Goal: Information Seeking & Learning: Learn about a topic

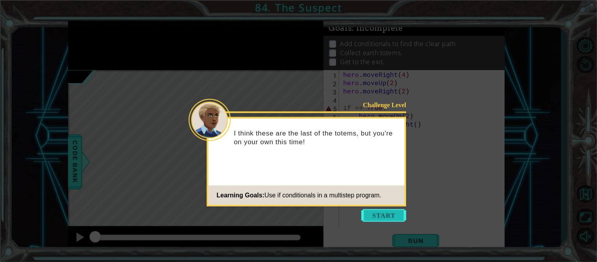
click at [368, 218] on button "Start" at bounding box center [384, 215] width 45 height 13
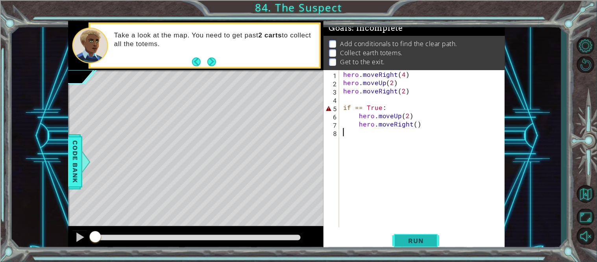
click at [415, 238] on span "Run" at bounding box center [415, 240] width 31 height 8
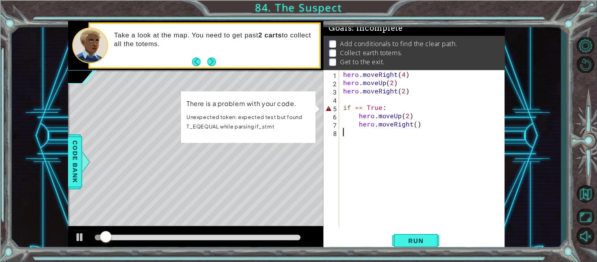
click at [392, 110] on div "hero . moveRight ( 4 ) hero . moveUp ( 2 ) hero . moveRight ( 2 ) if == True : …" at bounding box center [424, 156] width 166 height 173
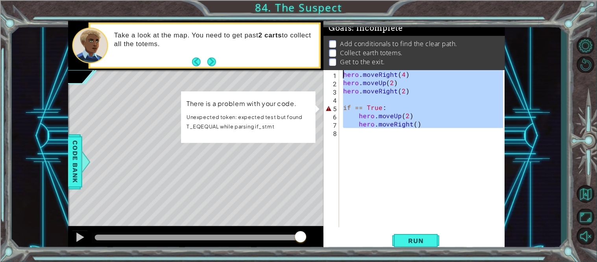
drag, startPoint x: 467, startPoint y: 138, endPoint x: 391, endPoint y: 66, distance: 104.3
click at [391, 66] on div "Goals : Incomplete Add conditionals to find the clear path. Collect earth totem…" at bounding box center [413, 136] width 181 height 230
type textarea "hero.moveRight(4) hero.moveUp(2)"
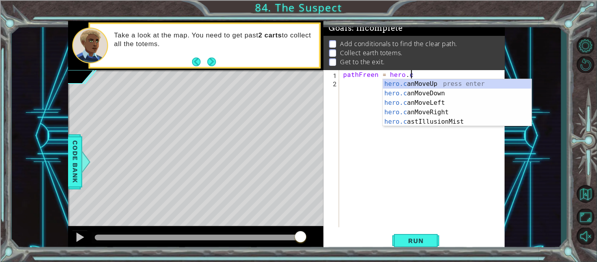
scroll to position [0, 4]
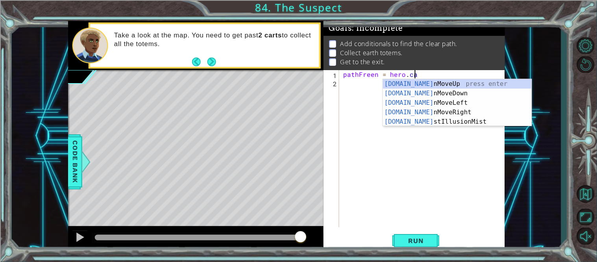
type textarea "pathFreen = hero.can"
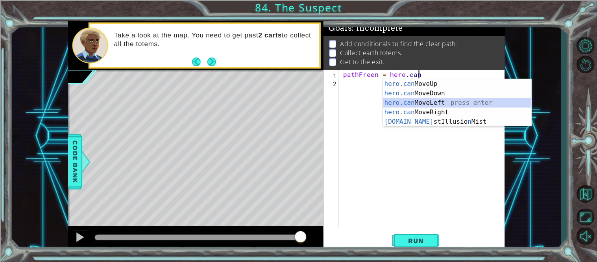
click at [424, 106] on div "hero.can MoveUp press enter hero.can MoveDown press enter hero.can MoveLeft pre…" at bounding box center [457, 112] width 149 height 66
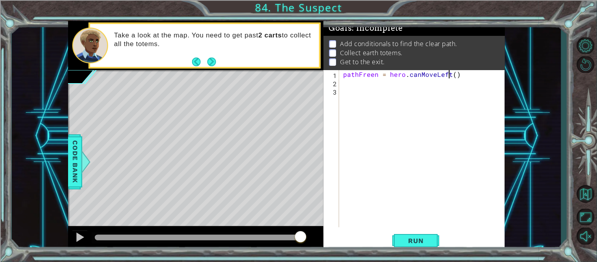
click at [450, 77] on div "pathFreen = hero . canMoveLeft ( )" at bounding box center [424, 156] width 166 height 173
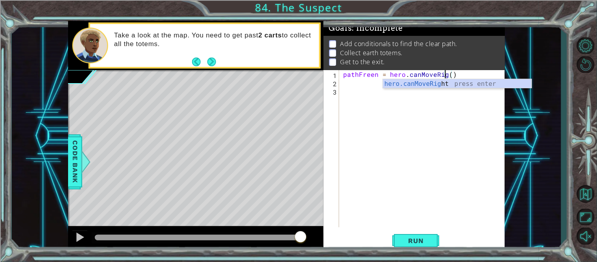
scroll to position [0, 6]
type textarea "pathFreen = hero.canMoveRight()"
click at [363, 84] on div "pathFreen = hero . canMoveRight ( )" at bounding box center [424, 156] width 166 height 173
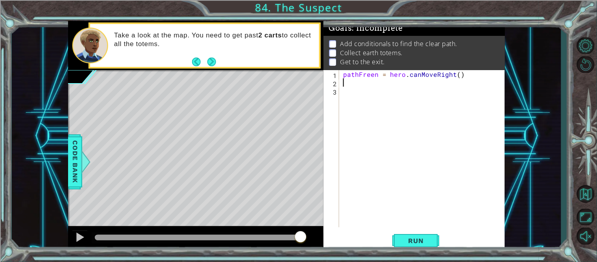
click at [352, 90] on div "pathFreen = hero . canMoveRight ( )" at bounding box center [424, 156] width 166 height 173
click at [376, 75] on div "pathFreen = hero . canMoveRight ( )" at bounding box center [424, 156] width 166 height 173
type textarea "pathFree = hero.canMoveRight()"
click at [344, 84] on div "pathFree = hero . canMoveRight ( )" at bounding box center [424, 156] width 166 height 173
click at [345, 90] on div "pathFree = hero . canMoveRight ( )" at bounding box center [424, 156] width 166 height 173
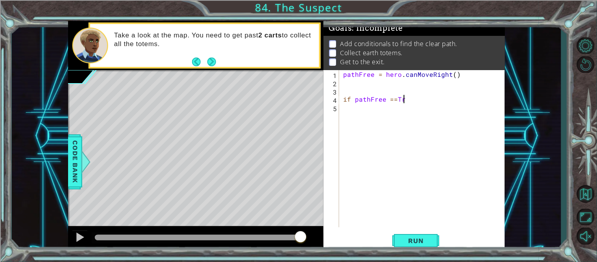
scroll to position [0, 3]
type textarea "if pathFree ==True:"
type textarea "pathFree = hero.canMoveRight()"
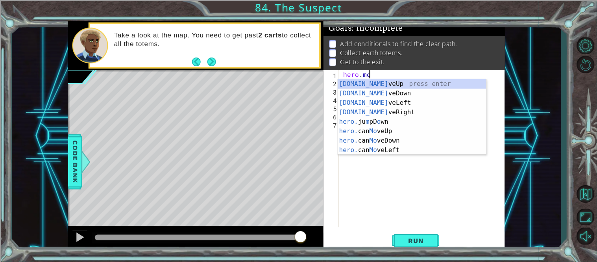
scroll to position [0, 1]
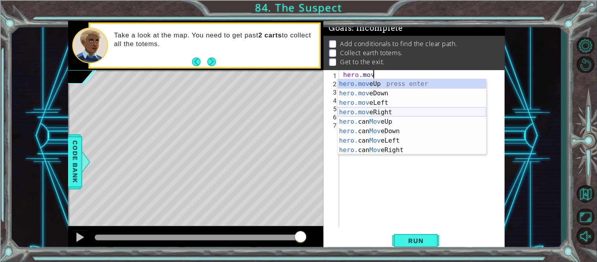
click at [389, 114] on div "hero.mov eUp press enter hero.mov eDown press enter hero.mov eLeft press enter …" at bounding box center [412, 126] width 149 height 94
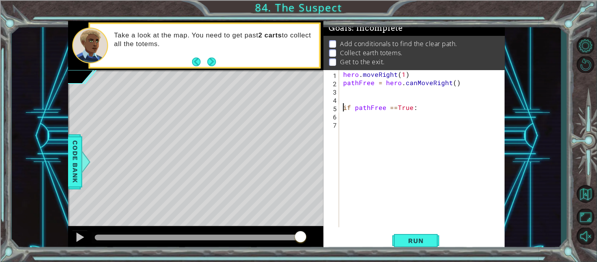
click at [343, 111] on div "hero . moveRight ( 1 ) pathFree = hero . canMoveRight ( ) if pathFree == True :" at bounding box center [424, 156] width 166 height 173
type textarea "if pathFree ==True:"
click at [432, 103] on div "hero . moveRight ( 1 ) pathFree = hero . canMoveRight ( ) if pathFree == True :" at bounding box center [424, 156] width 166 height 173
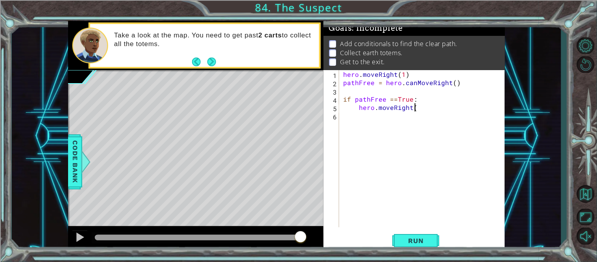
scroll to position [0, 4]
type textarea "hero.moveRight(3"
click at [501, 144] on div "hero . moveRight ( 1 ) pathFree = hero . canMoveRight ( ) if pathFree == True :…" at bounding box center [424, 156] width 166 height 173
type textarea ")"
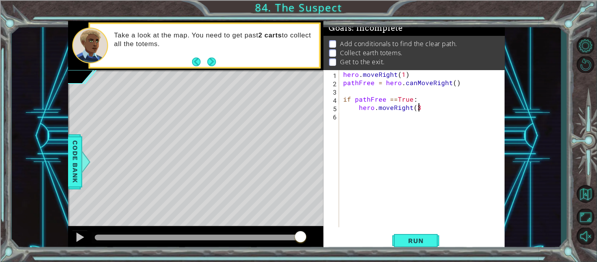
type textarea "hero.moveRight(3)"
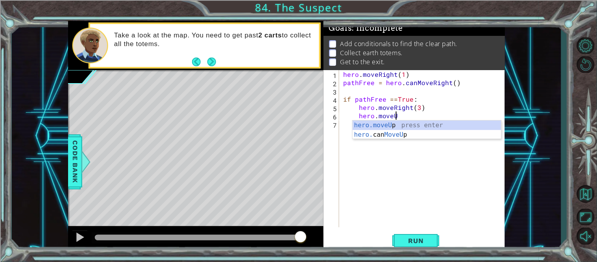
scroll to position [0, 3]
click at [437, 121] on div "hero.moveUp press enter hero. can MoveUp press enter" at bounding box center [426, 139] width 149 height 38
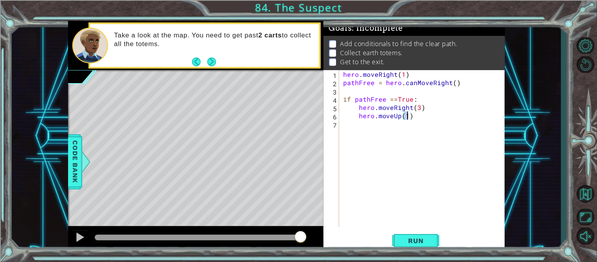
type textarea "hero.moveUp(2)"
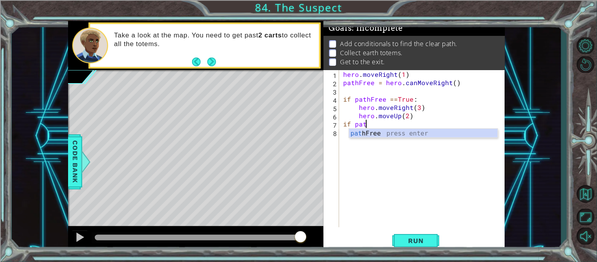
scroll to position [0, 1]
click at [444, 135] on div "path Fr e e press enter" at bounding box center [423, 143] width 149 height 28
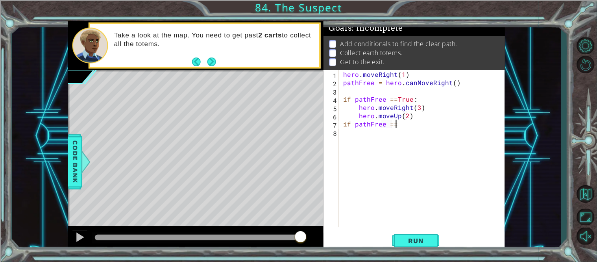
scroll to position [0, 2]
type textarea "if pathFree =="
click at [490, 153] on div "hero . moveRight ( 1 ) pathFree = hero . canMoveRight ( ) if pathFree == True :…" at bounding box center [424, 156] width 166 height 173
click at [410, 144] on div "hero . moveRight ( 1 ) pathFree = hero . canMoveRight ( ) if pathFree == True :…" at bounding box center [424, 156] width 166 height 173
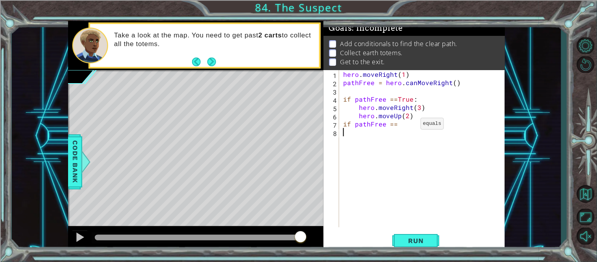
click at [407, 125] on div "hero . moveRight ( 1 ) pathFree = hero . canMoveRight ( ) if pathFree == True :…" at bounding box center [424, 156] width 166 height 173
type textarea "if pathFree == False:"
type textarea "hero.moveUp(2)"
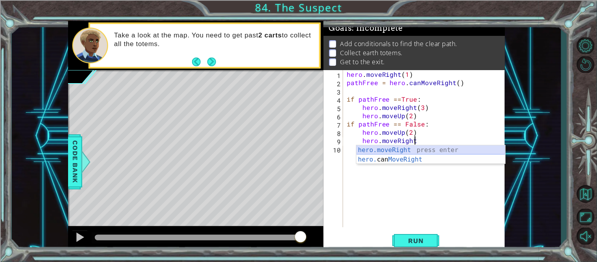
click at [415, 147] on div "hero.moveRight press enter hero. can MoveRight press enter" at bounding box center [430, 164] width 149 height 38
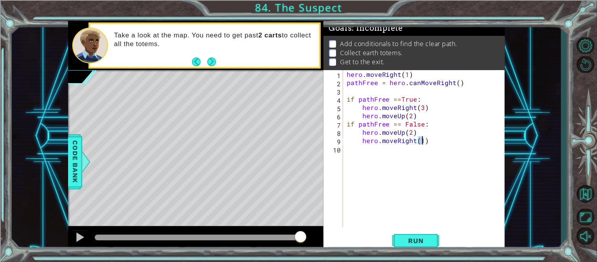
type textarea "hero.moveRight(3)"
click at [417, 155] on div "hero . moveRight ( 1 ) pathFree = hero . canMoveRight ( ) if pathFree == True :…" at bounding box center [426, 156] width 162 height 173
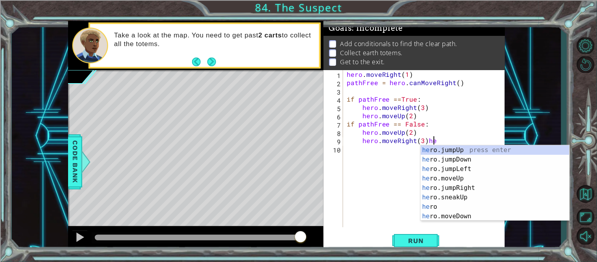
type textarea "hero.moveRight(3)"
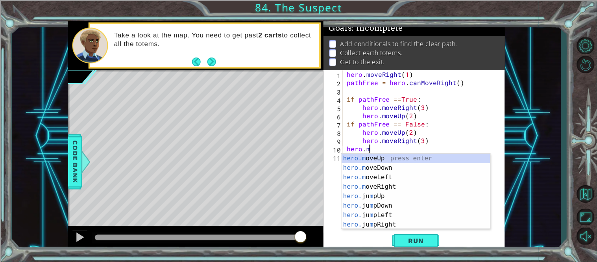
scroll to position [0, 1]
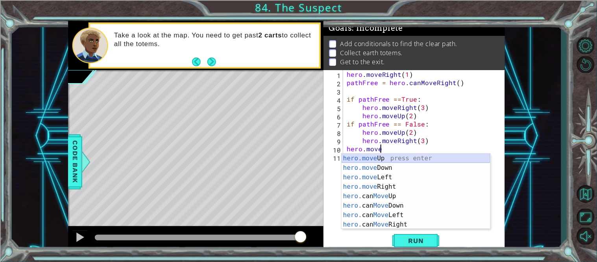
click at [434, 156] on div "hero.move Up press enter hero.move Down press enter hero.move Left press enter …" at bounding box center [415, 200] width 149 height 94
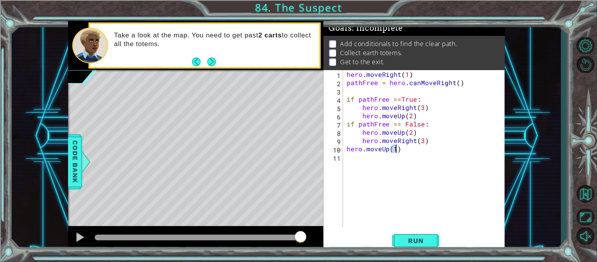
type textarea "hero.moveUp(2)"
click at [409, 162] on div "hero . moveRight ( 1 ) pathFree = hero . canMoveRight ( ) if pathFree == True :…" at bounding box center [426, 156] width 162 height 173
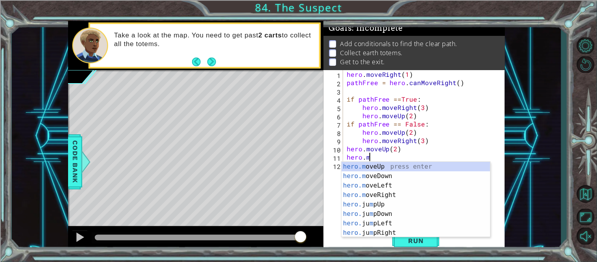
scroll to position [0, 1]
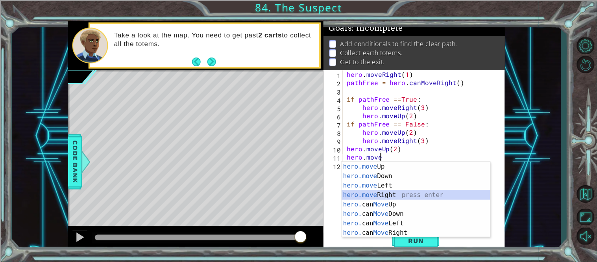
click at [399, 194] on div "hero.move Up press enter hero.move Down press enter hero.move Left press enter …" at bounding box center [415, 209] width 149 height 94
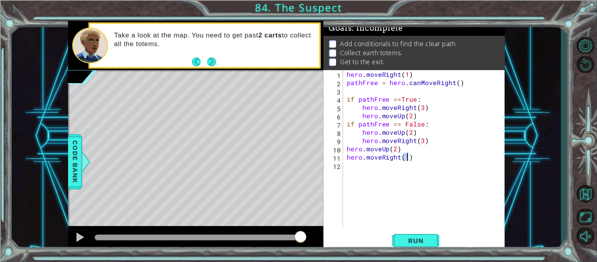
type textarea "hero.moveRight(3)"
click at [402, 168] on div "hero . moveRight ( 1 ) pathFree = hero . canMoveRight ( ) if pathFree == True :…" at bounding box center [426, 156] width 162 height 173
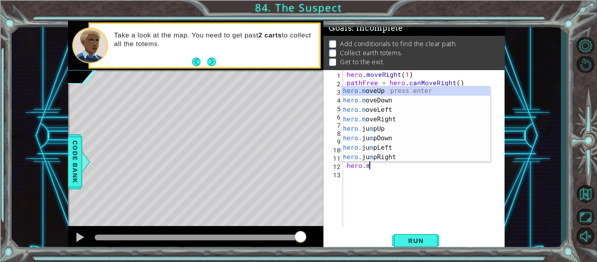
scroll to position [0, 1]
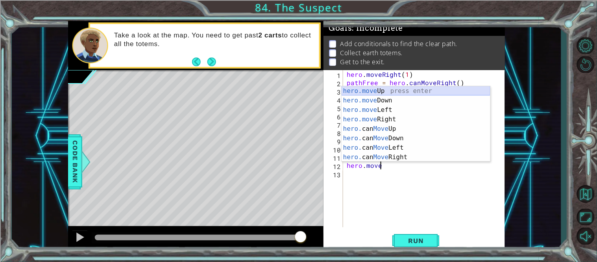
click at [398, 90] on div "hero.move Up press enter hero.move Down press enter hero.move Left press enter …" at bounding box center [415, 133] width 149 height 94
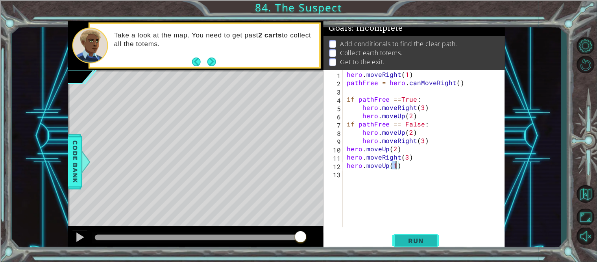
type textarea "hero.moveUp(1)"
click at [430, 239] on span "Run" at bounding box center [415, 240] width 31 height 8
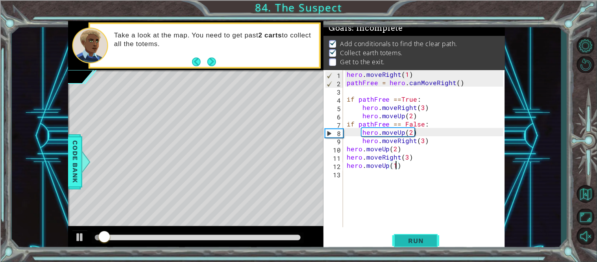
click at [400, 242] on span "Run" at bounding box center [415, 240] width 31 height 8
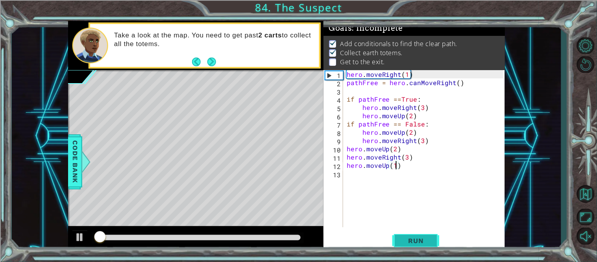
click at [400, 242] on span "Run" at bounding box center [415, 240] width 31 height 8
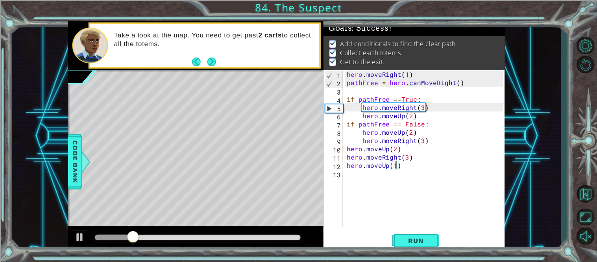
click at [273, 235] on div at bounding box center [198, 237] width 206 height 6
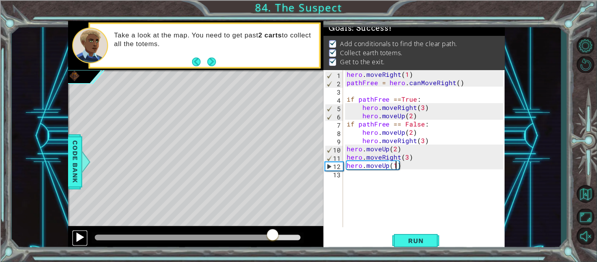
click at [76, 234] on div at bounding box center [80, 237] width 10 height 10
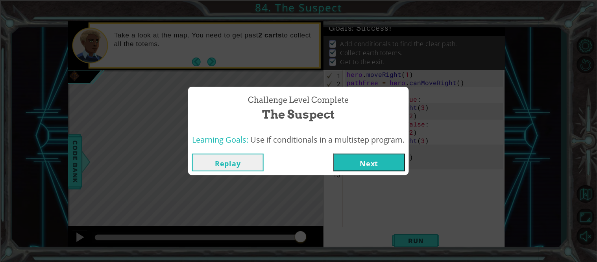
click at [350, 155] on button "Next" at bounding box center [369, 162] width 72 height 18
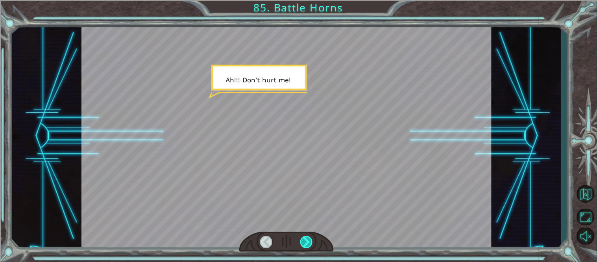
click at [305, 242] on div at bounding box center [306, 242] width 13 height 13
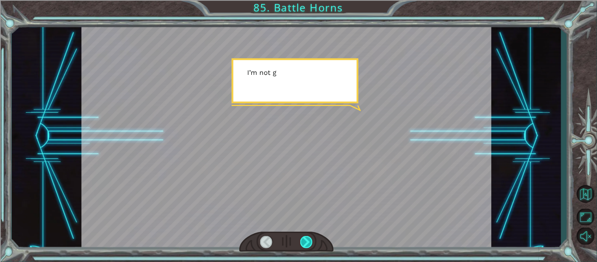
click at [305, 242] on div at bounding box center [306, 242] width 13 height 13
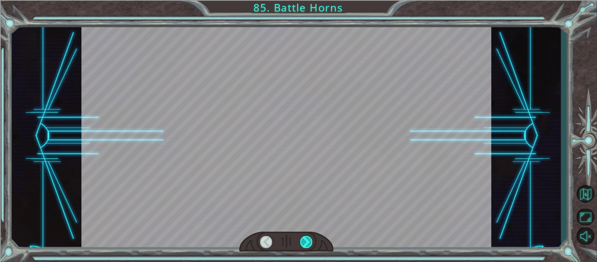
click at [305, 242] on div at bounding box center [306, 242] width 13 height 13
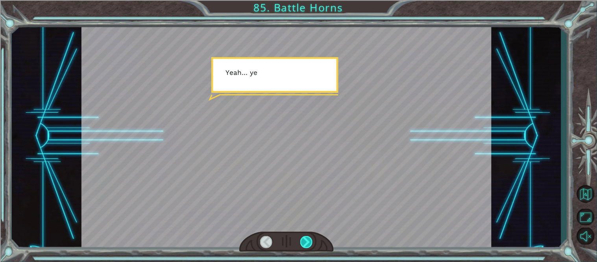
click at [305, 242] on div at bounding box center [306, 242] width 13 height 13
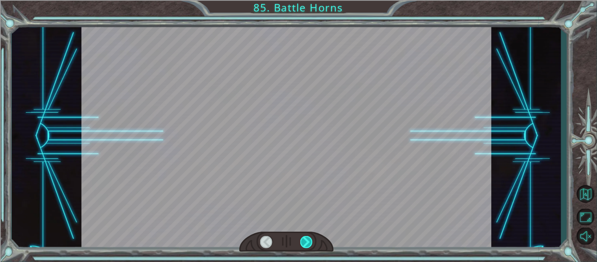
click at [305, 242] on div at bounding box center [306, 242] width 13 height 13
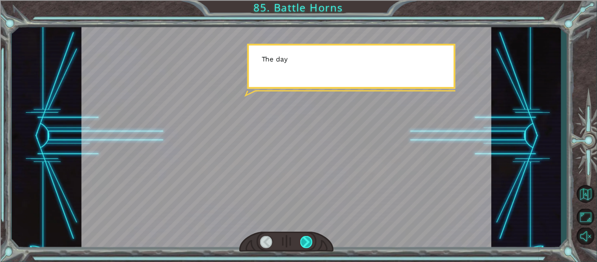
click at [305, 242] on div at bounding box center [306, 242] width 13 height 13
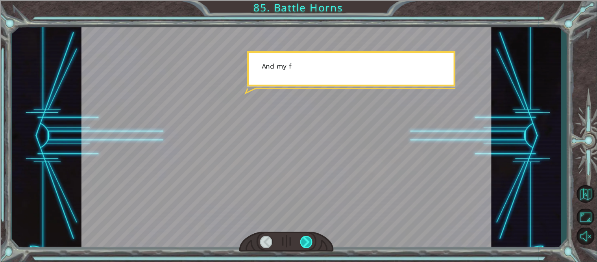
click at [305, 242] on div at bounding box center [306, 242] width 13 height 13
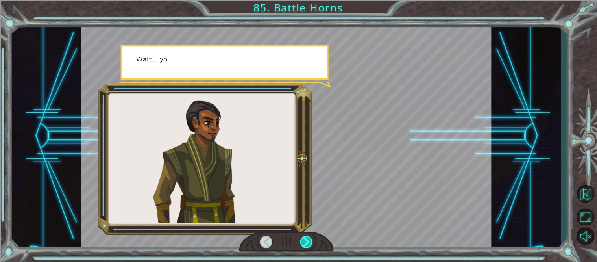
click at [305, 242] on div at bounding box center [306, 242] width 13 height 13
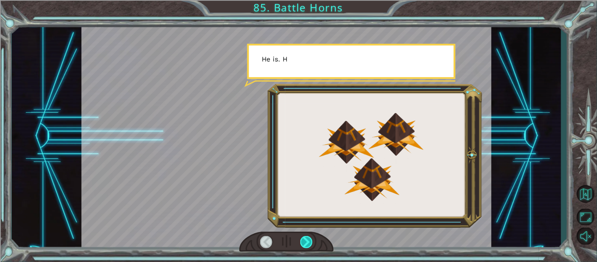
click at [305, 242] on div at bounding box center [306, 242] width 13 height 13
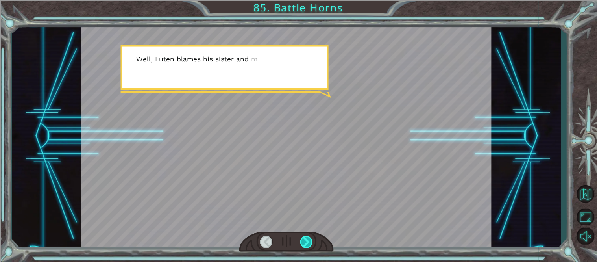
click at [305, 242] on div at bounding box center [306, 242] width 13 height 13
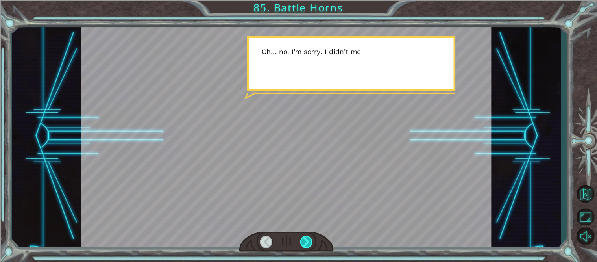
click at [305, 242] on div at bounding box center [306, 242] width 13 height 13
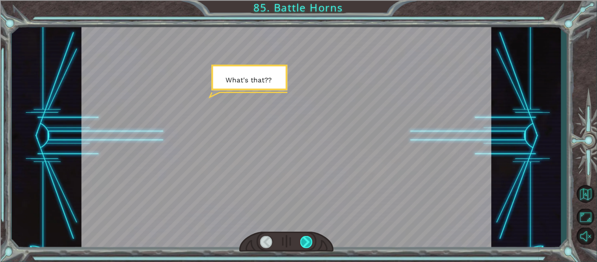
click at [305, 242] on div at bounding box center [306, 242] width 13 height 13
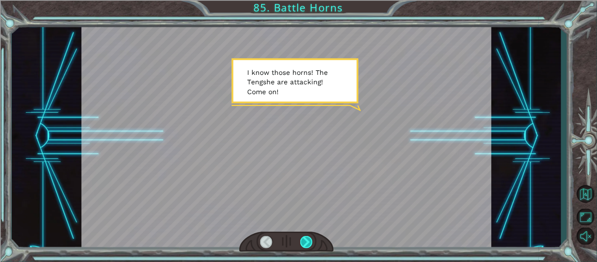
click at [305, 242] on div at bounding box center [306, 242] width 13 height 13
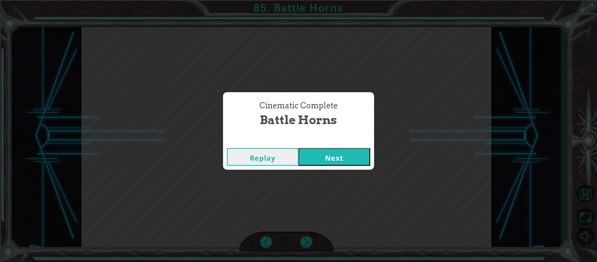
click at [339, 156] on button "Next" at bounding box center [335, 157] width 72 height 18
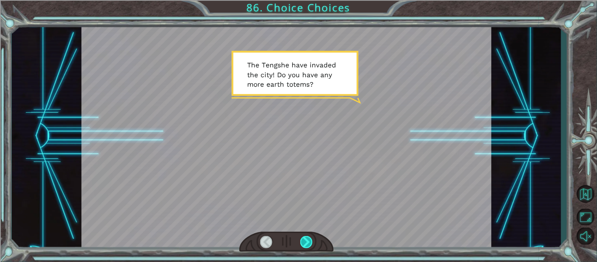
click at [310, 240] on div at bounding box center [306, 242] width 13 height 13
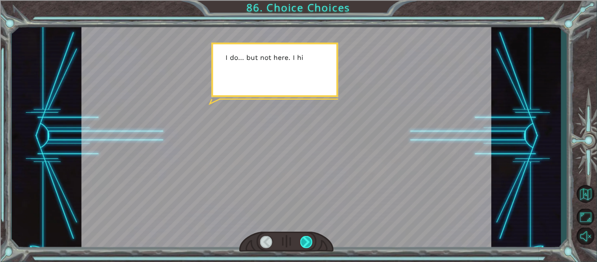
click at [310, 240] on div at bounding box center [306, 242] width 13 height 13
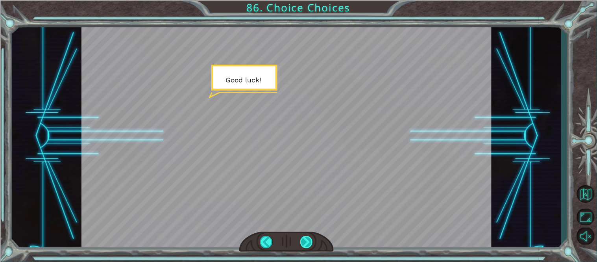
click at [310, 240] on div at bounding box center [306, 242] width 13 height 13
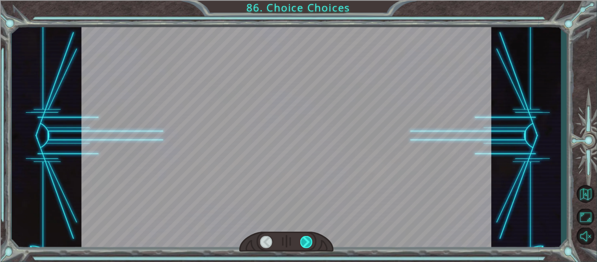
click at [310, 240] on div at bounding box center [306, 242] width 13 height 13
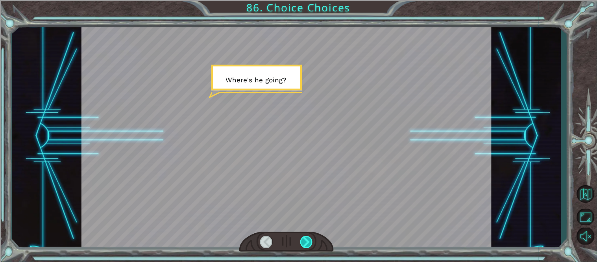
click at [310, 240] on div at bounding box center [306, 242] width 13 height 13
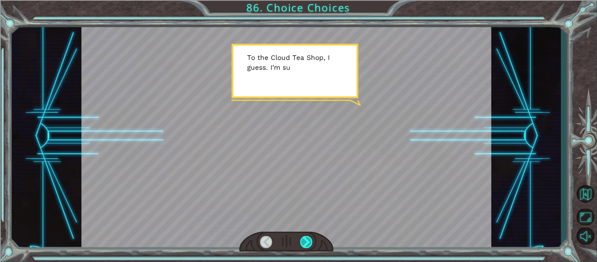
click at [310, 240] on div at bounding box center [306, 242] width 13 height 13
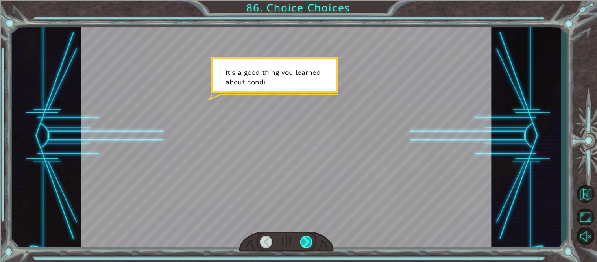
click at [310, 240] on div at bounding box center [306, 242] width 13 height 13
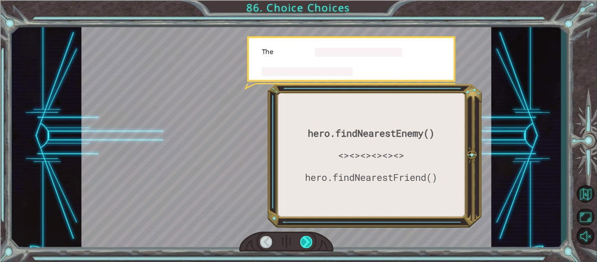
click at [310, 240] on div at bounding box center [306, 242] width 13 height 13
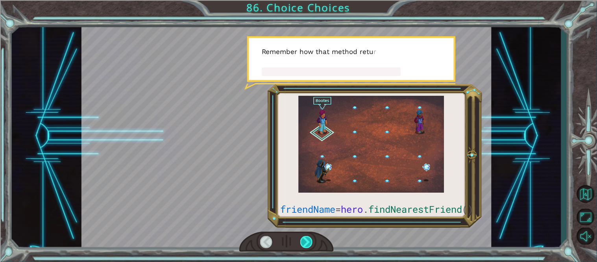
click at [310, 240] on div at bounding box center [306, 242] width 13 height 13
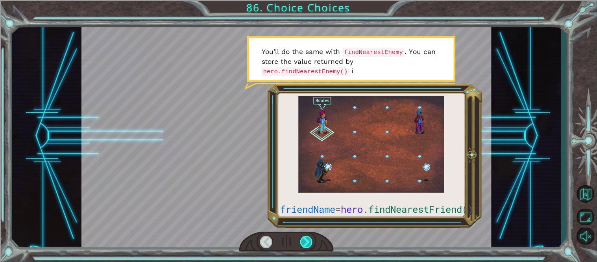
click at [310, 240] on div at bounding box center [306, 242] width 13 height 13
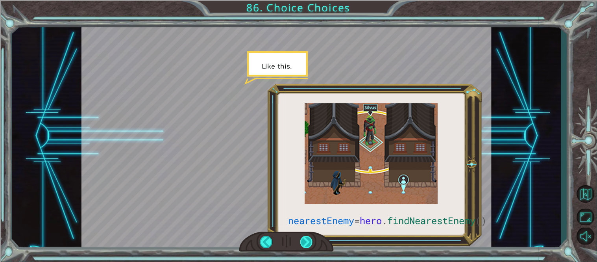
click at [310, 240] on div at bounding box center [306, 242] width 13 height 13
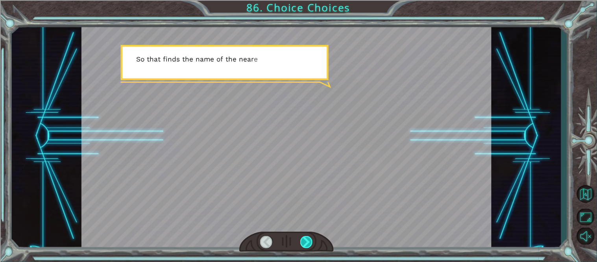
click at [310, 240] on div at bounding box center [306, 242] width 13 height 13
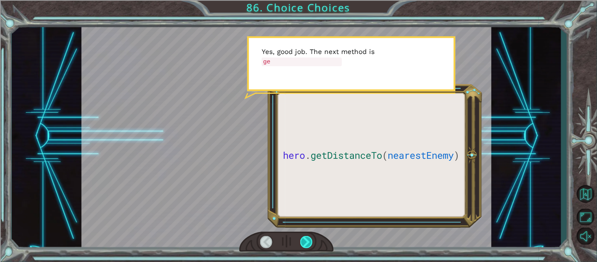
click at [310, 240] on div at bounding box center [306, 242] width 13 height 13
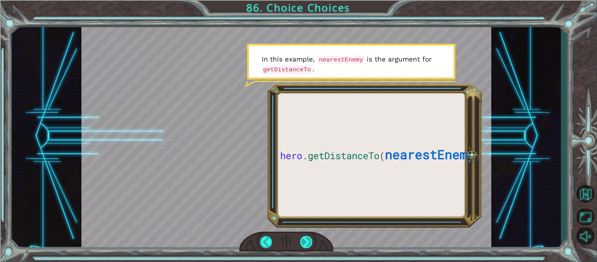
click at [310, 240] on div at bounding box center [306, 242] width 13 height 13
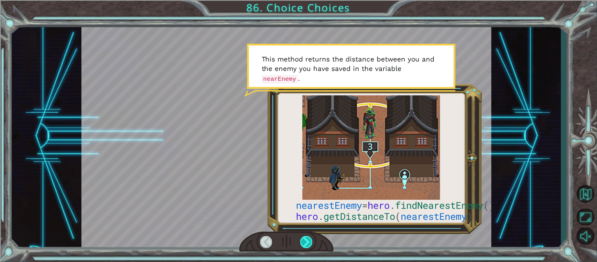
click at [310, 240] on div at bounding box center [306, 242] width 13 height 13
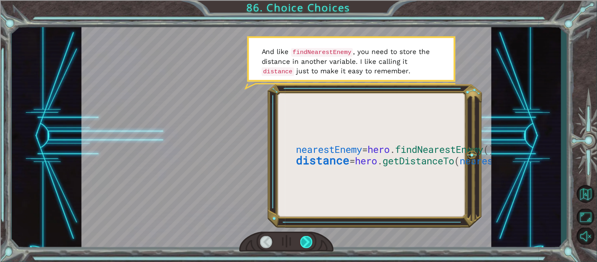
click at [310, 240] on div at bounding box center [306, 242] width 13 height 13
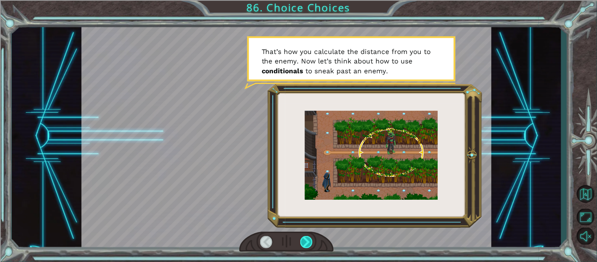
click at [310, 240] on div at bounding box center [306, 242] width 13 height 13
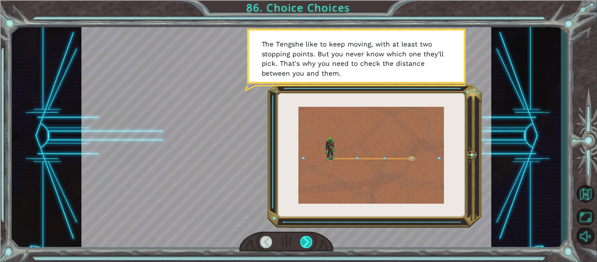
click at [310, 240] on div at bounding box center [306, 242] width 13 height 13
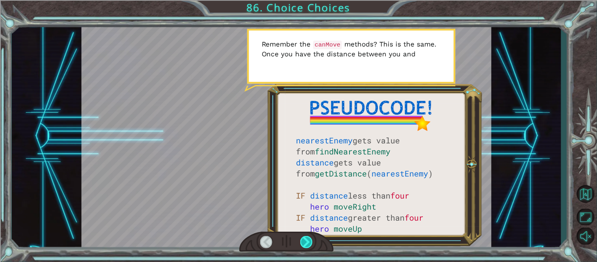
click at [301, 241] on div at bounding box center [306, 242] width 13 height 13
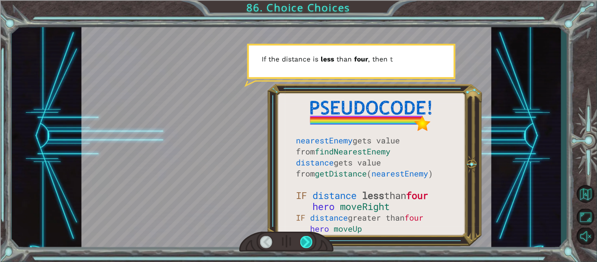
click at [301, 241] on div at bounding box center [306, 242] width 13 height 13
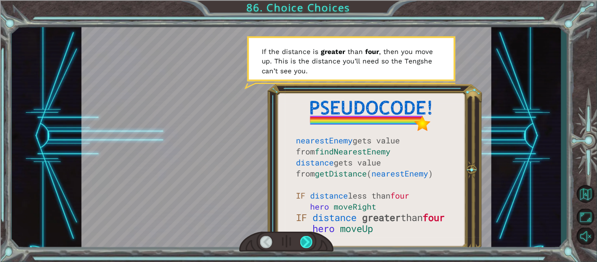
click at [301, 241] on div at bounding box center [306, 242] width 13 height 13
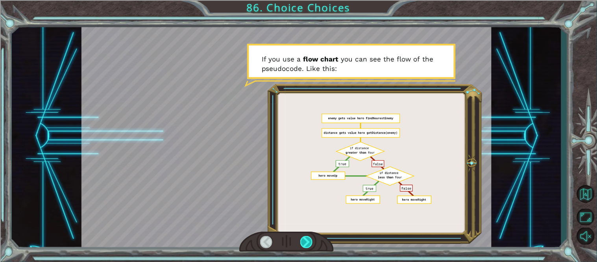
click at [301, 241] on div at bounding box center [306, 242] width 13 height 13
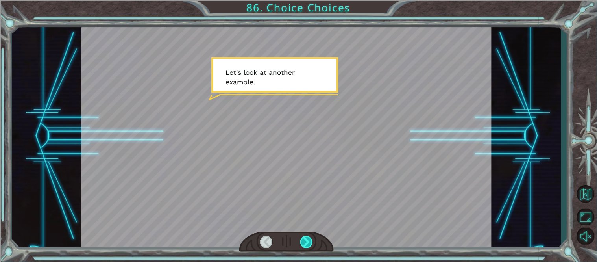
click at [301, 241] on div at bounding box center [306, 242] width 13 height 13
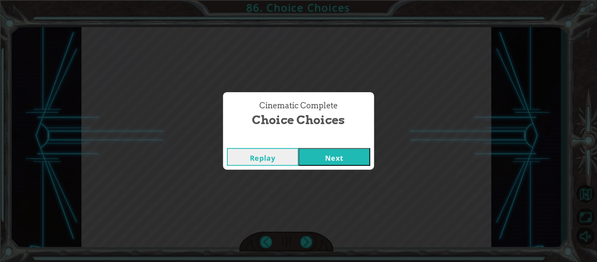
click at [342, 159] on button "Next" at bounding box center [335, 157] width 72 height 18
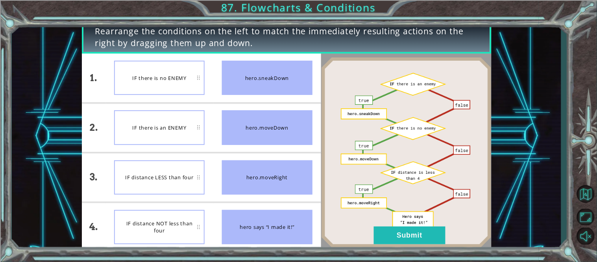
click at [261, 64] on div "hero.sneakDown" at bounding box center [267, 78] width 90 height 34
click at [176, 70] on div "IF there is no ENEMY" at bounding box center [159, 78] width 90 height 34
drag, startPoint x: 176, startPoint y: 70, endPoint x: 260, endPoint y: 89, distance: 86.5
click at [260, 89] on div "1. 2. 3. 4. IF there is no ENEMY IF there is an ENEMY IF distance LESS than fou…" at bounding box center [201, 153] width 239 height 198
drag, startPoint x: 260, startPoint y: 89, endPoint x: 172, endPoint y: 89, distance: 88.1
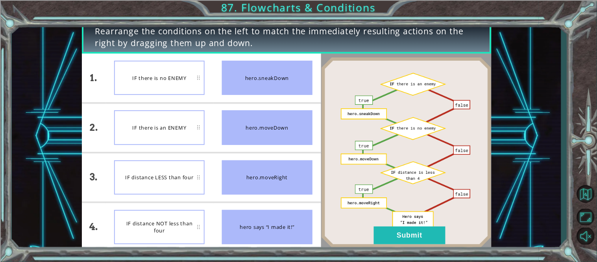
click at [172, 89] on div "1. 2. 3. 4. IF there is no ENEMY IF there is an ENEMY IF distance LESS than fou…" at bounding box center [201, 153] width 239 height 198
click at [395, 232] on button "Submit" at bounding box center [410, 235] width 72 height 18
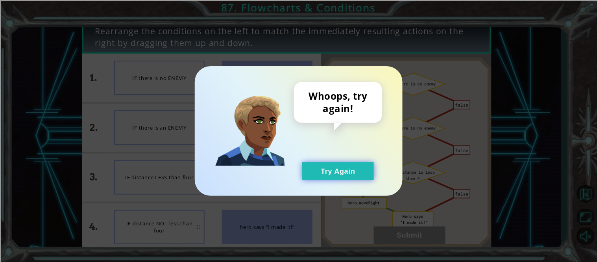
click at [327, 170] on button "Try Again" at bounding box center [338, 171] width 72 height 18
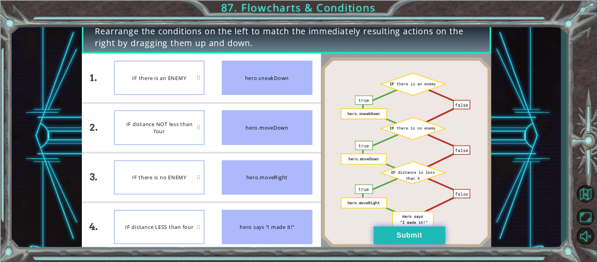
click at [415, 231] on button "Submit" at bounding box center [410, 235] width 72 height 18
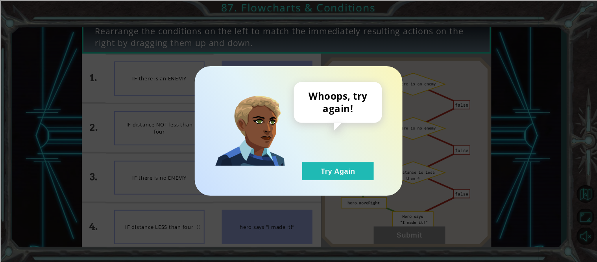
click at [321, 158] on div "Whoops, try again! Try Again" at bounding box center [338, 131] width 88 height 98
click at [323, 164] on button "Try Again" at bounding box center [338, 171] width 72 height 18
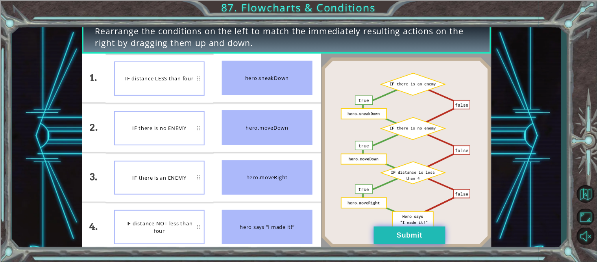
click at [380, 240] on button "Submit" at bounding box center [410, 235] width 72 height 18
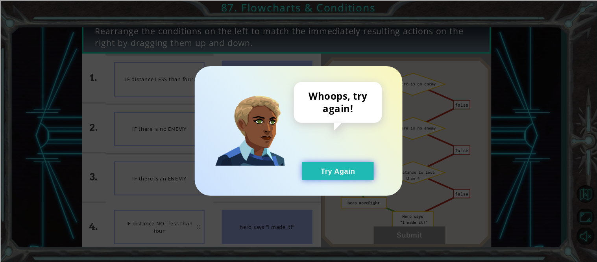
click at [317, 171] on button "Try Again" at bounding box center [338, 171] width 72 height 18
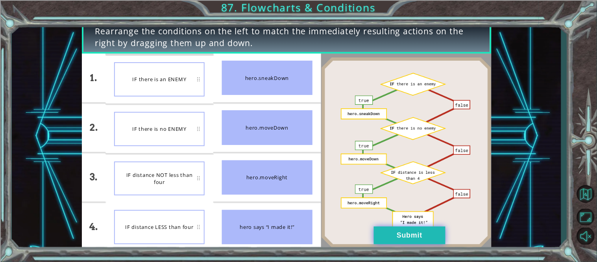
click at [382, 230] on button "Submit" at bounding box center [410, 235] width 72 height 18
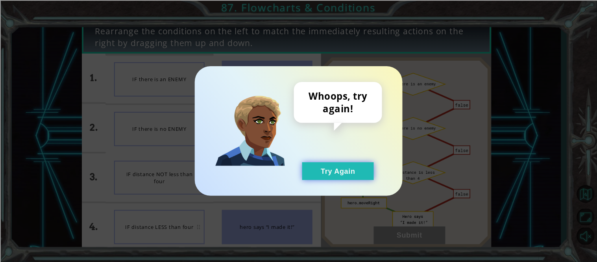
click at [356, 169] on button "Try Again" at bounding box center [338, 171] width 72 height 18
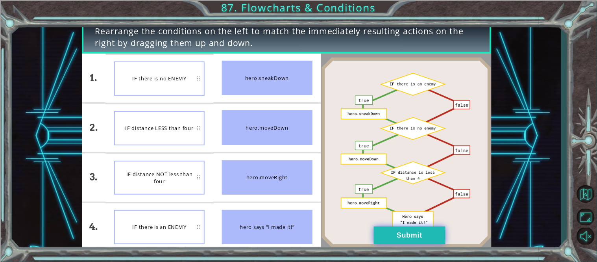
click at [406, 237] on button "Submit" at bounding box center [410, 235] width 72 height 18
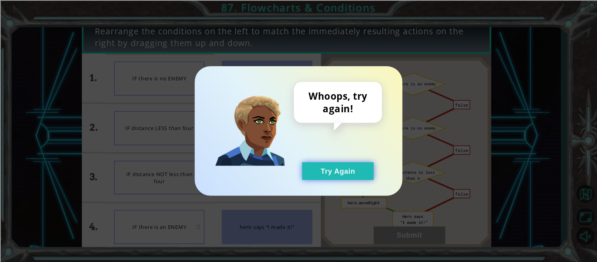
click at [330, 173] on button "Try Again" at bounding box center [338, 171] width 72 height 18
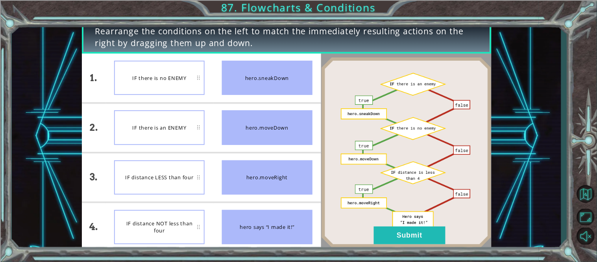
click at [165, 85] on div "IF there is no ENEMY" at bounding box center [159, 78] width 90 height 34
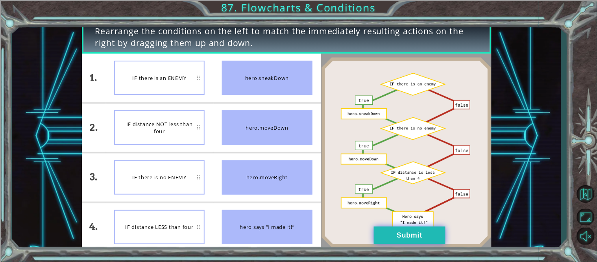
click at [406, 227] on button "Submit" at bounding box center [410, 235] width 72 height 18
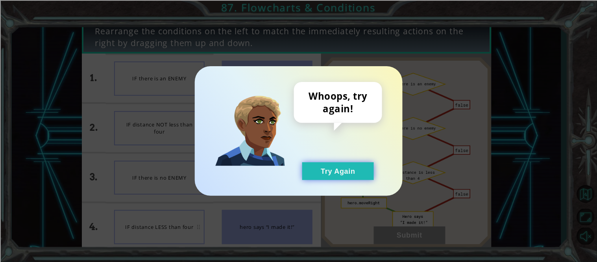
click at [319, 171] on button "Try Again" at bounding box center [338, 171] width 72 height 18
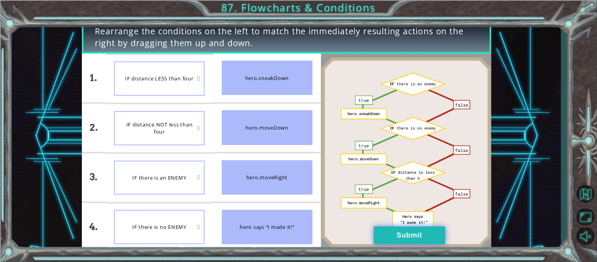
click at [386, 236] on button "Submit" at bounding box center [410, 235] width 72 height 18
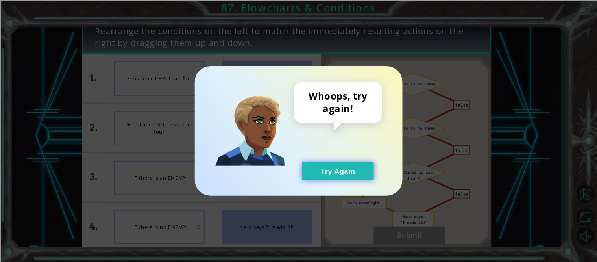
click at [361, 168] on button "Try Again" at bounding box center [338, 171] width 72 height 18
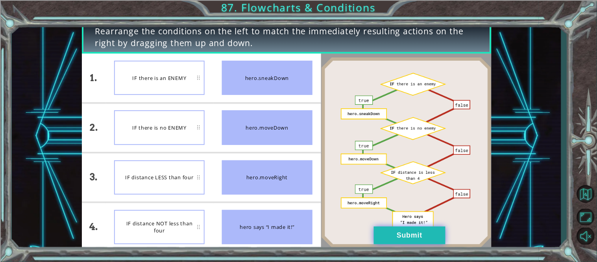
click at [395, 227] on button "Submit" at bounding box center [410, 235] width 72 height 18
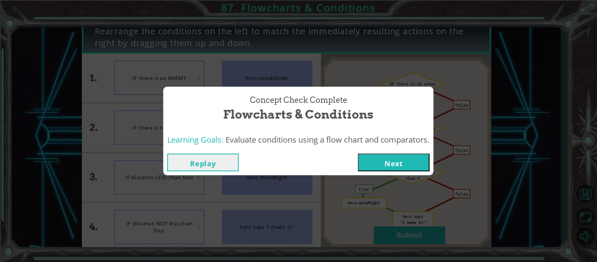
click at [388, 165] on button "Next" at bounding box center [394, 162] width 72 height 18
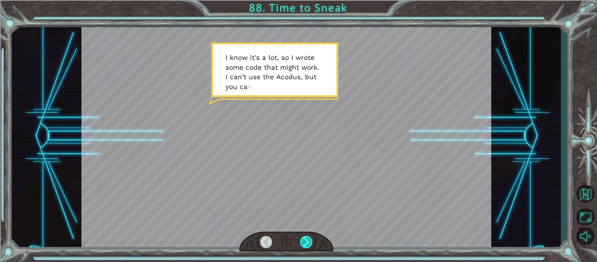
click at [311, 238] on div at bounding box center [306, 242] width 13 height 13
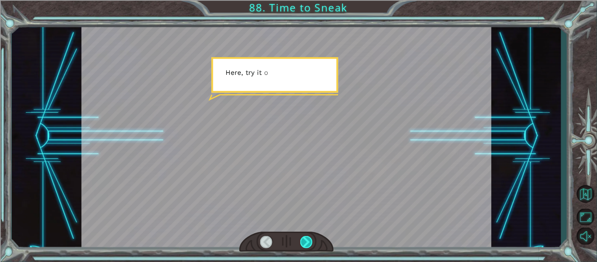
click at [311, 238] on div at bounding box center [306, 242] width 13 height 13
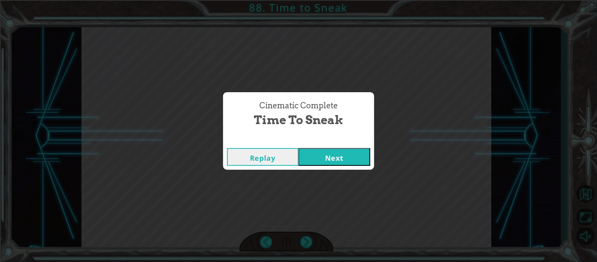
click at [354, 152] on button "Next" at bounding box center [335, 157] width 72 height 18
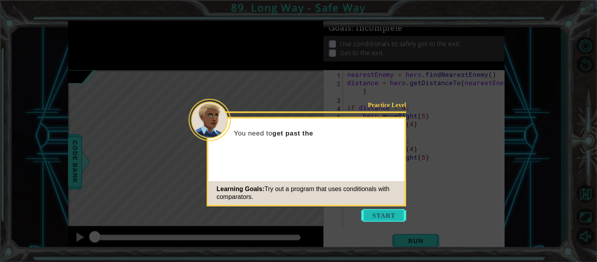
click at [378, 211] on button "Start" at bounding box center [384, 215] width 45 height 13
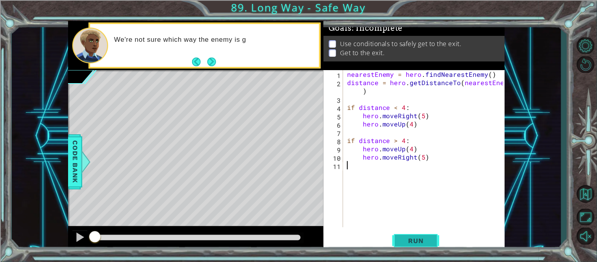
click at [404, 235] on button "Run" at bounding box center [415, 240] width 47 height 18
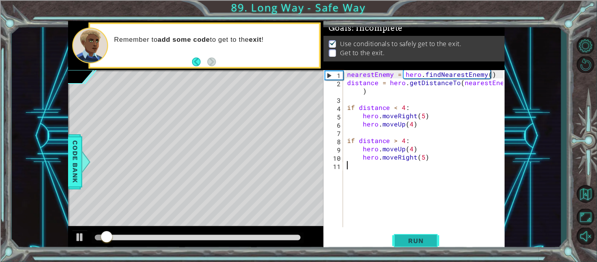
click at [404, 235] on button "Run" at bounding box center [415, 240] width 47 height 18
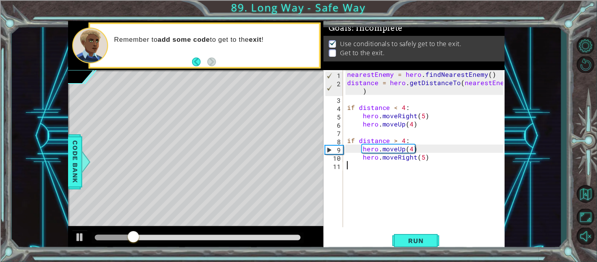
click at [381, 172] on div "nearestEnemy = hero . findNearestEnemy ( ) distance = hero . getDistanceTo ( ne…" at bounding box center [426, 156] width 162 height 173
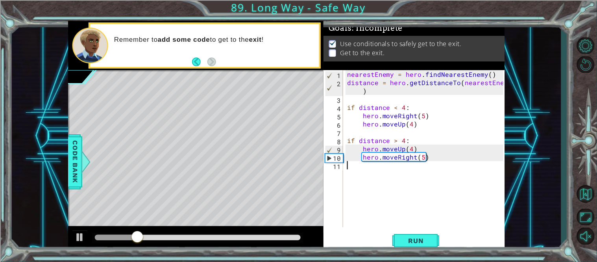
click at [372, 168] on div "nearestEnemy = hero . findNearestEnemy ( ) distance = hero . getDistanceTo ( ne…" at bounding box center [426, 156] width 162 height 173
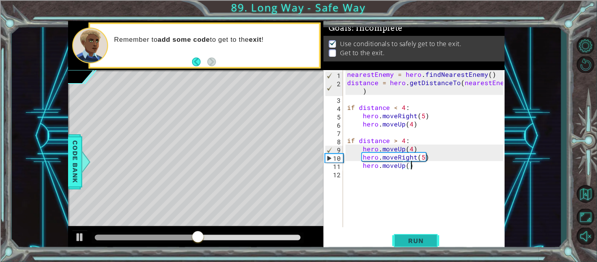
type textarea "hero.moveUp()"
click at [409, 242] on span "Run" at bounding box center [415, 240] width 31 height 8
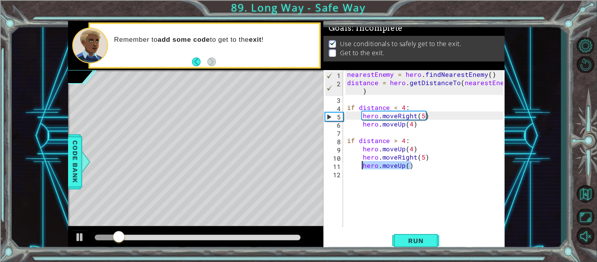
drag, startPoint x: 419, startPoint y: 168, endPoint x: 363, endPoint y: 167, distance: 55.5
click at [363, 167] on div "nearestEnemy = hero . findNearestEnemy ( ) distance = hero . getDistanceTo ( ne…" at bounding box center [426, 156] width 162 height 173
click at [410, 240] on span "Run" at bounding box center [415, 240] width 31 height 8
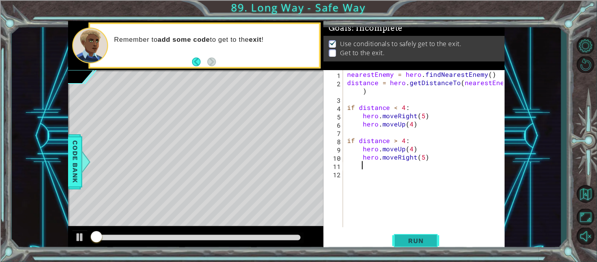
click at [410, 240] on span "Run" at bounding box center [415, 240] width 31 height 8
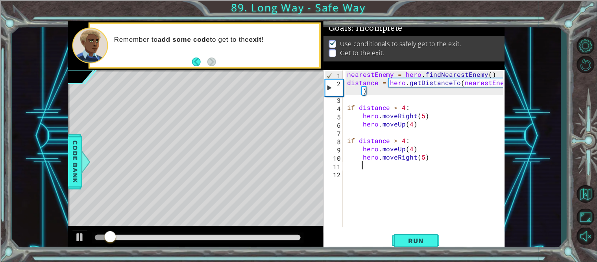
click at [351, 170] on div "nearestEnemy = hero . findNearestEnemy ( ) distance = hero . getDistanceTo ( ne…" at bounding box center [426, 156] width 162 height 173
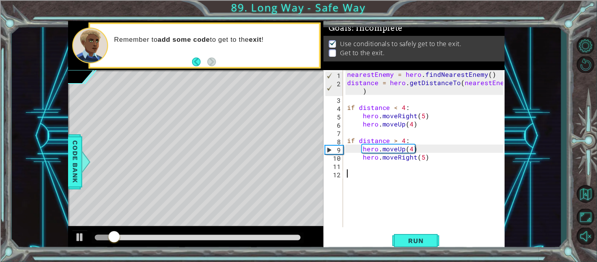
click at [346, 161] on div "nearestEnemy = hero . findNearestEnemy ( ) distance = hero . getDistanceTo ( ne…" at bounding box center [426, 156] width 162 height 173
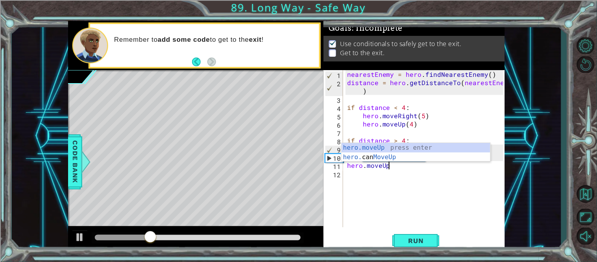
scroll to position [0, 2]
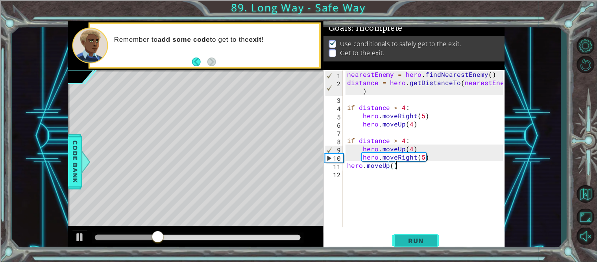
type textarea "hero.moveUp()"
click at [402, 247] on button "Run" at bounding box center [415, 240] width 47 height 18
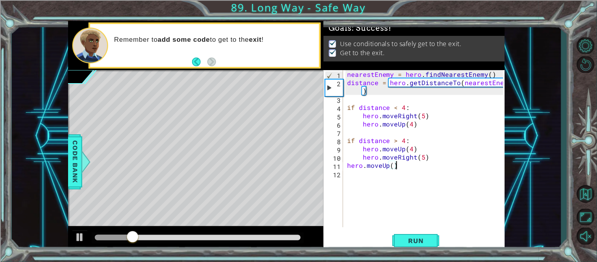
click at [273, 240] on div at bounding box center [198, 237] width 212 height 11
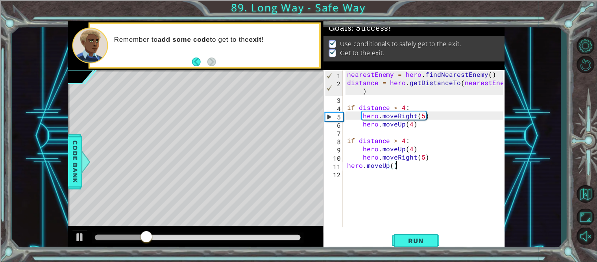
click at [272, 234] on div at bounding box center [198, 237] width 212 height 11
click at [278, 236] on div at bounding box center [198, 237] width 206 height 6
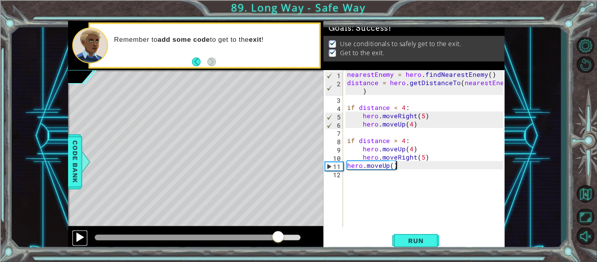
click at [80, 238] on div at bounding box center [80, 237] width 10 height 10
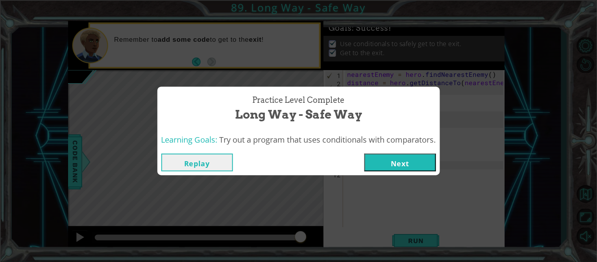
click at [419, 159] on button "Next" at bounding box center [400, 162] width 72 height 18
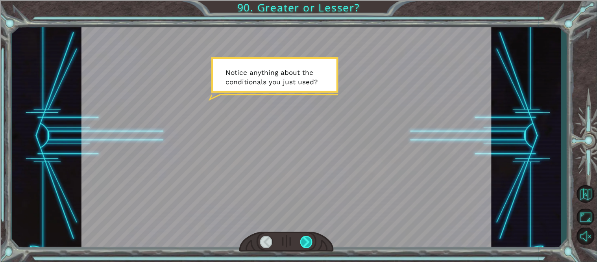
click at [304, 237] on div at bounding box center [306, 242] width 13 height 13
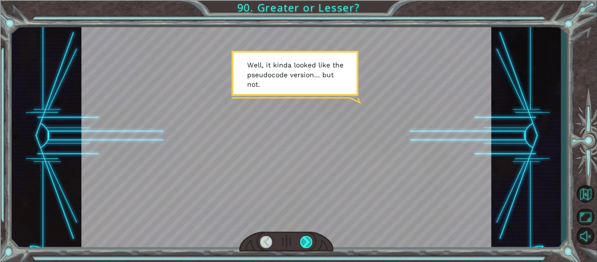
click at [304, 237] on div at bounding box center [306, 242] width 13 height 13
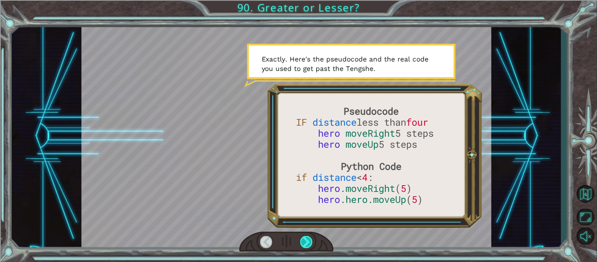
click at [304, 236] on div at bounding box center [306, 242] width 13 height 13
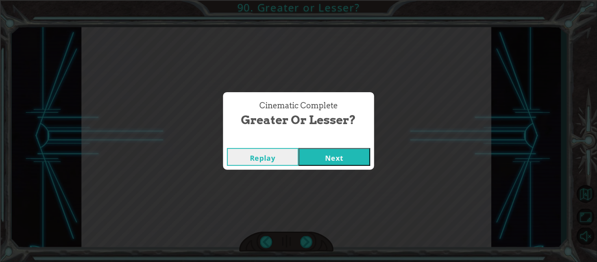
click at [336, 150] on button "Next" at bounding box center [335, 157] width 72 height 18
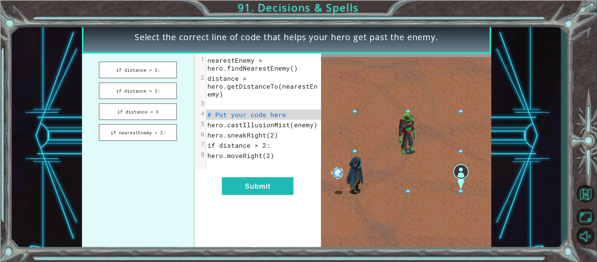
drag, startPoint x: 168, startPoint y: 64, endPoint x: 276, endPoint y: 119, distance: 121.7
click at [276, 119] on div "if distance > 3: if distance < 3: if distance < 3 if nearestEnemy < 3: xxxxxxxx…" at bounding box center [201, 153] width 239 height 198
click at [142, 72] on button "if distance > 3:" at bounding box center [138, 69] width 78 height 17
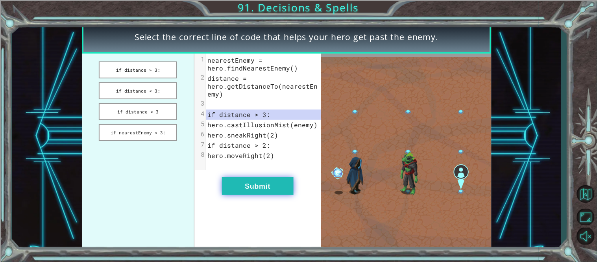
click at [281, 185] on button "Submit" at bounding box center [258, 186] width 72 height 18
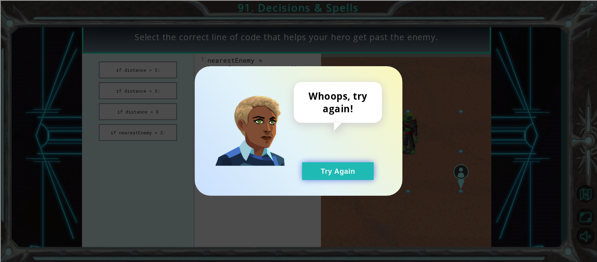
click at [334, 165] on button "Try Again" at bounding box center [338, 171] width 72 height 18
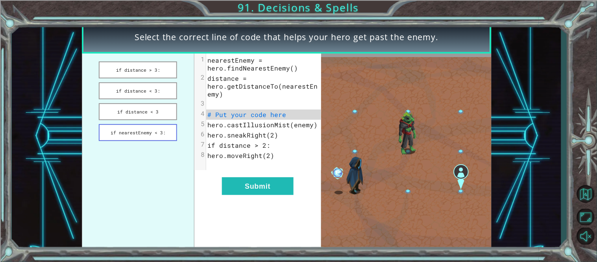
click at [165, 124] on button "if nearestEnemy < 3:" at bounding box center [138, 132] width 78 height 17
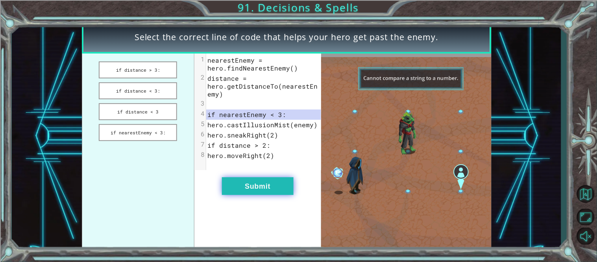
click at [246, 178] on button "Submit" at bounding box center [258, 186] width 72 height 18
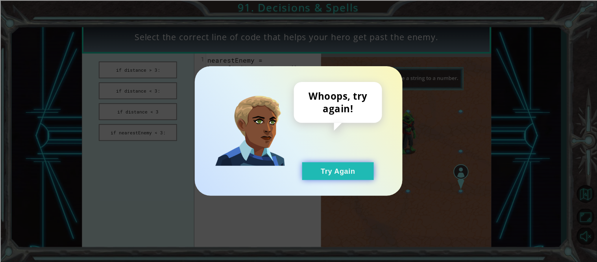
click at [308, 174] on button "Try Again" at bounding box center [338, 171] width 72 height 18
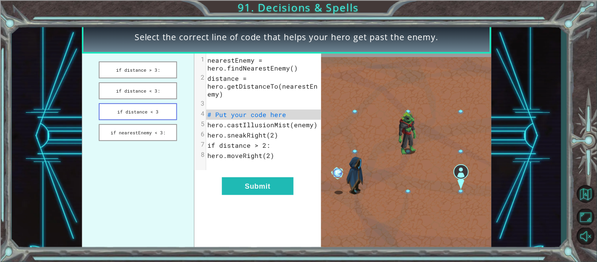
click at [149, 110] on button "if distance < 3" at bounding box center [138, 111] width 78 height 17
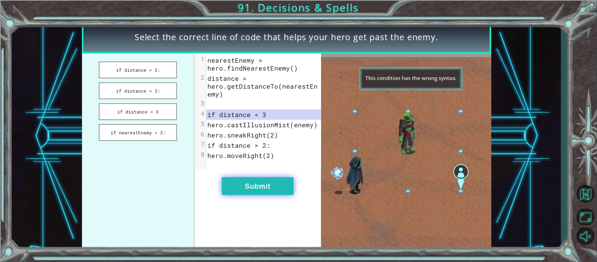
click at [246, 182] on button "Submit" at bounding box center [258, 186] width 72 height 18
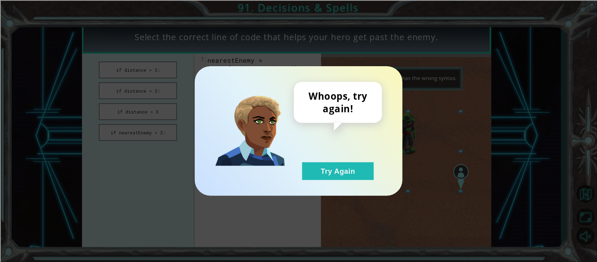
click at [330, 180] on div "Whoops, try again! Try Again" at bounding box center [299, 130] width 208 height 129
click at [319, 183] on div "Whoops, try again! Try Again" at bounding box center [299, 130] width 208 height 129
click at [317, 177] on button "Try Again" at bounding box center [338, 171] width 72 height 18
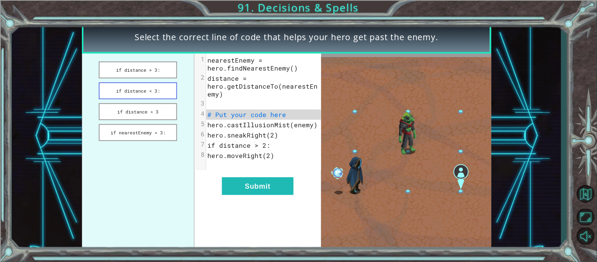
click at [138, 85] on button "if distance < 3:" at bounding box center [138, 90] width 78 height 17
click at [275, 197] on div "xxxxxxxxxx 8 1 nearestEnemy = hero.findNearestEnemy() 2 distance = hero.getDist…" at bounding box center [257, 153] width 126 height 198
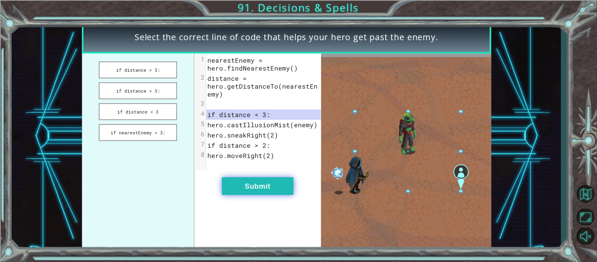
click at [269, 188] on button "Submit" at bounding box center [258, 186] width 72 height 18
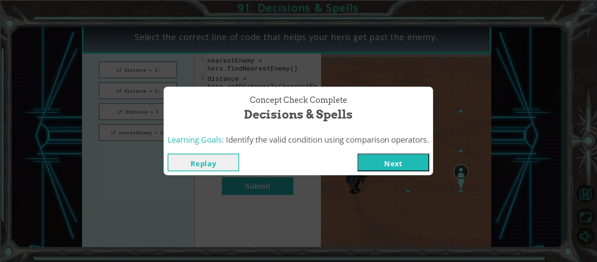
click at [373, 154] on button "Next" at bounding box center [394, 162] width 72 height 18
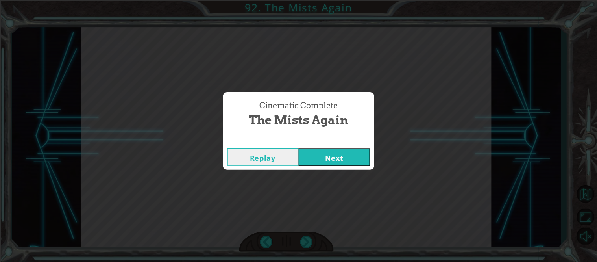
click at [345, 155] on button "Next" at bounding box center [335, 157] width 72 height 18
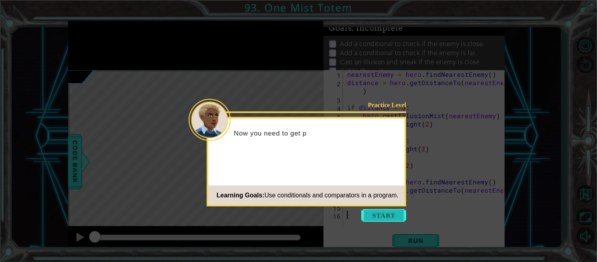
click at [375, 219] on button "Start" at bounding box center [384, 215] width 45 height 13
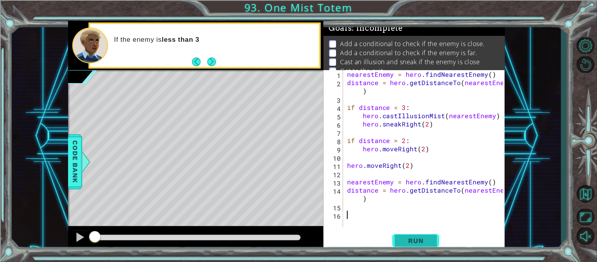
click at [402, 236] on span "Run" at bounding box center [415, 240] width 31 height 8
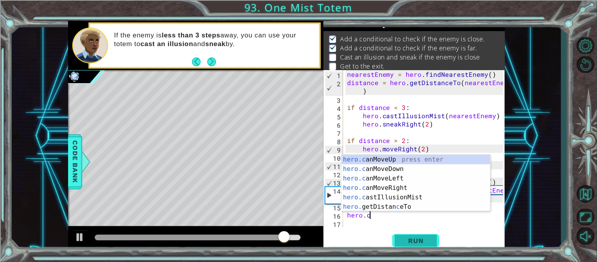
scroll to position [0, 1]
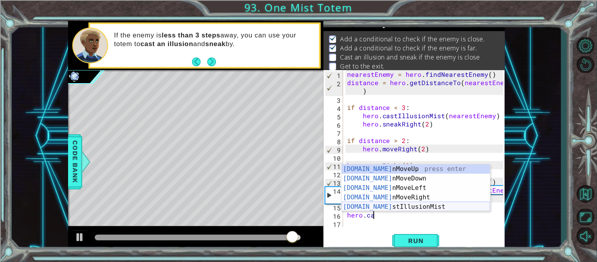
click at [431, 210] on div "[DOMAIN_NAME] nMoveUp press enter [DOMAIN_NAME] nMoveDown press enter [DOMAIN_N…" at bounding box center [415, 197] width 149 height 66
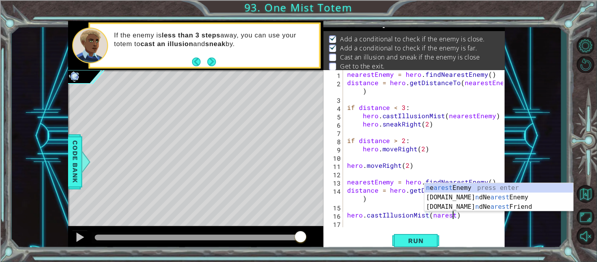
scroll to position [0, 6]
click at [467, 187] on div "n e arestE nemy press enter [DOMAIN_NAME] n dNe arestE nemy press enter [DOMAIN…" at bounding box center [498, 206] width 149 height 47
type textarea "hero.castIllusionMist(nearestEnemy)"
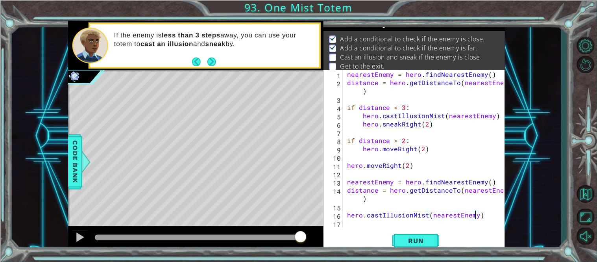
click at [368, 221] on div "nearestEnemy = hero . findNearestEnemy ( ) distance = hero . getDistanceTo ( ne…" at bounding box center [426, 156] width 162 height 173
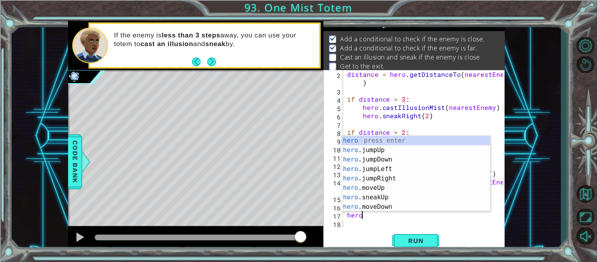
scroll to position [0, 1]
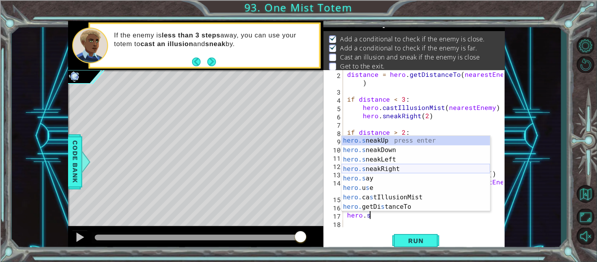
click at [398, 168] on div "hero.s neakUp press enter hero.s neakDown press enter hero.s neakLeft press ent…" at bounding box center [415, 183] width 149 height 94
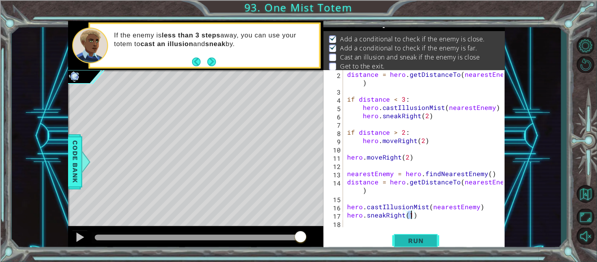
click at [421, 244] on span "Run" at bounding box center [415, 240] width 31 height 8
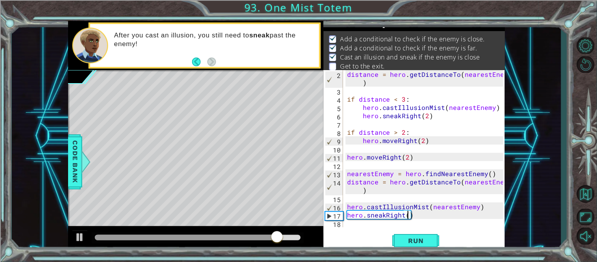
scroll to position [0, 3]
type textarea "hero.sneakRight(2)"
click at [430, 240] on span "Run" at bounding box center [415, 240] width 31 height 8
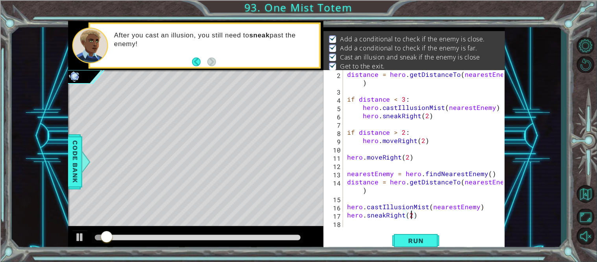
click at [274, 237] on div at bounding box center [198, 237] width 206 height 6
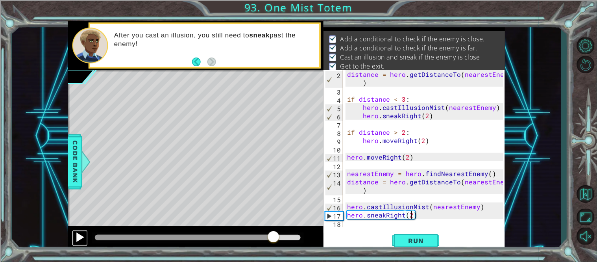
click at [77, 238] on div at bounding box center [80, 237] width 10 height 10
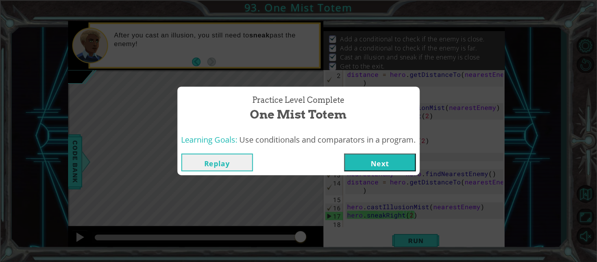
click at [385, 157] on button "Next" at bounding box center [380, 162] width 72 height 18
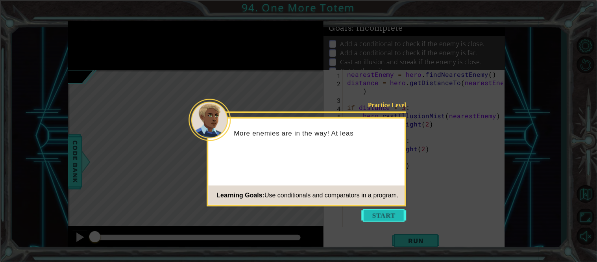
click at [376, 210] on button "Start" at bounding box center [384, 215] width 45 height 13
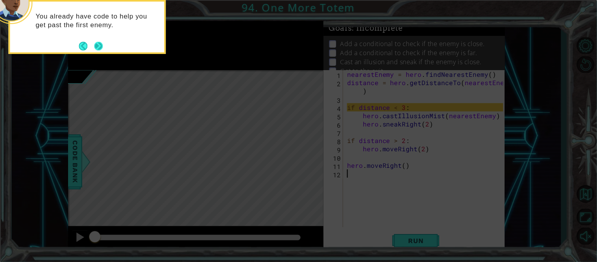
click at [100, 44] on button "Next" at bounding box center [98, 46] width 9 height 9
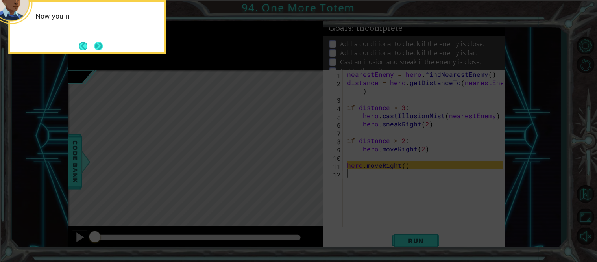
click at [100, 44] on button "Next" at bounding box center [98, 46] width 9 height 9
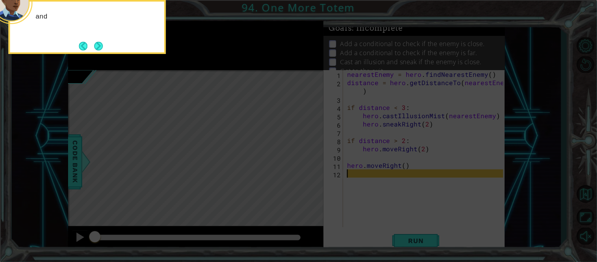
click at [100, 44] on button "Next" at bounding box center [98, 46] width 9 height 9
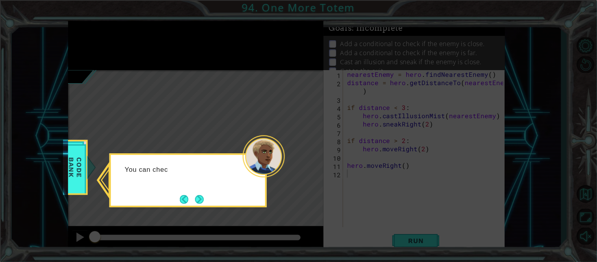
click at [100, 44] on icon at bounding box center [298, 131] width 597 height 262
click at [202, 197] on button "Next" at bounding box center [199, 199] width 9 height 9
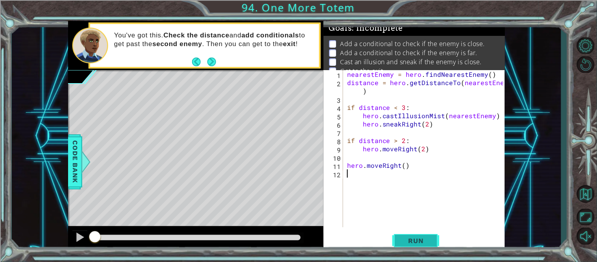
click at [418, 238] on span "Run" at bounding box center [415, 240] width 31 height 8
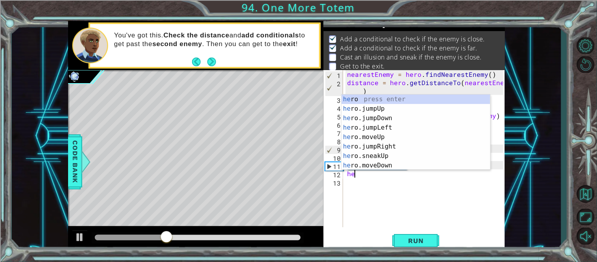
type textarea "h"
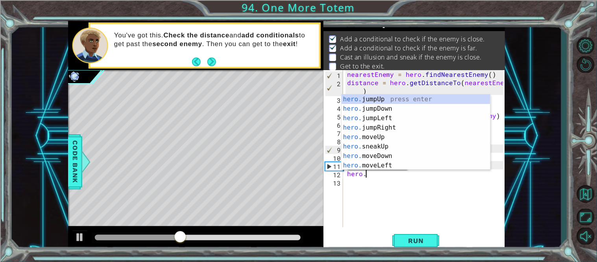
scroll to position [0, 1]
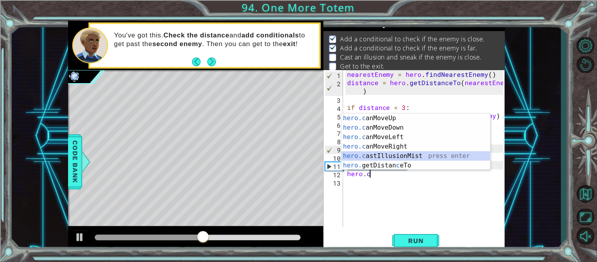
click at [428, 155] on div "hero.c anMoveUp press enter hero.c anMoveDown press enter hero.c anMoveLeft pre…" at bounding box center [415, 151] width 149 height 76
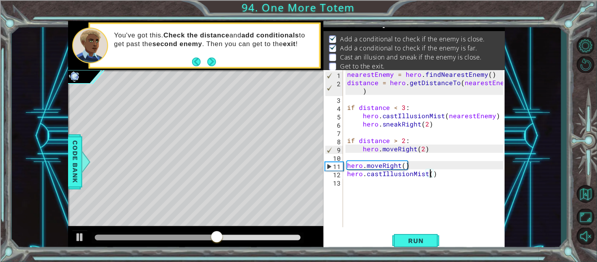
scroll to position [0, 5]
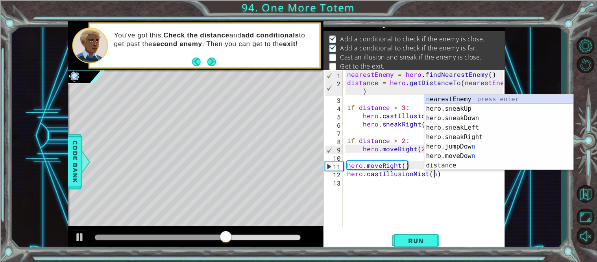
click at [463, 98] on div "n earestEnemy press enter hero.s n eakUp press enter hero.s n eakDown press ent…" at bounding box center [498, 141] width 149 height 94
type textarea "hero.castIllusionMist(nearestEnemy)"
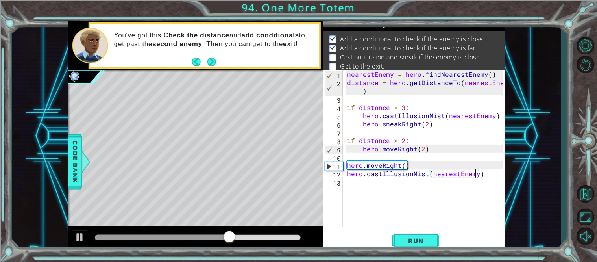
click at [395, 196] on div "nearestEnemy = hero . findNearestEnemy ( ) distance = hero . getDistanceTo ( ne…" at bounding box center [426, 156] width 162 height 173
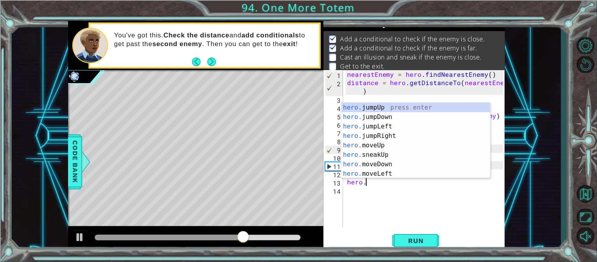
scroll to position [0, 1]
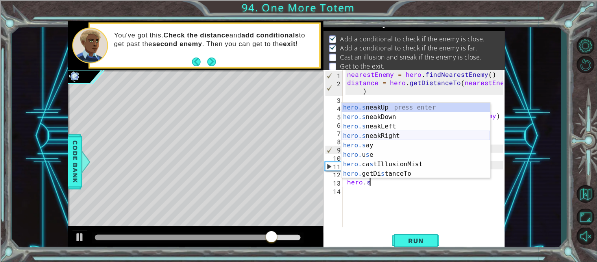
click at [393, 135] on div "hero.s neakUp press enter hero.s neakDown press enter hero.s neakLeft press ent…" at bounding box center [415, 150] width 149 height 94
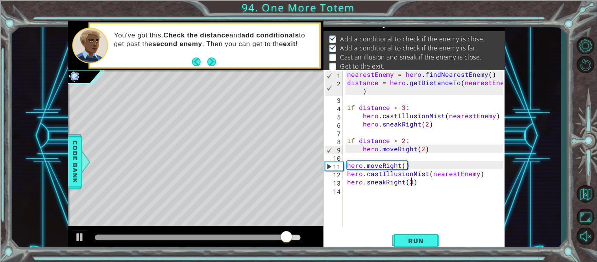
scroll to position [0, 3]
type textarea "hero.sneakRight(3)"
click at [427, 243] on span "Run" at bounding box center [415, 240] width 31 height 8
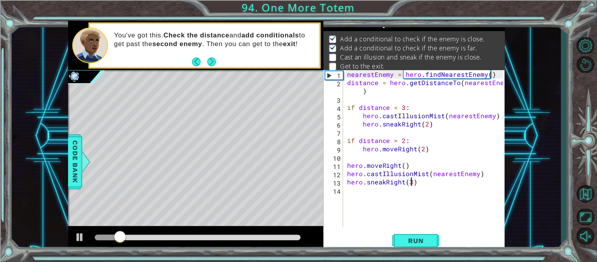
click at [282, 235] on div at bounding box center [198, 237] width 206 height 6
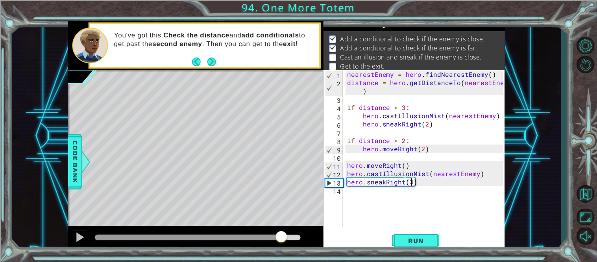
click at [417, 231] on div "hero.sneakRight(3) 1 2 3 4 5 6 7 8 9 10 11 12 13 14 nearestEnemy = hero . findN…" at bounding box center [413, 160] width 181 height 181
click at [419, 239] on span "Run" at bounding box center [415, 240] width 31 height 8
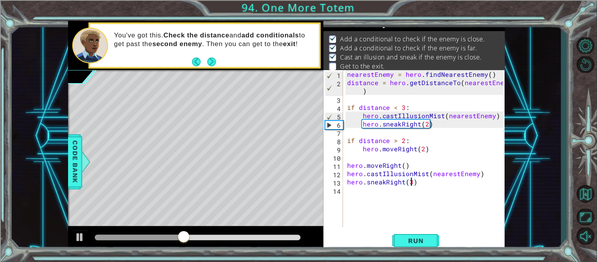
click at [383, 199] on div "nearestEnemy = hero . findNearestEnemy ( ) distance = hero . getDistanceTo ( ne…" at bounding box center [426, 156] width 162 height 173
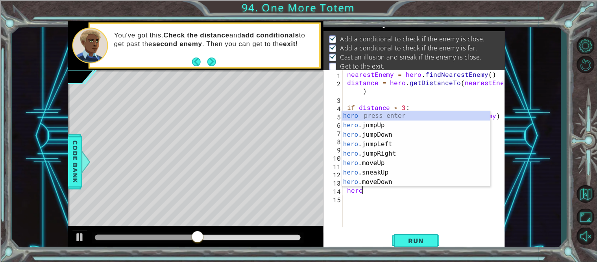
scroll to position [0, 1]
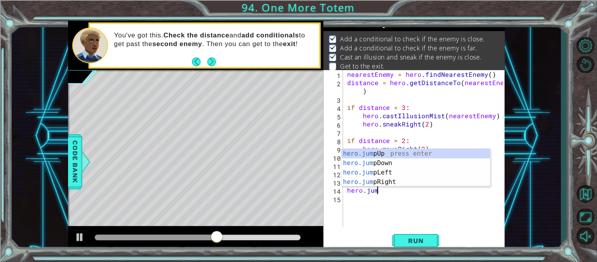
type textarea "hero.jump"
click at [376, 155] on div "hero.jump Up press enter hero.jump Down press enter hero.jump Left press enter …" at bounding box center [415, 177] width 149 height 57
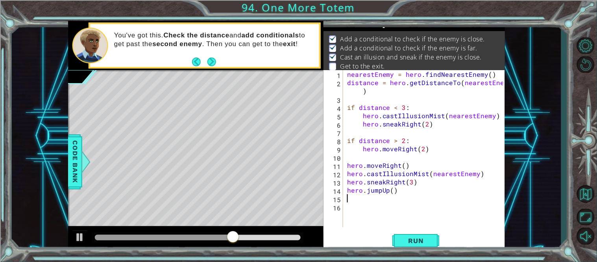
scroll to position [0, 0]
click at [406, 238] on span "Run" at bounding box center [415, 240] width 31 height 8
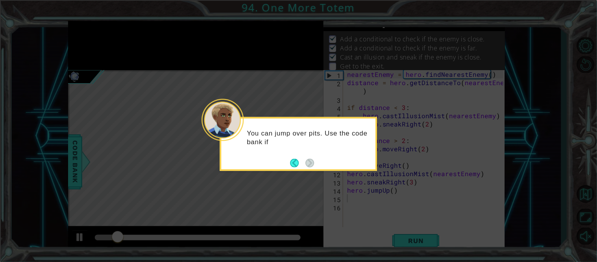
click at [294, 157] on footer at bounding box center [302, 163] width 24 height 12
click at [294, 160] on button "Back" at bounding box center [297, 163] width 15 height 9
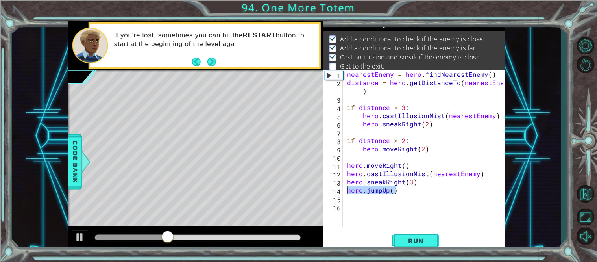
drag, startPoint x: 395, startPoint y: 192, endPoint x: 347, endPoint y: 192, distance: 48.4
click at [347, 192] on div "nearestEnemy = hero . findNearestEnemy ( ) distance = hero . getDistanceTo ( ne…" at bounding box center [426, 156] width 162 height 173
type textarea "hero.jumpUp()"
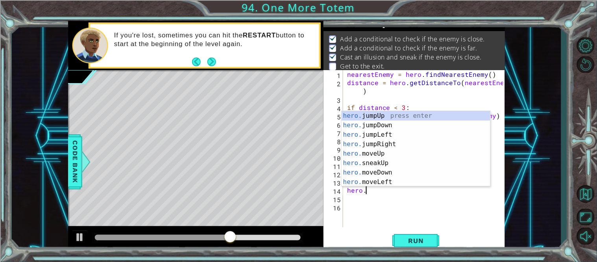
scroll to position [0, 1]
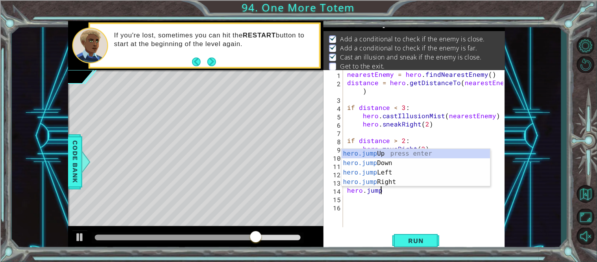
type textarea "hero.jump"
click at [383, 153] on div "hero.jump Up press enter hero.jump Down press enter hero.jump Left press enter …" at bounding box center [415, 177] width 149 height 57
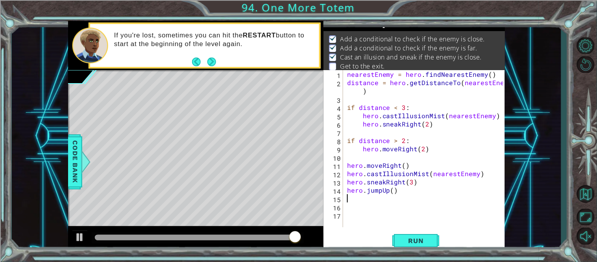
scroll to position [0, 0]
click at [393, 190] on div "nearestEnemy = hero . findNearestEnemy ( ) distance = hero . getDistanceTo ( ne…" at bounding box center [426, 156] width 162 height 173
click at [403, 232] on button "Run" at bounding box center [415, 240] width 47 height 18
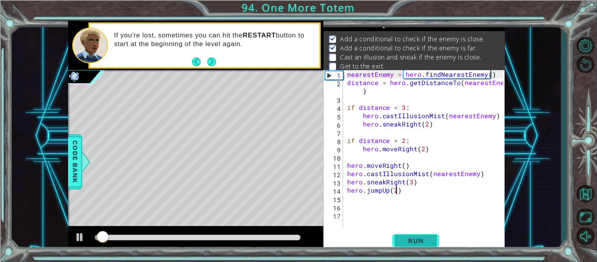
click at [404, 234] on button "Run" at bounding box center [415, 240] width 47 height 18
click at [419, 244] on span "Run" at bounding box center [415, 240] width 31 height 8
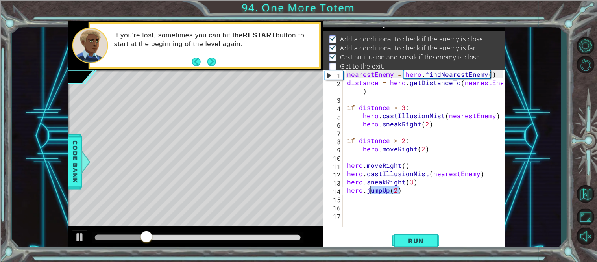
drag, startPoint x: 399, startPoint y: 191, endPoint x: 368, endPoint y: 191, distance: 31.1
click at [368, 191] on div "nearestEnemy = hero . findNearestEnemy ( ) distance = hero . getDistanceTo ( ne…" at bounding box center [426, 156] width 162 height 173
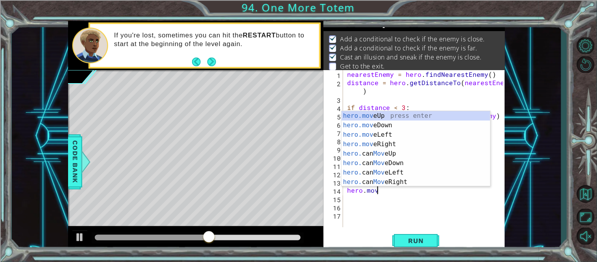
scroll to position [0, 2]
click at [430, 114] on div "hero.move Up press enter hero.move Down press enter hero.move Left press enter …" at bounding box center [415, 158] width 149 height 94
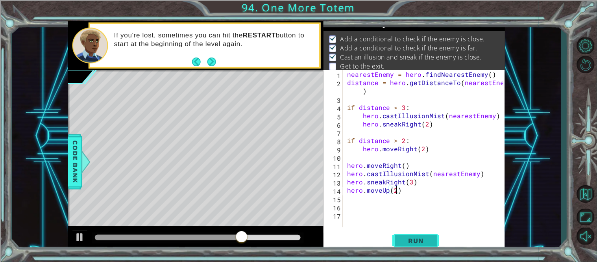
scroll to position [0, 2]
click at [410, 240] on span "Run" at bounding box center [415, 240] width 31 height 8
click at [420, 236] on span "Run" at bounding box center [415, 240] width 31 height 8
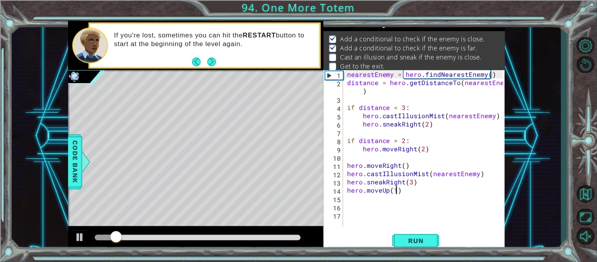
click at [273, 228] on div at bounding box center [195, 238] width 255 height 25
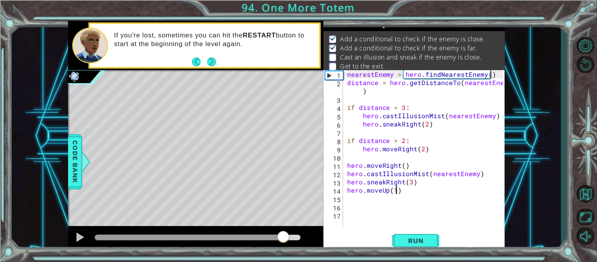
click at [284, 236] on div at bounding box center [198, 237] width 206 height 6
click at [267, 238] on div at bounding box center [189, 237] width 188 height 6
click at [77, 242] on div at bounding box center [80, 237] width 10 height 10
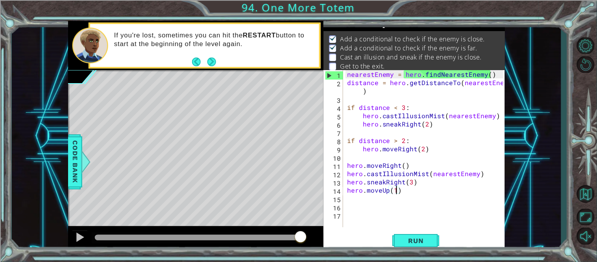
click at [219, 236] on div at bounding box center [198, 237] width 206 height 6
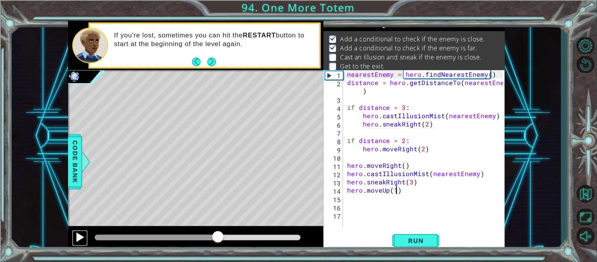
click at [79, 241] on div at bounding box center [80, 237] width 10 height 10
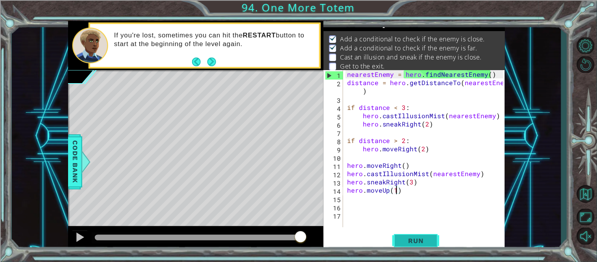
click at [401, 242] on span "Run" at bounding box center [415, 240] width 31 height 8
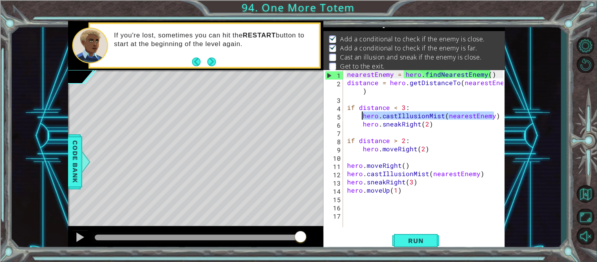
drag, startPoint x: 495, startPoint y: 116, endPoint x: 362, endPoint y: 116, distance: 133.4
click at [362, 116] on div "nearestEnemy = hero . findNearestEnemy ( ) distance = hero . getDistanceTo ( ne…" at bounding box center [426, 156] width 162 height 173
type textarea "hero.castIllusionMist(nearestEnemy)"
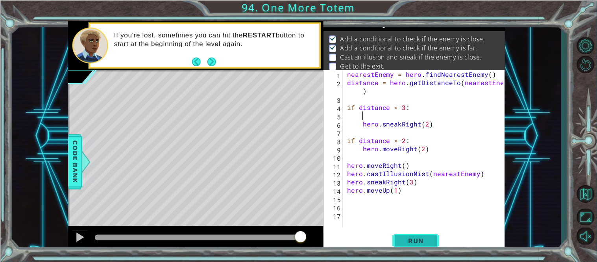
click at [426, 240] on span "Run" at bounding box center [415, 240] width 31 height 8
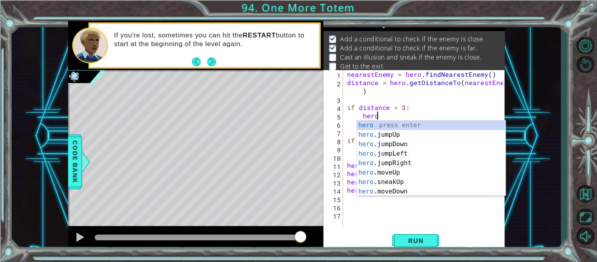
scroll to position [0, 2]
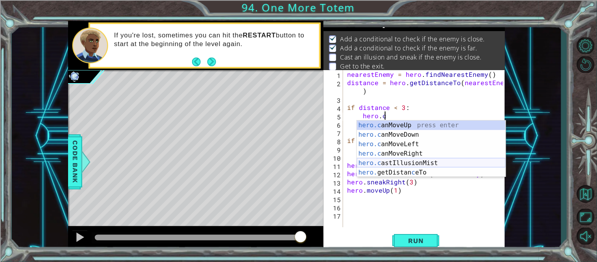
click at [424, 161] on div "hero.c anMoveUp press enter hero.c anMoveDown press enter hero.c anMoveLeft pre…" at bounding box center [431, 158] width 149 height 76
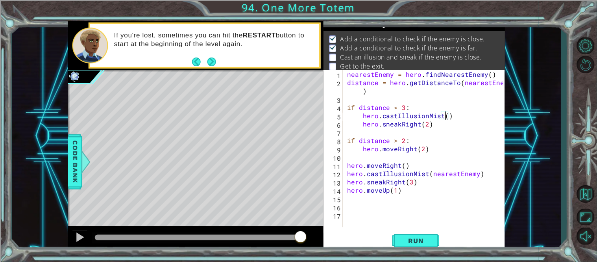
scroll to position [0, 6]
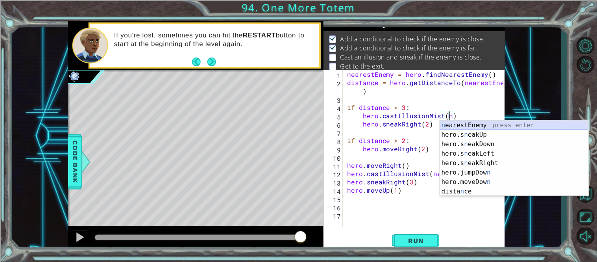
click at [503, 125] on div "n earestEnemy press enter hero.s n eakUp press enter hero.s n eakDown press ent…" at bounding box center [514, 167] width 149 height 94
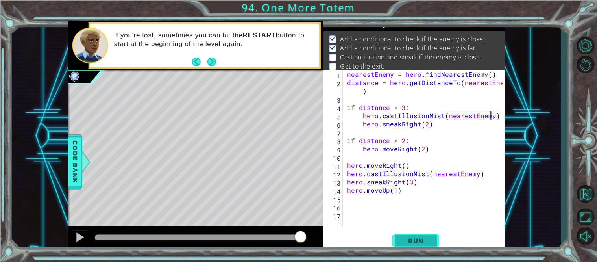
click at [411, 243] on span "Run" at bounding box center [415, 240] width 31 height 8
type textarea "hero.castIllusionMist(nearestEnemy)"
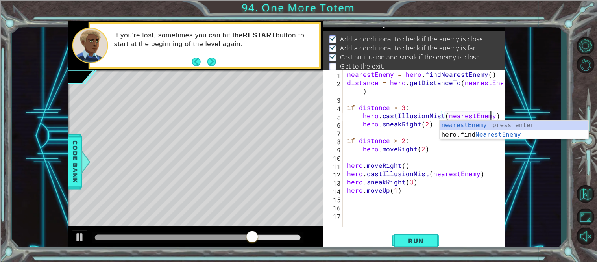
click at [367, 209] on div "nearestEnemy = hero . findNearestEnemy ( ) distance = hero . getDistanceTo ( ne…" at bounding box center [426, 156] width 162 height 173
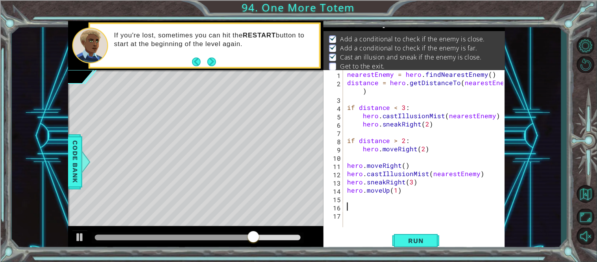
scroll to position [0, 0]
click at [361, 201] on div "nearestEnemy = hero . findNearestEnemy ( ) distance = hero . getDistanceTo ( ne…" at bounding box center [426, 156] width 162 height 173
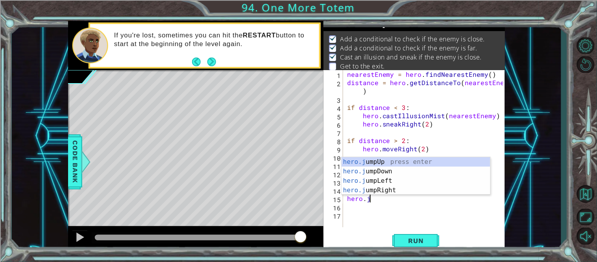
scroll to position [0, 1]
type textarea "hero.jum"
click at [377, 162] on div "hero.jum pUp press enter hero.jum pDown press enter hero.jum pLeft press enter …" at bounding box center [415, 185] width 149 height 57
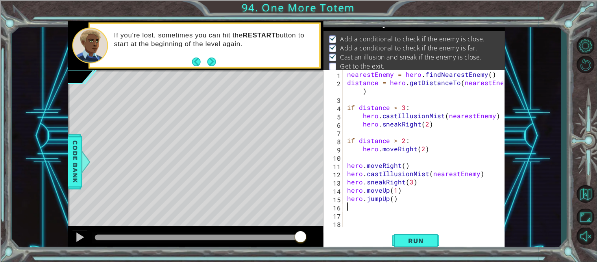
scroll to position [0, 0]
click at [414, 234] on button "Run" at bounding box center [415, 240] width 47 height 18
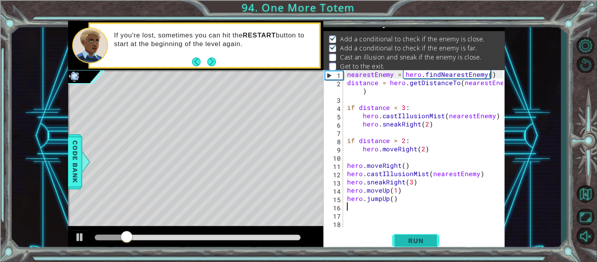
click at [422, 243] on span "Run" at bounding box center [415, 240] width 31 height 8
click at [384, 207] on div "nearestEnemy = hero . findNearestEnemy ( ) distance = hero . getDistanceTo ( ne…" at bounding box center [426, 156] width 162 height 173
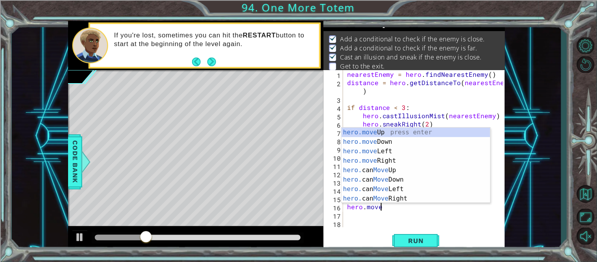
scroll to position [0, 2]
click at [382, 131] on div "hero.move Up press enter hero.move Down press enter hero.move Left press enter …" at bounding box center [415, 174] width 149 height 94
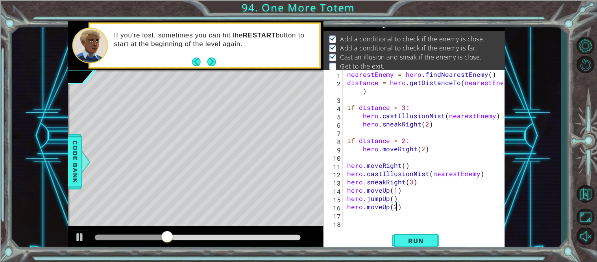
scroll to position [0, 2]
type textarea "hero.moveUp(2)"
click at [404, 241] on span "Run" at bounding box center [415, 240] width 31 height 8
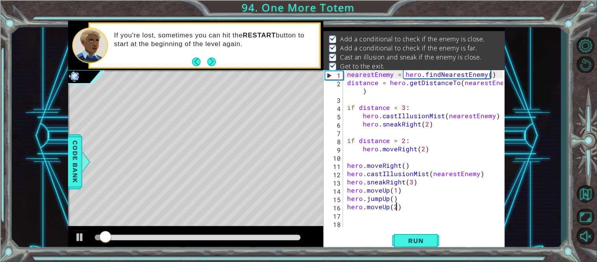
click at [277, 240] on div at bounding box center [198, 237] width 212 height 11
click at [277, 237] on div at bounding box center [198, 237] width 206 height 6
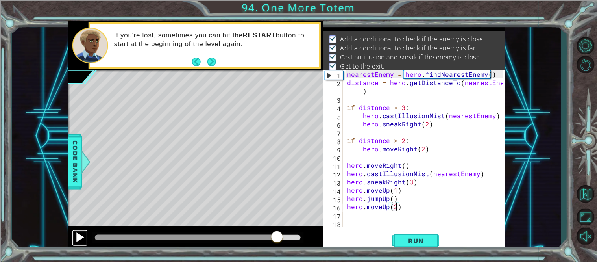
click at [81, 240] on div at bounding box center [80, 237] width 10 height 10
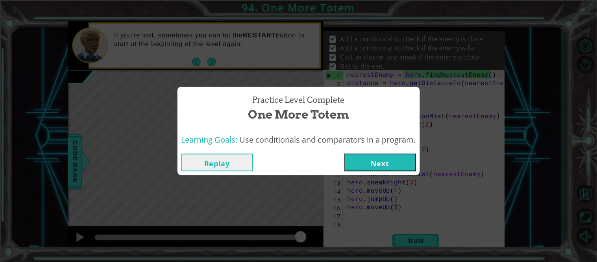
click at [410, 160] on button "Next" at bounding box center [380, 162] width 72 height 18
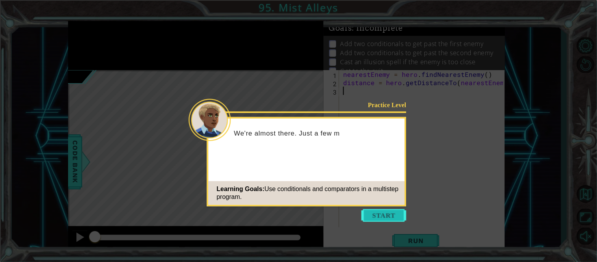
click at [391, 211] on button "Start" at bounding box center [384, 215] width 45 height 13
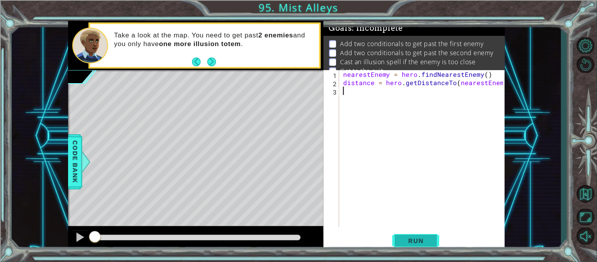
click at [412, 235] on button "Run" at bounding box center [415, 240] width 47 height 18
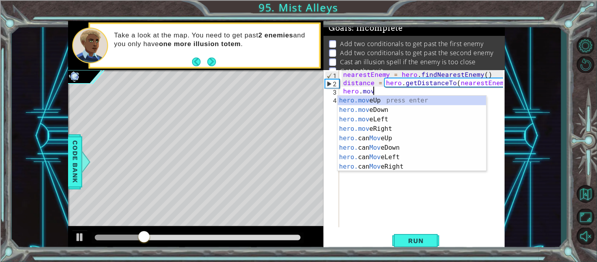
scroll to position [0, 2]
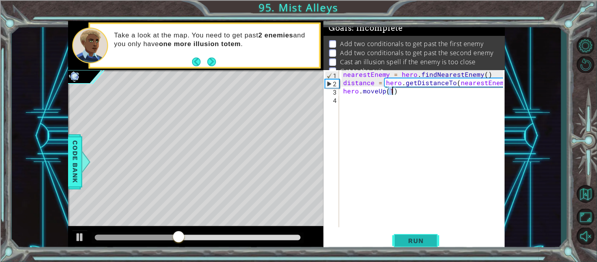
click at [408, 242] on span "Run" at bounding box center [415, 240] width 31 height 8
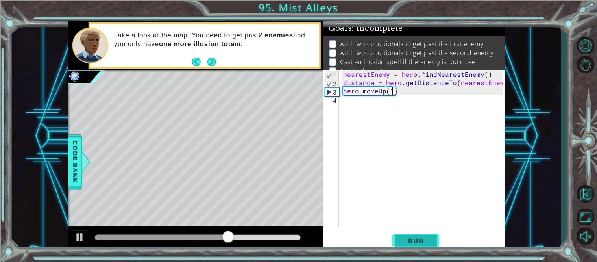
click at [408, 242] on span "Run" at bounding box center [415, 240] width 31 height 8
type textarea "hero.moveUp(2)"
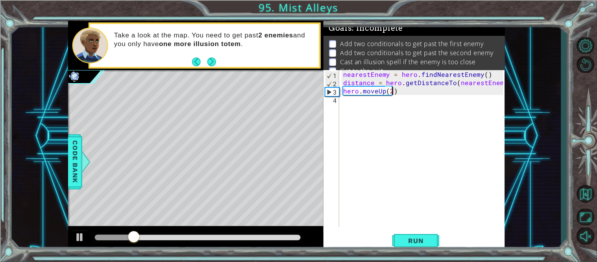
scroll to position [0, 2]
click at [392, 163] on div "nearestEnemy = hero . findNearestEnemy ( ) distance = hero . getDistanceTo ( ne…" at bounding box center [424, 156] width 166 height 173
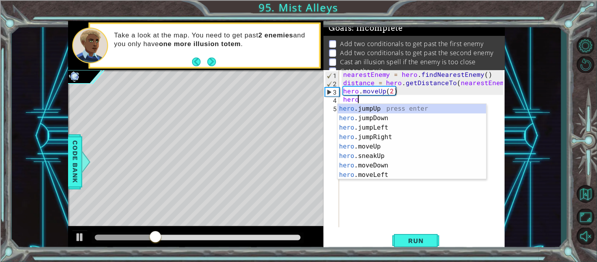
scroll to position [0, 1]
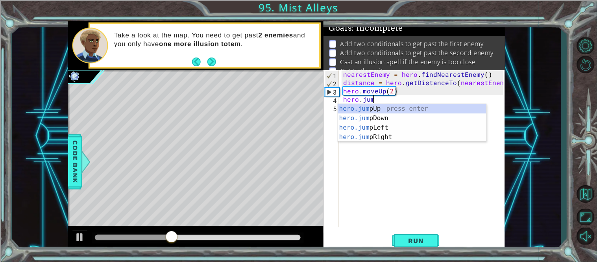
type textarea "hero.jump"
click at [372, 107] on div "hero.jump Up press enter hero.jump Down press enter hero.jump Left press enter …" at bounding box center [412, 132] width 149 height 57
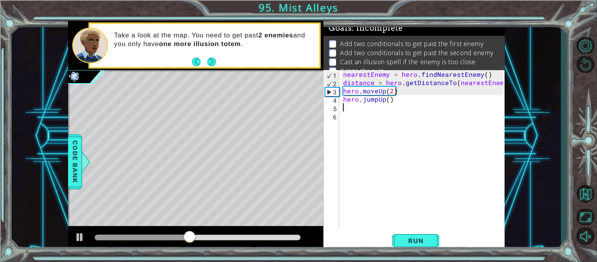
click at [387, 102] on div "nearestEnemy = hero . findNearestEnemy ( ) distance = hero . getDistanceTo ( ne…" at bounding box center [424, 156] width 166 height 173
type textarea "hero.jumpUp(1)"
click at [434, 246] on button "Run" at bounding box center [415, 240] width 47 height 18
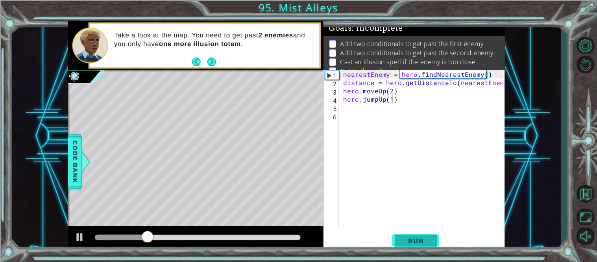
click at [428, 242] on span "Run" at bounding box center [415, 240] width 31 height 8
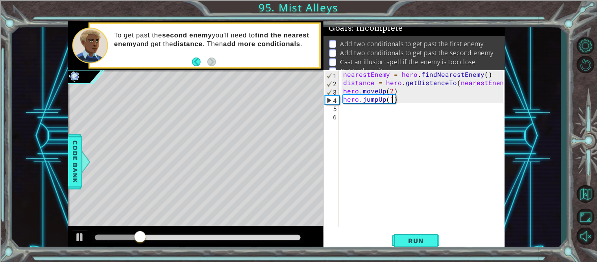
click at [375, 197] on div "nearestEnemy = hero . findNearestEnemy ( ) distance = hero . getDistanceTo ( ne…" at bounding box center [424, 156] width 166 height 173
click at [359, 162] on div "nearestEnemy = hero . findNearestEnemy ( ) distance = hero . getDistanceTo ( ne…" at bounding box center [424, 156] width 166 height 173
click at [348, 119] on div "nearestEnemy = hero . findNearestEnemy ( ) distance = hero . getDistanceTo ( ne…" at bounding box center [424, 156] width 166 height 173
click at [347, 118] on div "nearestEnemy = hero . findNearestEnemy ( ) distance = hero . getDistanceTo ( ne…" at bounding box center [424, 156] width 166 height 173
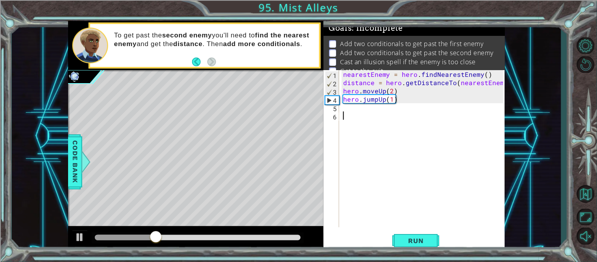
click at [344, 113] on div "nearestEnemy = hero . findNearestEnemy ( ) distance = hero . getDistanceTo ( ne…" at bounding box center [424, 156] width 166 height 173
click at [343, 107] on div "nearestEnemy = hero . findNearestEnemy ( ) distance = hero . getDistanceTo ( ne…" at bounding box center [424, 156] width 166 height 173
type textarea "hero.moveUp(1)"
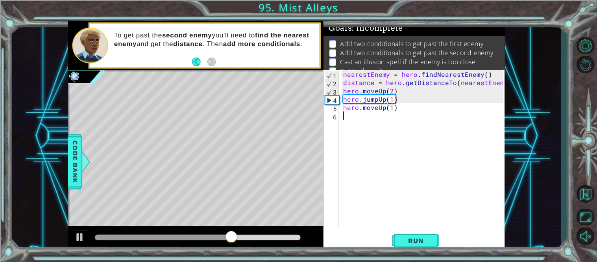
click at [352, 114] on div "nearestEnemy = hero . findNearestEnemy ( ) distance = hero . getDistanceTo ( ne…" at bounding box center [424, 156] width 166 height 173
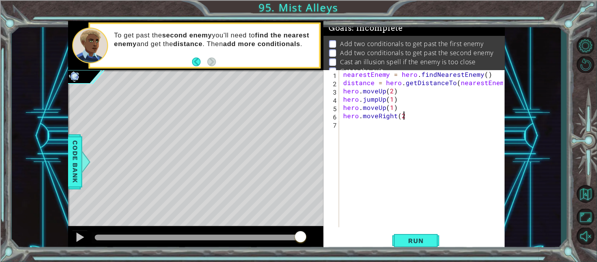
scroll to position [0, 3]
click at [400, 234] on button "Run" at bounding box center [415, 240] width 47 height 18
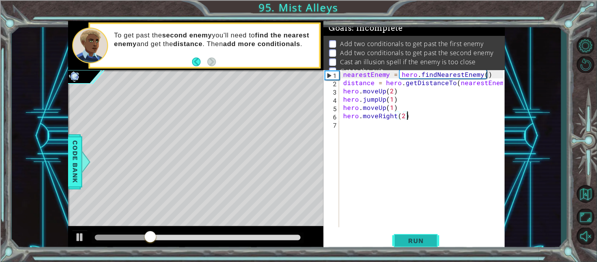
click at [400, 234] on button "Run" at bounding box center [415, 240] width 47 height 18
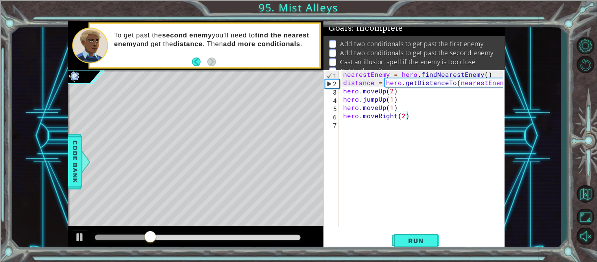
click at [251, 233] on div at bounding box center [198, 237] width 212 height 11
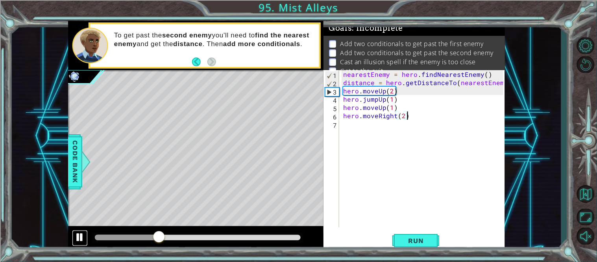
click at [80, 236] on div at bounding box center [80, 237] width 10 height 10
click at [81, 237] on div at bounding box center [80, 237] width 10 height 10
click at [266, 236] on div at bounding box center [198, 237] width 206 height 6
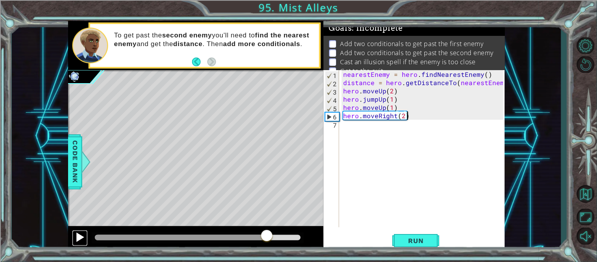
click at [79, 240] on div at bounding box center [80, 237] width 10 height 10
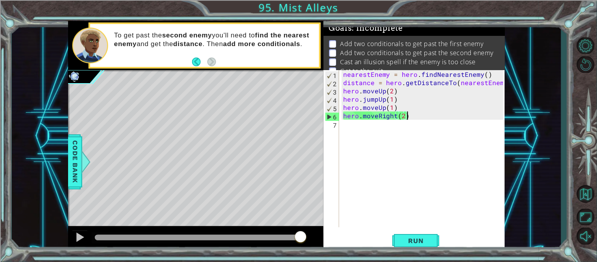
click at [403, 118] on div "nearestEnemy = hero . findNearestEnemy ( ) distance = hero . getDistanceTo ( ne…" at bounding box center [424, 156] width 166 height 173
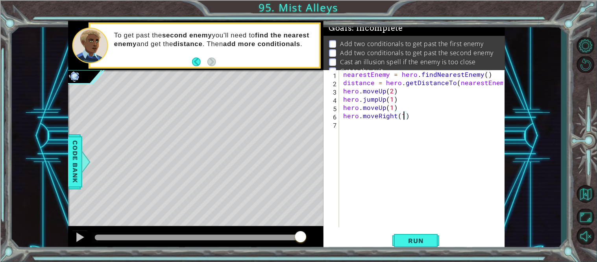
click at [377, 114] on div "nearestEnemy = hero . findNearestEnemy ( ) distance = hero . getDistanceTo ( ne…" at bounding box center [424, 156] width 166 height 173
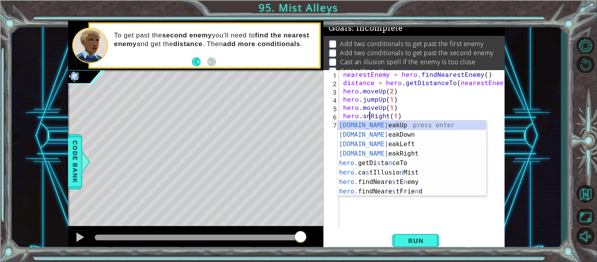
scroll to position [0, 2]
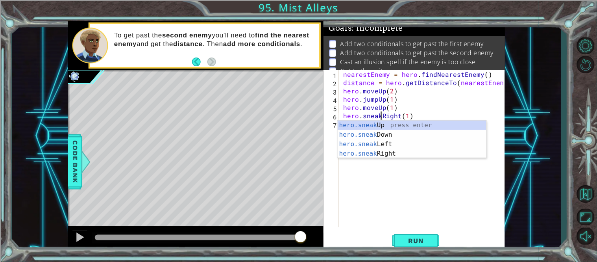
click at [460, 96] on div "nearestEnemy = hero . findNearestEnemy ( ) distance = hero . getDistanceTo ( ne…" at bounding box center [424, 156] width 166 height 173
type textarea "hero.jumpUp(1)"
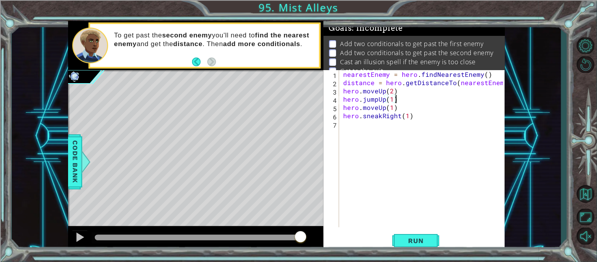
click at [375, 136] on div "nearestEnemy = hero . findNearestEnemy ( ) distance = hero . getDistanceTo ( ne…" at bounding box center [424, 156] width 166 height 173
click at [408, 120] on div "nearestEnemy = hero . findNearestEnemy ( ) distance = hero . getDistanceTo ( ne…" at bounding box center [424, 156] width 166 height 173
click at [408, 119] on div "nearestEnemy = hero . findNearestEnemy ( ) distance = hero . getDistanceTo ( ne…" at bounding box center [424, 156] width 166 height 173
type textarea "hero.sneakRight(3)"
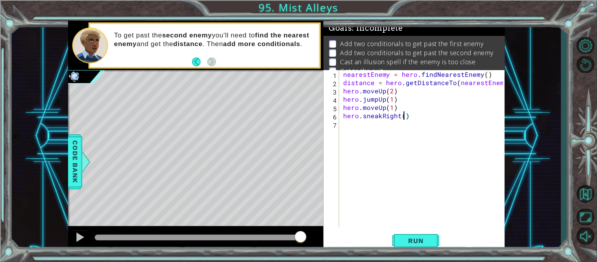
scroll to position [0, 3]
click at [428, 117] on div "nearestEnemy = hero . findNearestEnemy ( ) distance = hero . getDistanceTo ( ne…" at bounding box center [424, 156] width 166 height 173
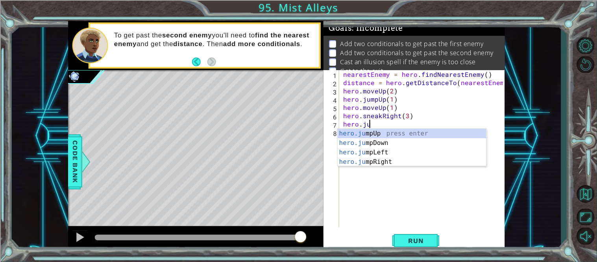
scroll to position [0, 1]
type textarea "hero.jump"
click at [414, 164] on div "hero.jump Up press enter hero.jump Down press enter hero.jump Left press enter …" at bounding box center [412, 157] width 149 height 57
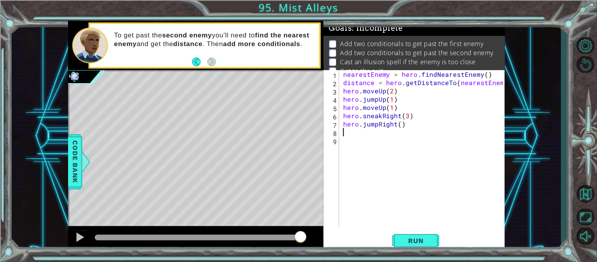
scroll to position [0, 0]
click at [418, 246] on button "Run" at bounding box center [415, 240] width 47 height 18
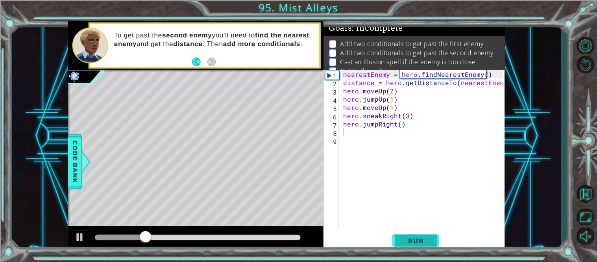
click at [407, 248] on button "Run" at bounding box center [415, 240] width 47 height 18
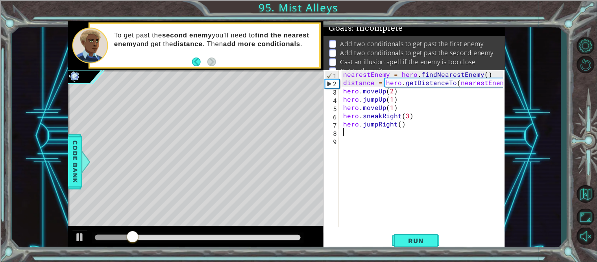
click at [273, 237] on div at bounding box center [198, 237] width 206 height 6
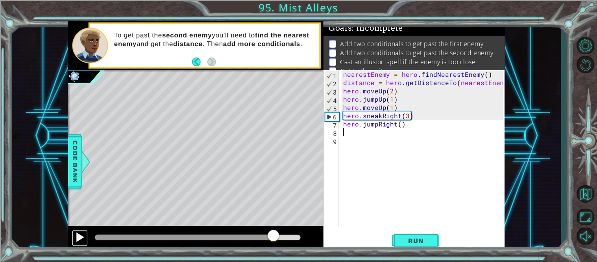
click at [75, 240] on div at bounding box center [80, 237] width 10 height 10
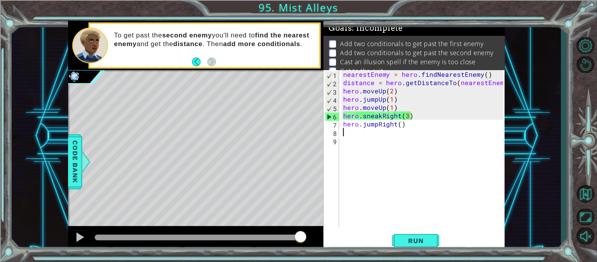
click at [343, 114] on div "nearestEnemy = hero . findNearestEnemy ( ) distance = hero . getDistanceTo ( ne…" at bounding box center [424, 156] width 166 height 173
type textarea "hero.sneakRight(3)"
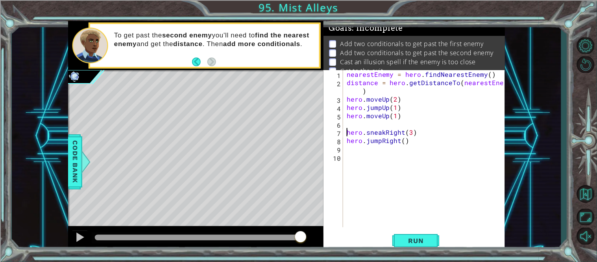
click at [350, 124] on div "nearestEnemy = hero . findNearestEnemy ( ) distance = hero . getDistanceTo ( ne…" at bounding box center [426, 156] width 162 height 173
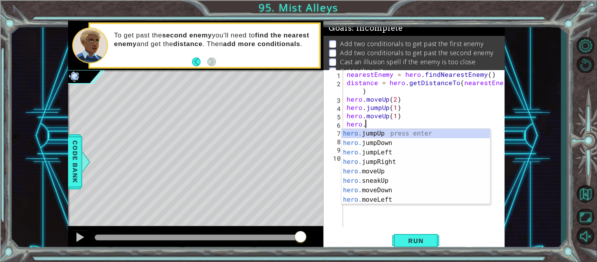
scroll to position [0, 1]
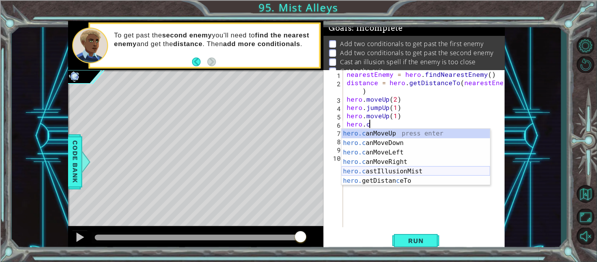
click at [393, 168] on div "hero.c anMoveUp press enter hero.c anMoveDown press enter hero.c anMoveLeft pre…" at bounding box center [415, 167] width 149 height 76
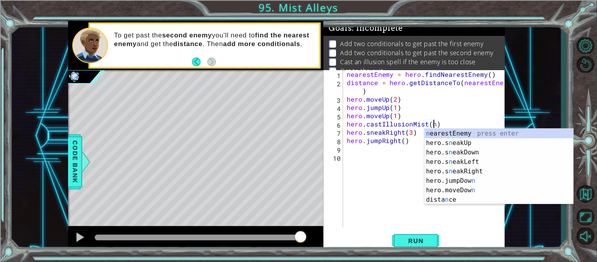
scroll to position [0, 5]
click at [467, 132] on div "n earestEnemy press enter hero.s n eakUp press enter hero.s n eakDown press ent…" at bounding box center [498, 176] width 149 height 94
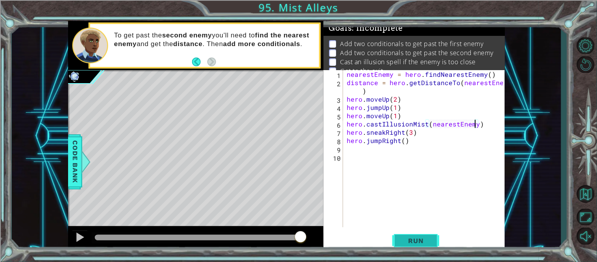
click at [421, 236] on span "Run" at bounding box center [415, 240] width 31 height 8
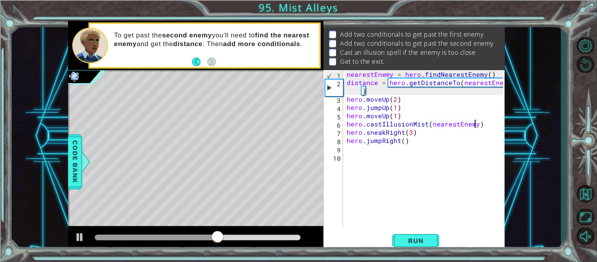
scroll to position [0, 0]
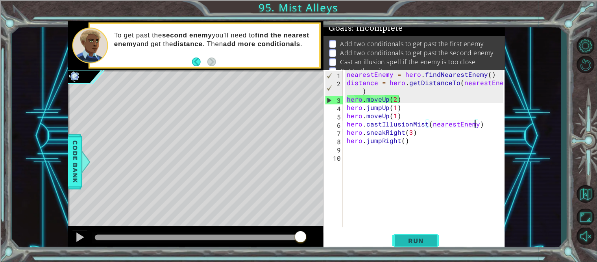
click at [415, 238] on span "Run" at bounding box center [415, 240] width 31 height 8
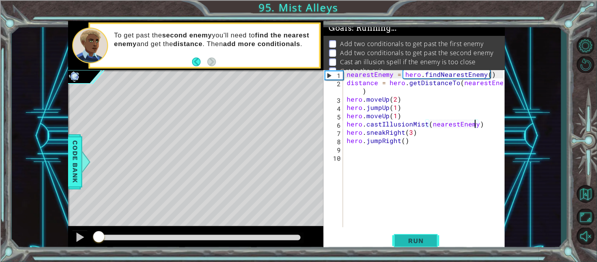
click at [415, 238] on span "Run" at bounding box center [415, 240] width 31 height 8
click at [251, 240] on div at bounding box center [198, 237] width 212 height 11
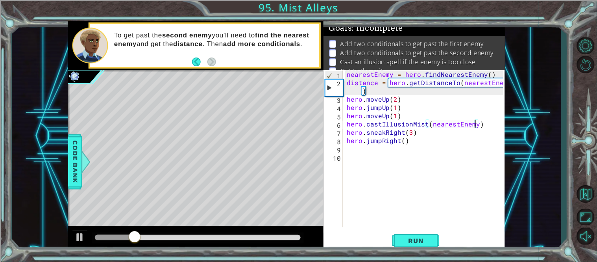
click at [261, 236] on div at bounding box center [198, 237] width 206 height 6
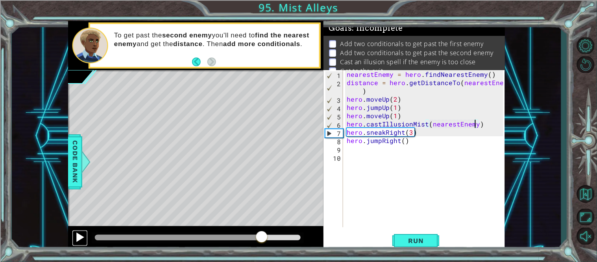
click at [76, 238] on div at bounding box center [80, 237] width 10 height 10
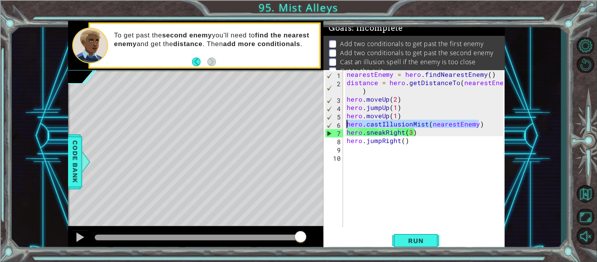
drag, startPoint x: 490, startPoint y: 123, endPoint x: 349, endPoint y: 124, distance: 141.2
click at [349, 124] on div "nearestEnemy = hero . findNearestEnemy ( ) distance = hero . getDistanceTo ( ne…" at bounding box center [426, 156] width 162 height 173
click at [453, 121] on div "nearestEnemy = hero . findNearestEnemy ( ) distance = hero . getDistanceTo ( ne…" at bounding box center [424, 148] width 158 height 157
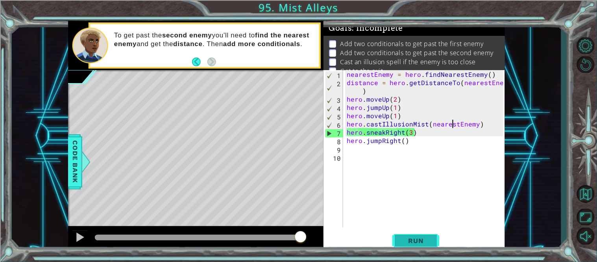
click at [410, 243] on span "Run" at bounding box center [415, 240] width 31 height 8
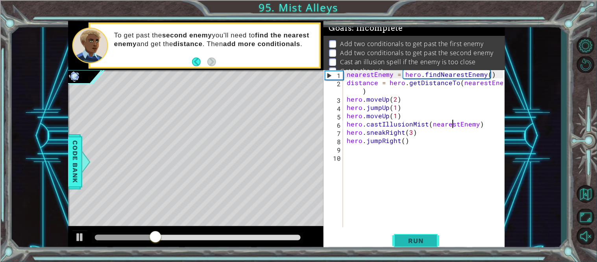
click at [410, 243] on span "Run" at bounding box center [415, 240] width 31 height 8
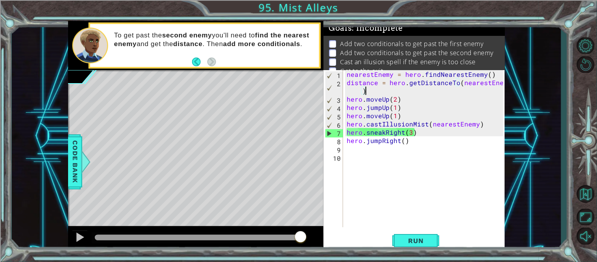
click at [388, 93] on div "nearestEnemy = hero . findNearestEnemy ( ) distance = hero . getDistanceTo ( ne…" at bounding box center [426, 156] width 162 height 173
type textarea "distance = hero.getDistanceTo(nearestEnemy)"
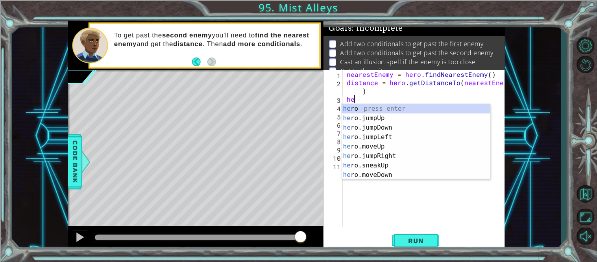
type textarea "h"
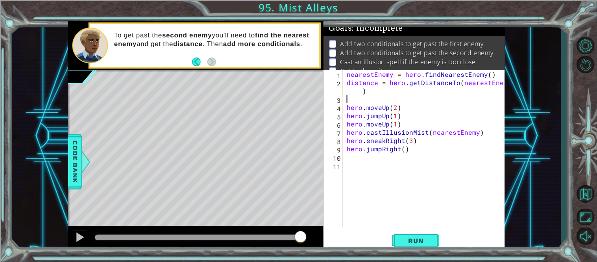
type textarea "distance = hero.getDistanceTo(nearestEnemy)"
type textarea "h"
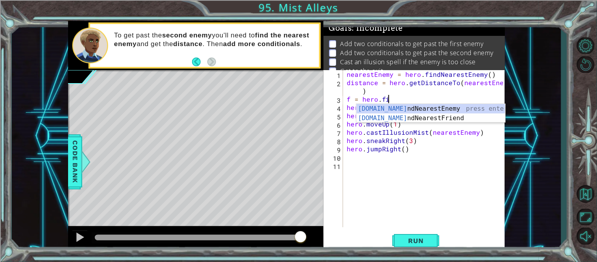
scroll to position [0, 2]
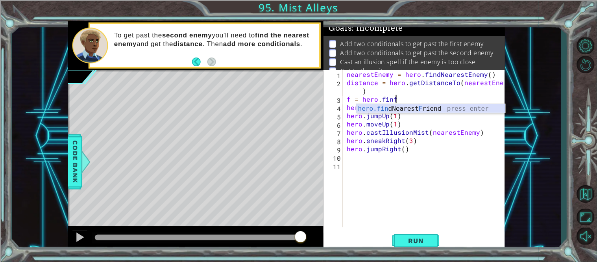
click at [408, 105] on div "hero.fin dNearest F riend press enter" at bounding box center [430, 118] width 149 height 28
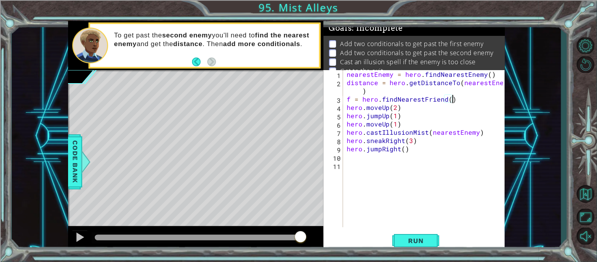
click at [443, 98] on div "nearestEnemy = hero . findNearestEnemy ( ) distance = hero . getDistanceTo ( ne…" at bounding box center [426, 156] width 162 height 173
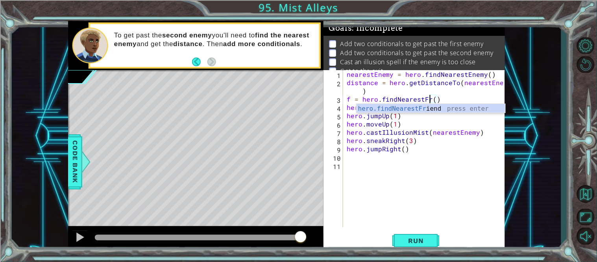
scroll to position [0, 5]
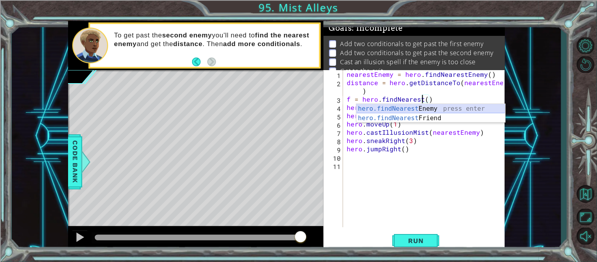
click at [450, 109] on div "hero.findNearest Enemy press enter hero.findNearest Friend press enter" at bounding box center [430, 123] width 149 height 38
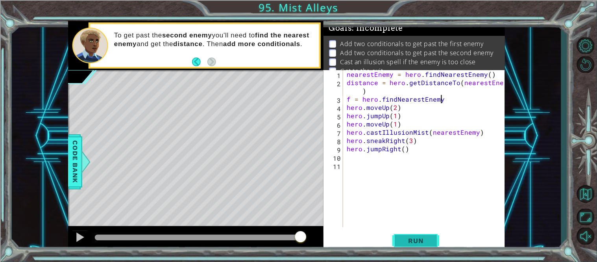
click at [428, 235] on button "Run" at bounding box center [415, 240] width 47 height 18
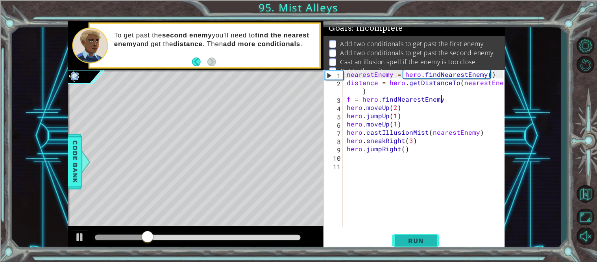
click at [404, 243] on span "Run" at bounding box center [415, 240] width 31 height 8
click at [257, 232] on div at bounding box center [198, 237] width 212 height 11
click at [265, 236] on div at bounding box center [198, 237] width 206 height 6
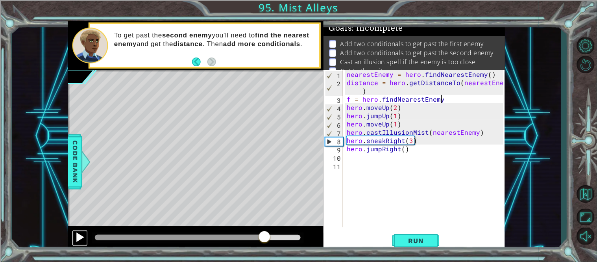
click at [81, 238] on div at bounding box center [80, 237] width 10 height 10
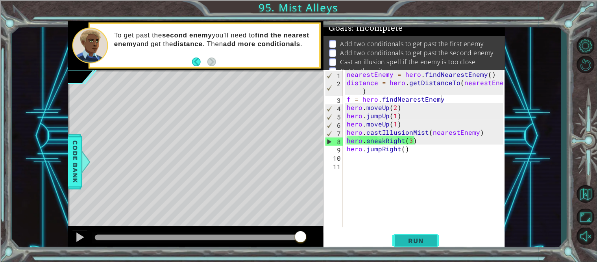
click at [412, 235] on button "Run" at bounding box center [415, 240] width 47 height 18
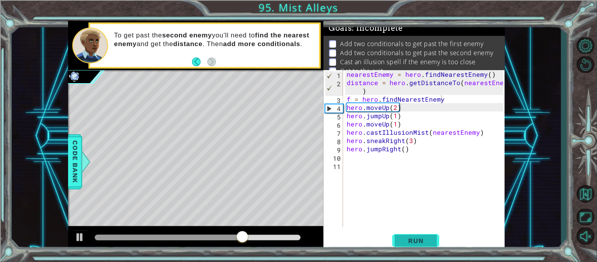
click at [412, 235] on button "Run" at bounding box center [415, 240] width 47 height 18
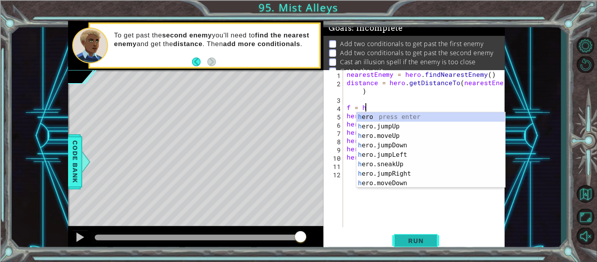
scroll to position [0, 0]
type textarea "f"
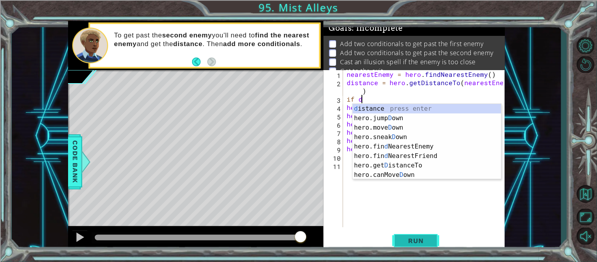
scroll to position [0, 1]
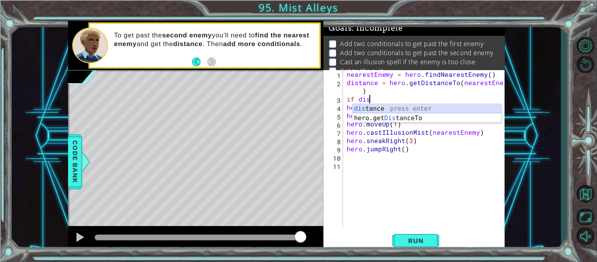
click at [421, 107] on div "dis tance press enter hero.get Dis tanceTo press enter" at bounding box center [426, 123] width 149 height 38
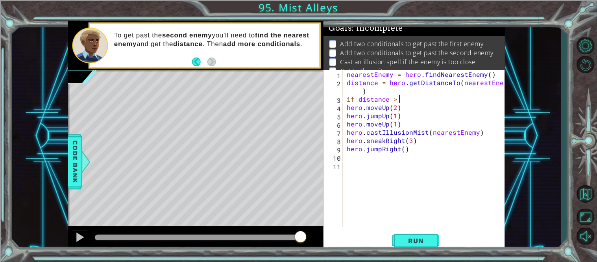
scroll to position [0, 3]
click at [415, 245] on button "Run" at bounding box center [415, 240] width 47 height 18
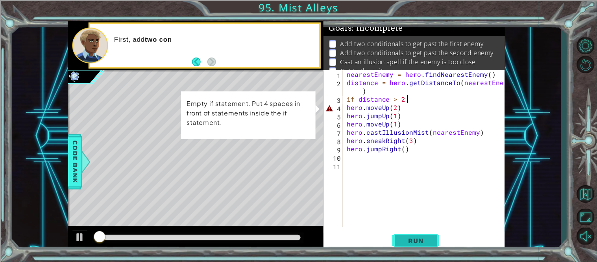
click at [413, 245] on button "Run" at bounding box center [415, 240] width 47 height 18
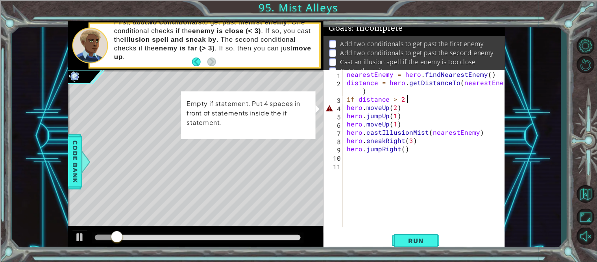
click at [347, 109] on div "nearestEnemy = hero . findNearestEnemy ( ) distance = hero . getDistanceTo ( ne…" at bounding box center [426, 156] width 162 height 173
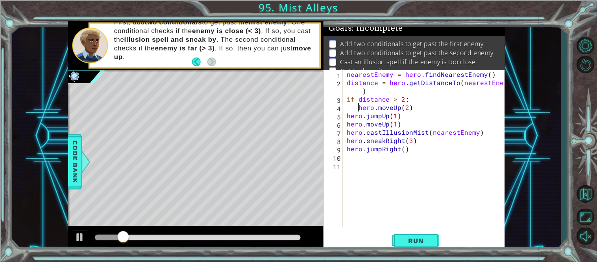
type textarea "hero.moveUp(2)"
click at [424, 235] on button "Run" at bounding box center [415, 240] width 47 height 18
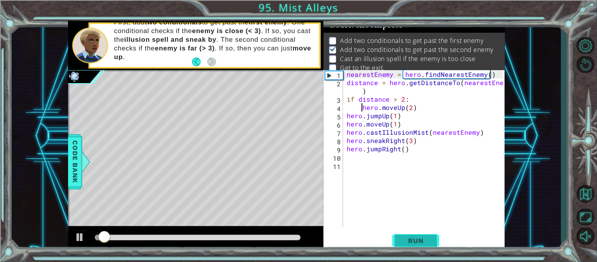
scroll to position [5, 0]
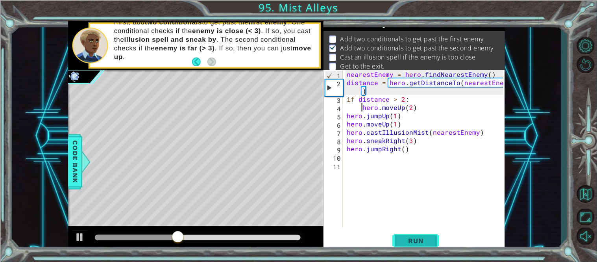
click at [424, 235] on button "Run" at bounding box center [415, 240] width 47 height 18
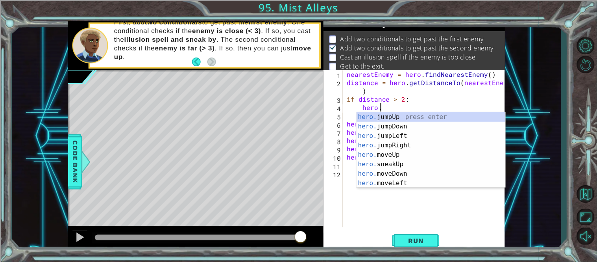
scroll to position [0, 2]
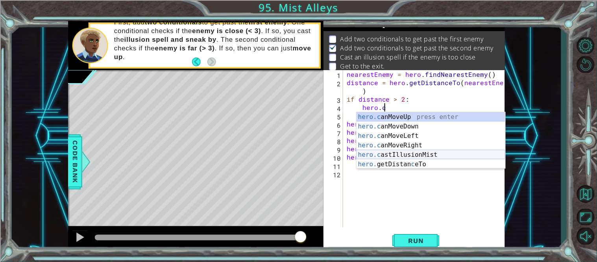
click at [402, 153] on div "hero.c anMoveUp press enter hero.c anMoveDown press enter hero.c anMoveLeft pre…" at bounding box center [430, 150] width 149 height 76
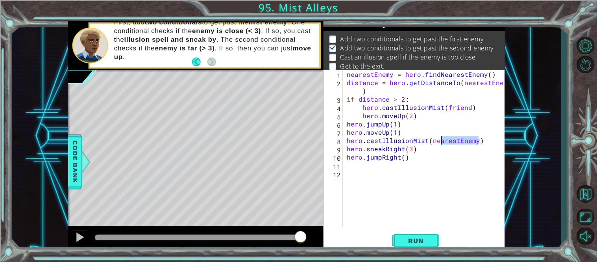
drag, startPoint x: 479, startPoint y: 142, endPoint x: 382, endPoint y: 138, distance: 97.7
click at [382, 138] on div "nearestEnemy = hero . findNearestEnemy ( ) distance = hero . getDistanceTo ( ne…" at bounding box center [426, 156] width 162 height 173
type textarea "hero.cast"
drag, startPoint x: 393, startPoint y: 142, endPoint x: 339, endPoint y: 144, distance: 54.7
click at [339, 144] on div "hero.cast 1 2 3 4 5 6 7 8 9 10 11 12 nearestEnemy = hero . findNearestEnemy ( )…" at bounding box center [413, 148] width 180 height 157
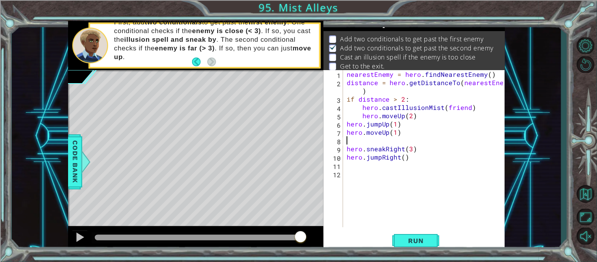
scroll to position [0, 0]
click at [424, 232] on button "Run" at bounding box center [415, 240] width 47 height 18
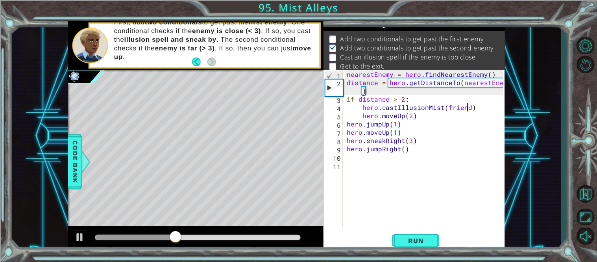
click at [468, 107] on div "nearestEnemy = hero . findNearestEnemy ( ) distance = hero . getDistanceTo ( ne…" at bounding box center [426, 156] width 162 height 173
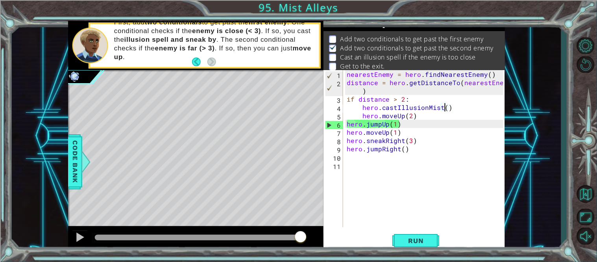
scroll to position [0, 6]
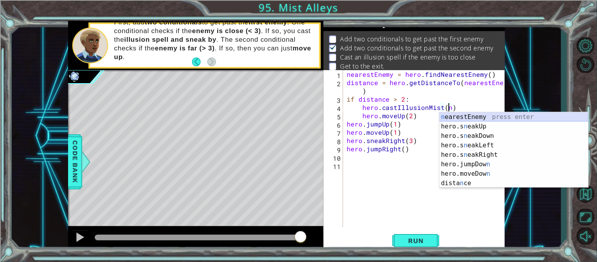
click at [494, 117] on div "n earestEnemy press enter hero.s n eakUp press enter hero.s n eakDown press ent…" at bounding box center [513, 159] width 149 height 94
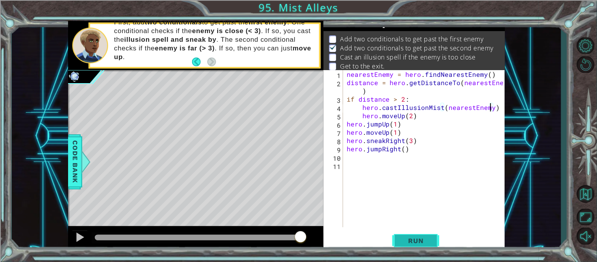
click at [411, 236] on button "Run" at bounding box center [415, 240] width 47 height 18
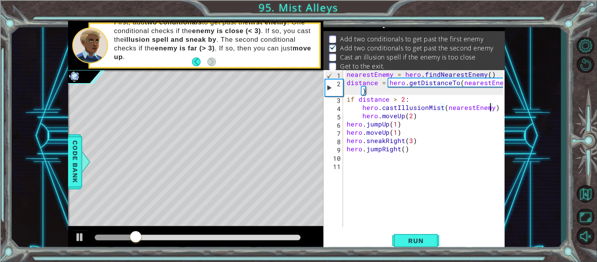
click at [220, 233] on div at bounding box center [198, 237] width 212 height 11
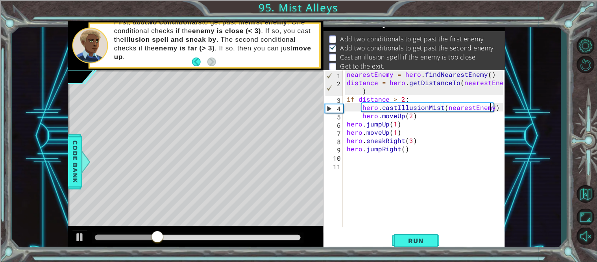
click at [248, 236] on div at bounding box center [198, 237] width 206 height 6
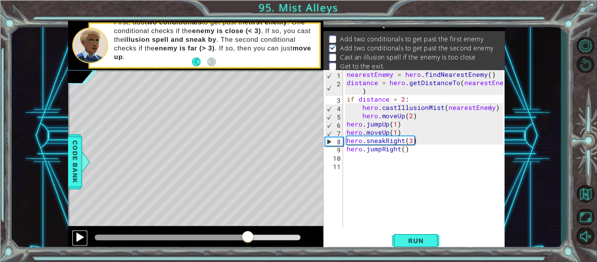
click at [85, 231] on button at bounding box center [80, 238] width 16 height 16
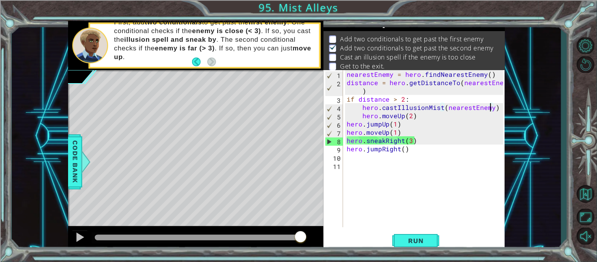
click at [576, 125] on div at bounding box center [585, 137] width 23 height 88
click at [345, 124] on div "nearestEnemy = hero . findNearestEnemy ( ) distance = hero . getDistanceTo ( ne…" at bounding box center [426, 156] width 162 height 173
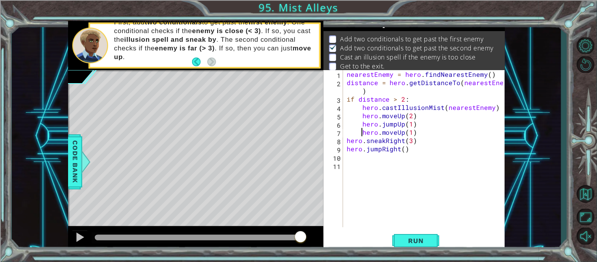
click at [395, 131] on div "nearestEnemy = hero . findNearestEnemy ( ) distance = hero . getDistanceTo ( ne…" at bounding box center [426, 156] width 162 height 173
click at [421, 151] on div "nearestEnemy = hero . findNearestEnemy ( ) distance = hero . getDistanceTo ( ne…" at bounding box center [426, 156] width 162 height 173
click at [399, 131] on div "nearestEnemy = hero . findNearestEnemy ( ) distance = hero . getDistanceTo ( ne…" at bounding box center [426, 156] width 162 height 173
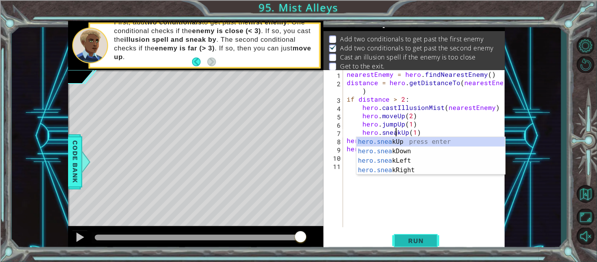
click at [405, 234] on button "Run" at bounding box center [415, 240] width 47 height 18
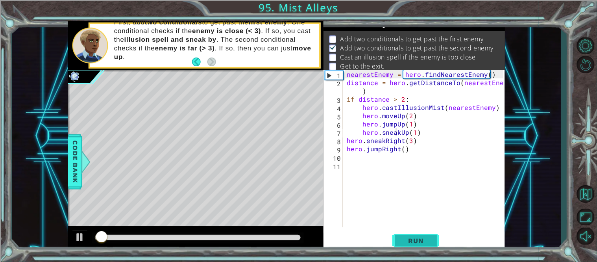
click at [398, 242] on button "Run" at bounding box center [415, 240] width 47 height 18
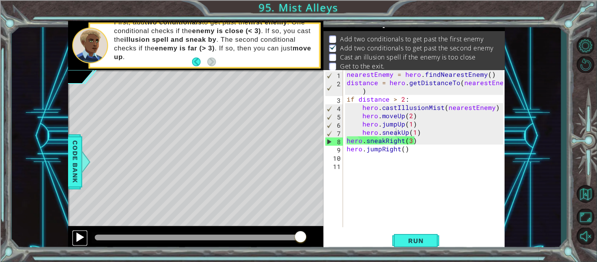
click at [85, 240] on div at bounding box center [80, 237] width 10 height 10
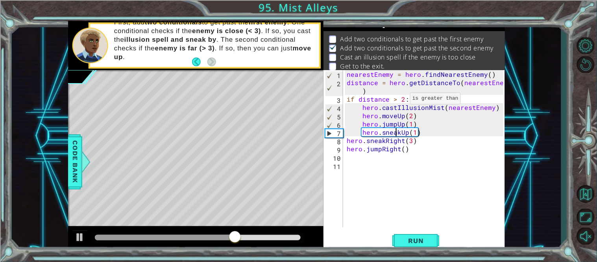
click at [401, 100] on div "nearestEnemy = hero . findNearestEnemy ( ) distance = hero . getDistanceTo ( ne…" at bounding box center [426, 156] width 162 height 173
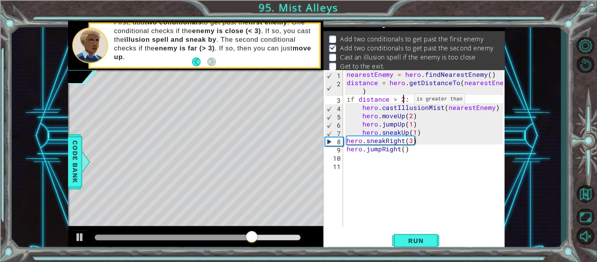
click at [404, 101] on div "nearestEnemy = hero . findNearestEnemy ( ) distance = hero . getDistanceTo ( ne…" at bounding box center [426, 156] width 162 height 173
click at [428, 152] on div "nearestEnemy = hero . findNearestEnemy ( ) distance = hero . getDistanceTo ( ne…" at bounding box center [426, 156] width 162 height 173
type textarea "hero.jumpRight()"
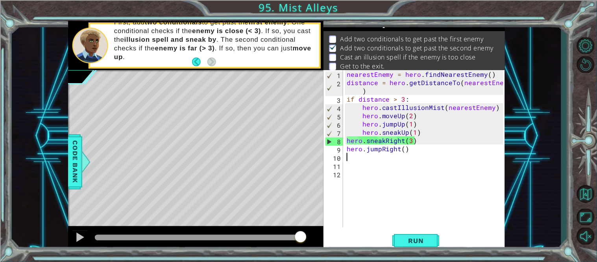
click at [360, 168] on div "nearestEnemy = hero . findNearestEnemy ( ) distance = hero . getDistanceTo ( ne…" at bounding box center [426, 156] width 162 height 173
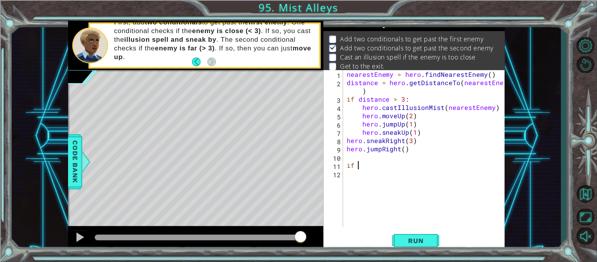
scroll to position [0, 0]
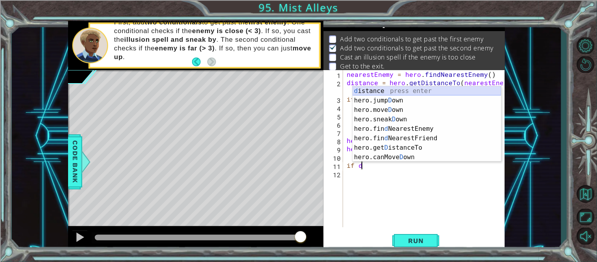
click at [451, 91] on div "d istance press enter hero.jump D own press enter hero.[PERSON_NAME] own press …" at bounding box center [426, 133] width 149 height 94
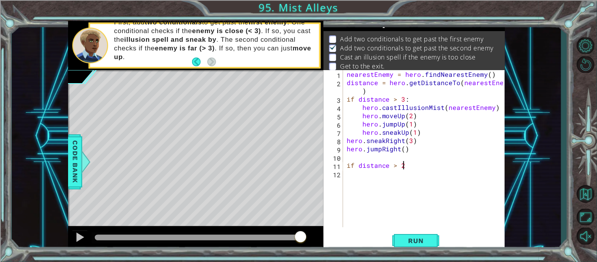
scroll to position [0, 3]
type textarea "if distance > 2:"
click at [382, 175] on div "nearestEnemy = hero . findNearestEnemy ( ) distance = hero . getDistanceTo ( ne…" at bounding box center [426, 156] width 162 height 173
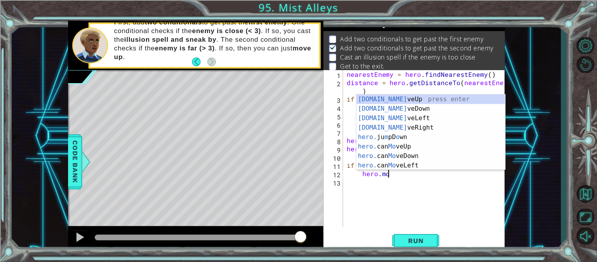
scroll to position [0, 2]
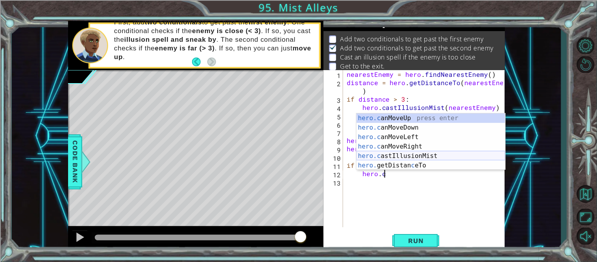
click at [429, 152] on div "hero.c anMoveUp press enter hero.c anMoveDown press enter hero.c anMoveLeft pre…" at bounding box center [430, 151] width 149 height 76
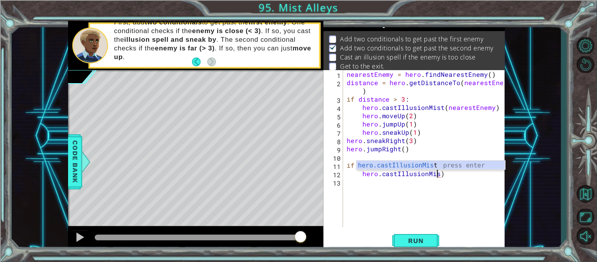
scroll to position [0, 6]
click at [452, 166] on div "hero.castIllusionMist press enter" at bounding box center [430, 175] width 149 height 28
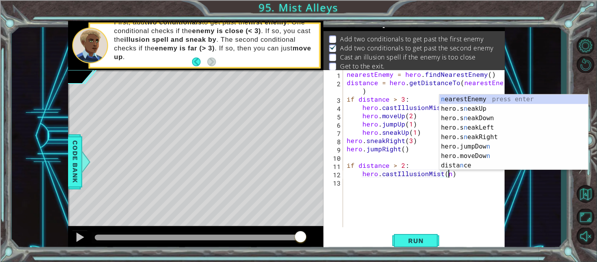
scroll to position [0, 6]
click at [510, 97] on div "n earestEnemy press enter hero.s n eakUp press enter hero.s n eakDown press ent…" at bounding box center [513, 141] width 149 height 94
type textarea "hero.castIllusionMist(nearestEnemy)"
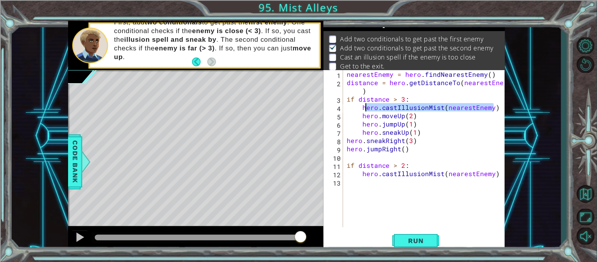
drag, startPoint x: 497, startPoint y: 107, endPoint x: 363, endPoint y: 108, distance: 134.5
click at [363, 108] on div "nearestEnemy = hero . findNearestEnemy ( ) distance = hero . getDistanceTo ( ne…" at bounding box center [426, 156] width 162 height 173
click at [416, 217] on div "nearestEnemy = hero . findNearestEnemy ( ) distance = hero . getDistanceTo ( ne…" at bounding box center [426, 156] width 162 height 173
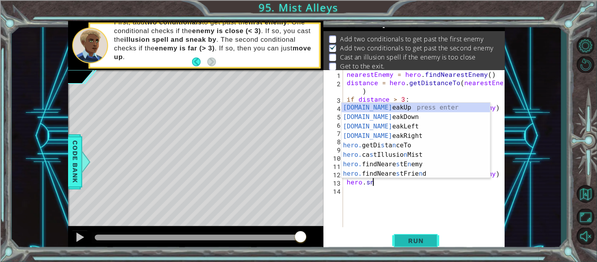
scroll to position [0, 1]
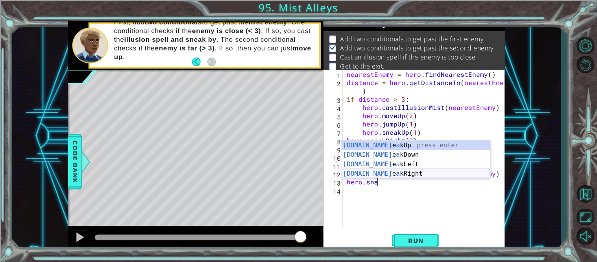
click at [415, 172] on div "[DOMAIN_NAME] e a kUp press enter [DOMAIN_NAME] e a kDown press enter [DOMAIN_N…" at bounding box center [415, 168] width 149 height 57
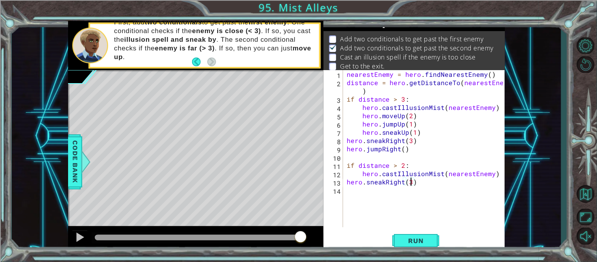
scroll to position [0, 3]
click at [428, 237] on span "Run" at bounding box center [415, 240] width 31 height 8
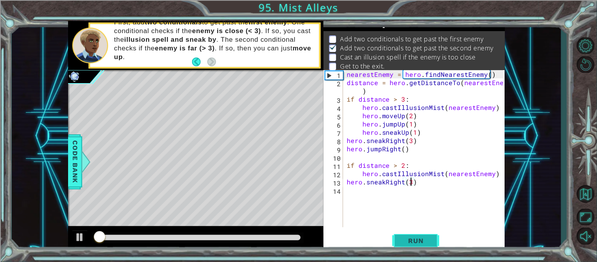
click at [393, 238] on button "Run" at bounding box center [415, 240] width 47 height 18
click at [282, 236] on div at bounding box center [198, 237] width 206 height 6
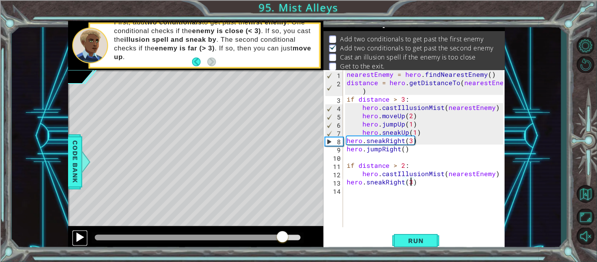
click at [79, 237] on div at bounding box center [80, 237] width 10 height 10
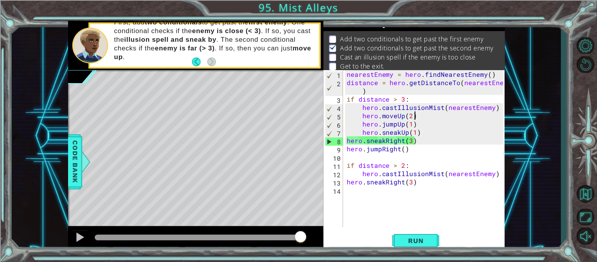
click at [424, 116] on div "nearestEnemy = hero . findNearestEnemy ( ) distance = hero . getDistanceTo ( ne…" at bounding box center [426, 156] width 162 height 173
click at [421, 116] on div "nearestEnemy = hero . findNearestEnemy ( ) distance = hero . getDistanceTo ( ne…" at bounding box center [426, 156] width 162 height 173
click at [400, 114] on div "nearestEnemy = hero . findNearestEnemy ( ) distance = hero . getDistanceTo ( ne…" at bounding box center [426, 156] width 162 height 173
click at [351, 98] on div "nearestEnemy = hero . findNearestEnemy ( ) distance = hero . getDistanceTo ( ne…" at bounding box center [426, 156] width 162 height 173
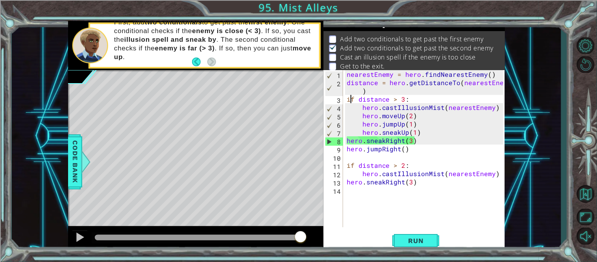
click at [345, 98] on div "if distance > 3: 1 2 3 4 5 6 7 8 9 10 11 12 13 14 nearestEnemy = hero . findNea…" at bounding box center [413, 148] width 180 height 157
click at [347, 98] on div "nearestEnemy = hero . findNearestEnemy ( ) distance = hero . getDistanceTo ( ne…" at bounding box center [426, 156] width 162 height 173
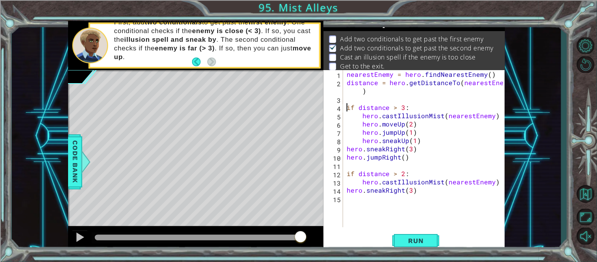
click at [395, 124] on div "nearestEnemy = hero . findNearestEnemy ( ) distance = hero . getDistanceTo ( ne…" at bounding box center [426, 156] width 162 height 173
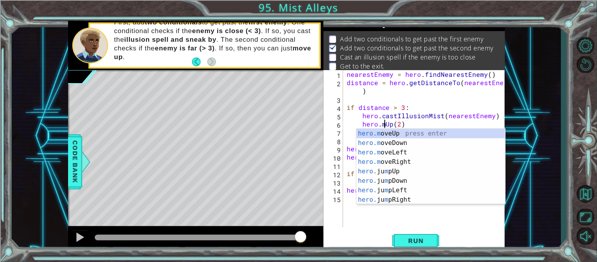
scroll to position [0, 2]
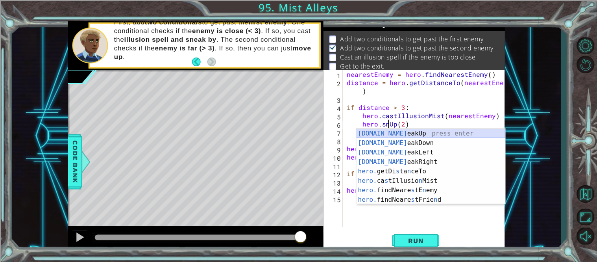
click at [405, 132] on div "[DOMAIN_NAME] eakUp press enter [DOMAIN_NAME] eakDown press enter [DOMAIN_NAME]…" at bounding box center [430, 176] width 149 height 94
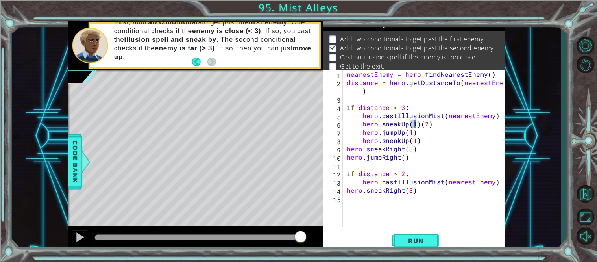
click at [417, 124] on div "nearestEnemy = hero . findNearestEnemy ( ) distance = hero . getDistanceTo ( ne…" at bounding box center [426, 156] width 162 height 173
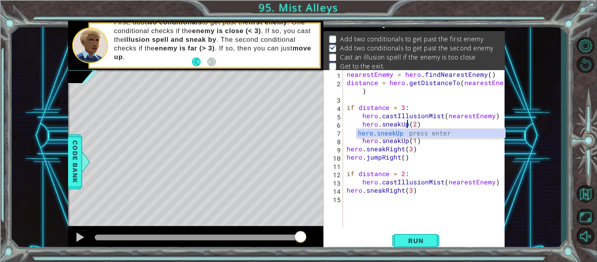
click at [433, 140] on div "nearestEnemy = hero . findNearestEnemy ( ) distance = hero . getDistanceTo ( ne…" at bounding box center [426, 156] width 162 height 173
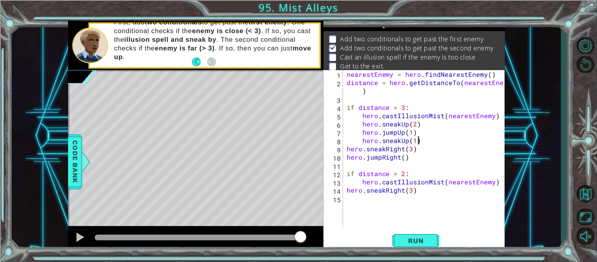
click at [413, 148] on div "nearestEnemy = hero . findNearestEnemy ( ) distance = hero . getDistanceTo ( ne…" at bounding box center [426, 156] width 162 height 173
click at [346, 148] on div "nearestEnemy = hero . findNearestEnemy ( ) distance = hero . getDistanceTo ( ne…" at bounding box center [426, 156] width 162 height 173
click at [345, 157] on div "nearestEnemy = hero . findNearestEnemy ( ) distance = hero . getDistanceTo ( ne…" at bounding box center [426, 156] width 162 height 173
type textarea "hero.jumpRight()"
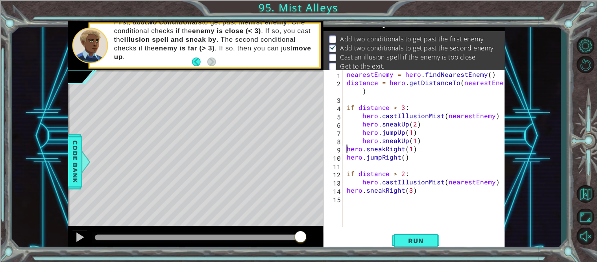
scroll to position [0, 3]
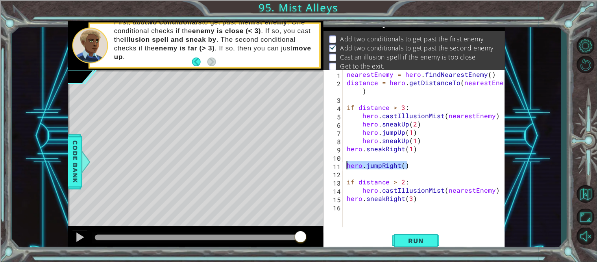
drag, startPoint x: 411, startPoint y: 168, endPoint x: 340, endPoint y: 165, distance: 70.9
click at [340, 165] on div "hero.jumpRight() 1 2 3 4 5 6 7 8 9 10 11 12 13 14 15 16 nearestEnemy = hero . f…" at bounding box center [413, 148] width 180 height 157
click at [348, 179] on div "nearestEnemy = hero . findNearestEnemy ( ) distance = hero . getDistanceTo ( ne…" at bounding box center [426, 156] width 162 height 173
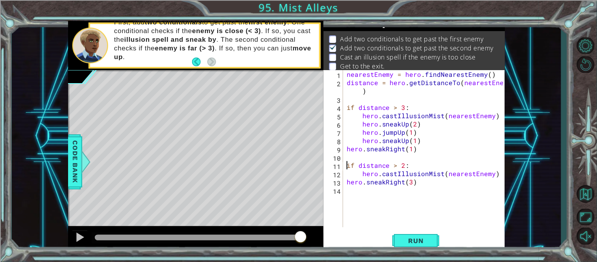
click at [411, 181] on div "nearestEnemy = hero . findNearestEnemy ( ) distance = hero . getDistanceTo ( ne…" at bounding box center [426, 156] width 162 height 173
click at [437, 240] on button "Run" at bounding box center [415, 240] width 47 height 18
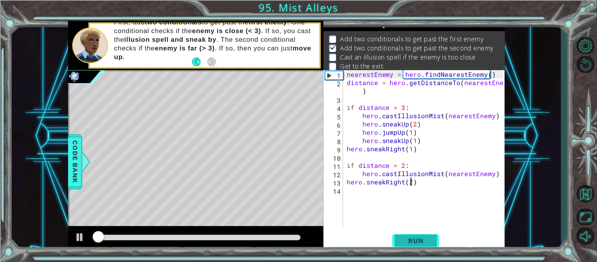
click at [435, 240] on button "Run" at bounding box center [415, 240] width 47 height 18
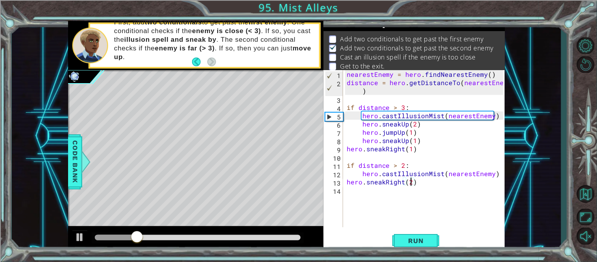
click at [281, 246] on div at bounding box center [195, 238] width 255 height 25
click at [277, 240] on div at bounding box center [198, 237] width 206 height 6
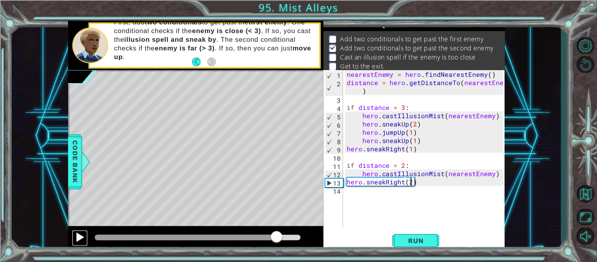
click at [77, 242] on div at bounding box center [80, 237] width 10 height 10
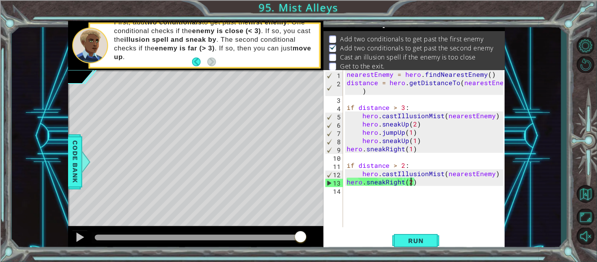
click at [347, 85] on div "nearestEnemy = hero . findNearestEnemy ( ) distance = hero . getDistanceTo ( ne…" at bounding box center [426, 156] width 162 height 173
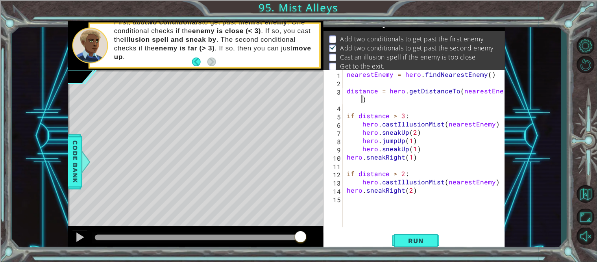
click at [360, 101] on div "nearestEnemy = hero . findNearestEnemy ( ) distance = hero . getDistanceTo ( ne…" at bounding box center [426, 156] width 162 height 173
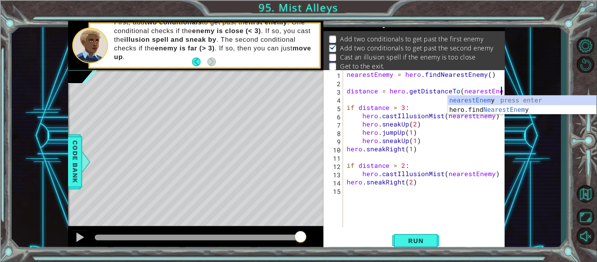
scroll to position [0, 9]
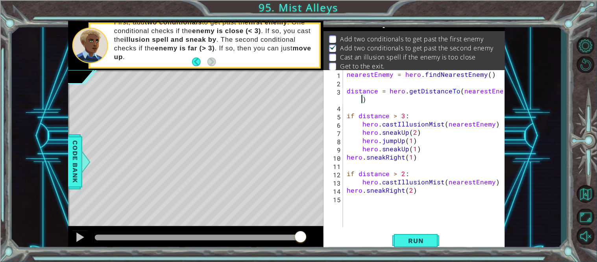
click at [457, 90] on div "nearestEnemy = hero . findNearestEnemy ( ) distance = hero . getDistanceTo ( ne…" at bounding box center [426, 156] width 162 height 173
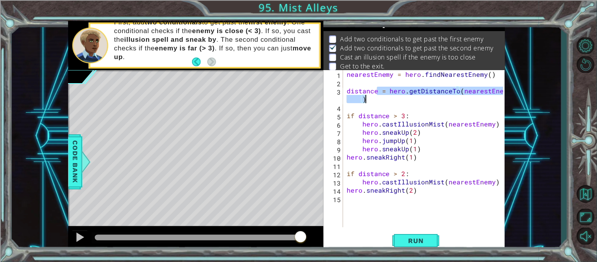
drag, startPoint x: 378, startPoint y: 90, endPoint x: 568, endPoint y: 96, distance: 190.5
click at [568, 96] on div "1 ההההההההההההההההההההההההההההההההההההההההההההההההההההההההההההההההההההההההההההה…" at bounding box center [298, 131] width 597 height 262
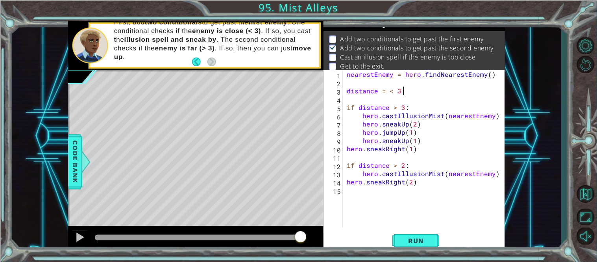
scroll to position [0, 3]
drag, startPoint x: 406, startPoint y: 89, endPoint x: 389, endPoint y: 89, distance: 16.5
click at [389, 89] on div "nearestEnemy = hero . findNearestEnemy ( ) distance = < 3 : if distance > 3 : h…" at bounding box center [426, 156] width 162 height 173
click at [445, 97] on div "hero.get DistanceTo press enter" at bounding box center [457, 110] width 149 height 28
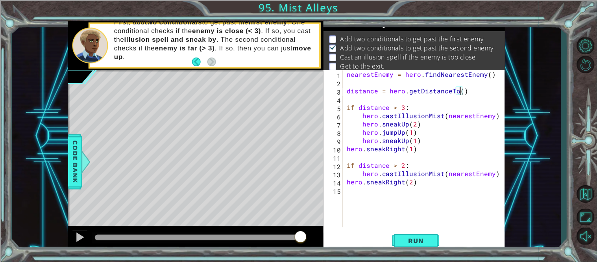
scroll to position [0, 7]
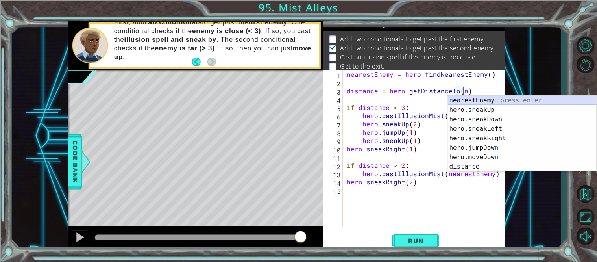
click at [489, 98] on div "n earestEnemy press enter hero.s n eakUp press enter hero.s n eakDown press ent…" at bounding box center [522, 143] width 149 height 94
type textarea "distance = hero.getDistanceTo(nearestEnemy)"
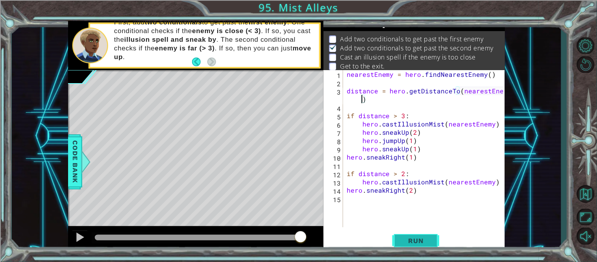
click at [423, 236] on span "Run" at bounding box center [415, 240] width 31 height 8
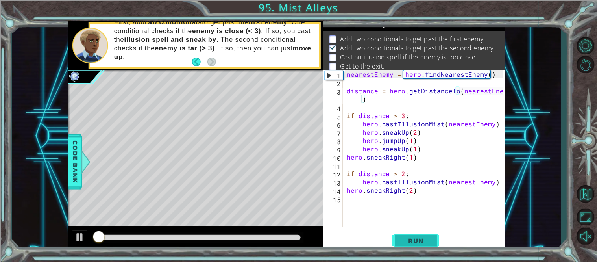
click at [423, 236] on span "Run" at bounding box center [415, 240] width 31 height 8
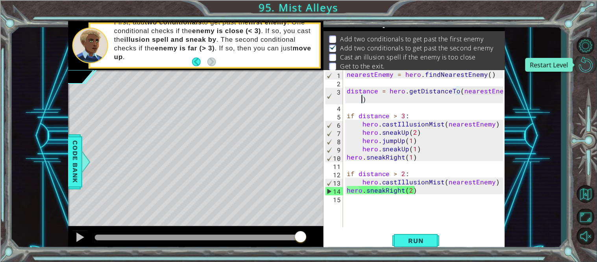
click at [589, 66] on button "Restart Level" at bounding box center [585, 64] width 23 height 17
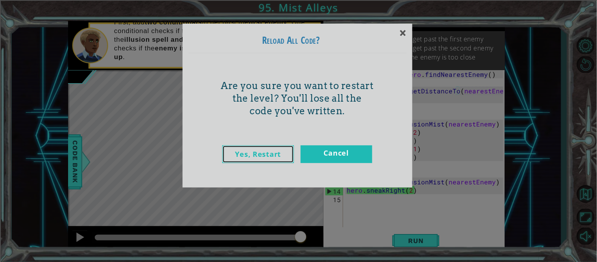
click at [277, 152] on link "Yes, Restart" at bounding box center [258, 154] width 72 height 18
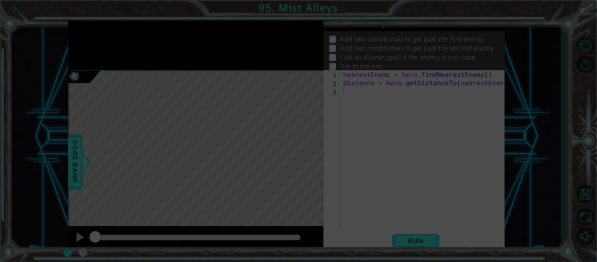
scroll to position [0, 0]
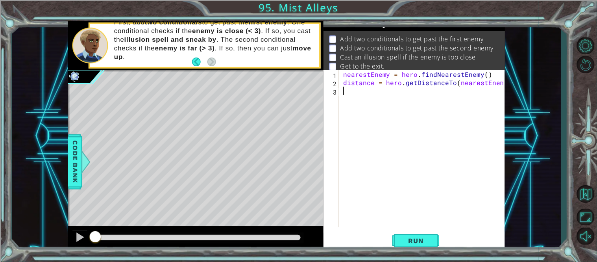
click at [344, 81] on div "nearestEnemy = hero . findNearestEnemy ( ) distance = hero . getDistanceTo ( ne…" at bounding box center [424, 156] width 166 height 173
type textarea "distance = hero.getDistanceTo(nearestEnemy)"
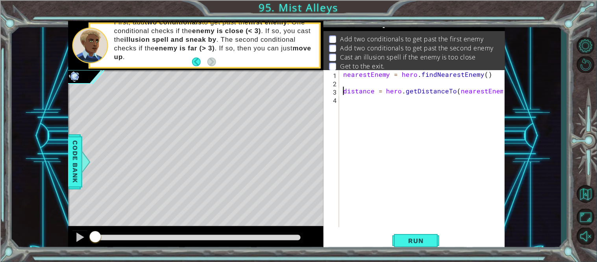
click at [347, 95] on div "nearestEnemy = hero . findNearestEnemy ( ) distance = hero . getDistanceTo ( ne…" at bounding box center [424, 156] width 166 height 173
click at [501, 88] on div "nearestEnemy = hero . findNearestEnemy ( ) distance = hero . getDistanceTo ( ne…" at bounding box center [424, 156] width 166 height 173
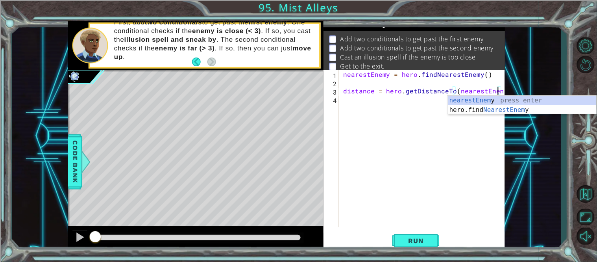
type textarea "distance = hero.getDistanceTo(nearestEnemy)"
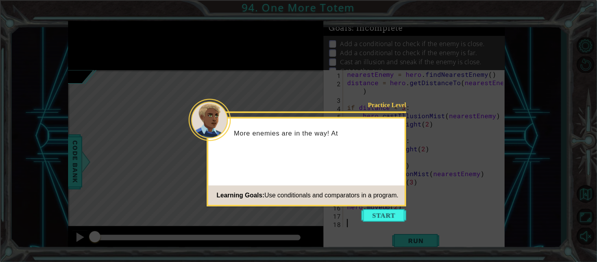
click at [382, 223] on icon at bounding box center [298, 131] width 597 height 262
click at [379, 219] on button "Start" at bounding box center [384, 215] width 45 height 13
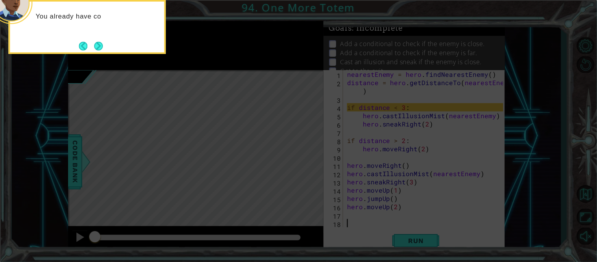
click at [454, 202] on icon at bounding box center [298, 39] width 597 height 445
click at [109, 41] on div "You already have code to help you get past the first enemy." at bounding box center [87, 25] width 154 height 40
click at [100, 44] on button "Next" at bounding box center [98, 46] width 9 height 9
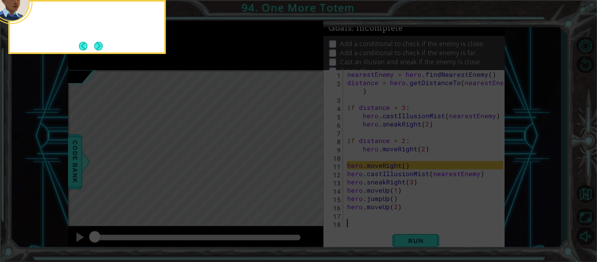
click at [100, 44] on button "Next" at bounding box center [98, 46] width 9 height 9
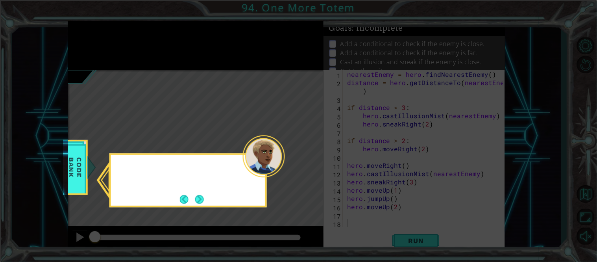
click at [100, 44] on icon at bounding box center [298, 131] width 597 height 262
click at [204, 198] on button "Next" at bounding box center [199, 199] width 9 height 9
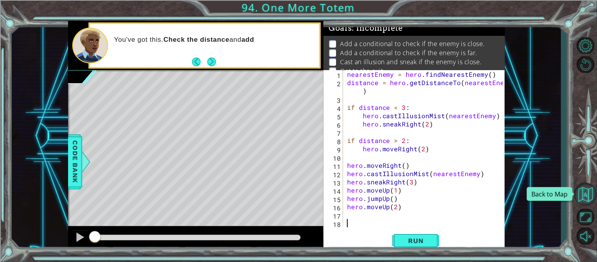
click at [582, 190] on button "Back to Map" at bounding box center [585, 194] width 23 height 23
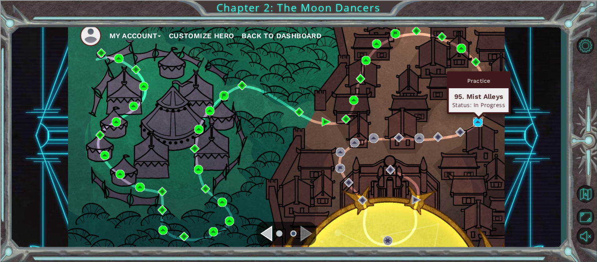
click at [477, 122] on img at bounding box center [477, 121] width 9 height 9
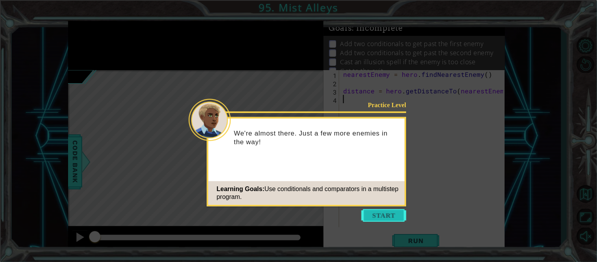
click at [373, 210] on button "Start" at bounding box center [384, 215] width 45 height 13
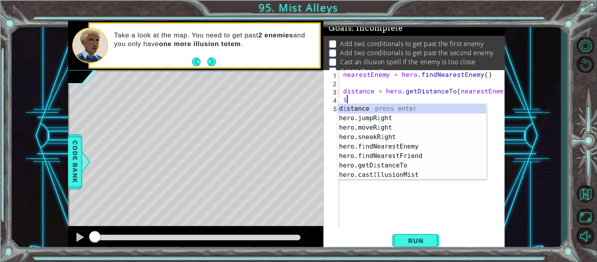
click at [343, 91] on div "nearestEnemy = hero . findNearestEnemy ( ) distance = hero . getDistanceTo ( ne…" at bounding box center [424, 156] width 166 height 173
type textarea "distance = hero.getDistanceTo(nearestEnemy)"
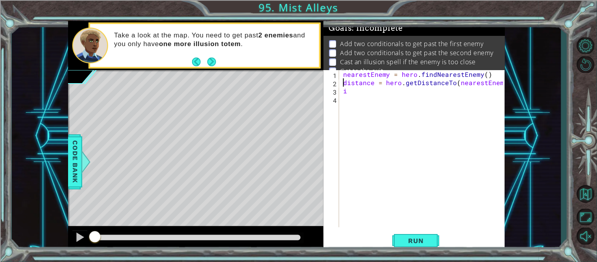
click at [351, 97] on div "nearestEnemy = hero . findNearestEnemy ( ) distance = hero . getDistanceTo ( ne…" at bounding box center [424, 156] width 166 height 173
click at [351, 96] on div "nearestEnemy = hero . findNearestEnemy ( ) distance = hero . getDistanceTo ( ne…" at bounding box center [424, 156] width 166 height 173
click at [350, 92] on div "nearestEnemy = hero . findNearestEnemy ( ) distance = hero . getDistanceTo ( ne…" at bounding box center [424, 156] width 166 height 173
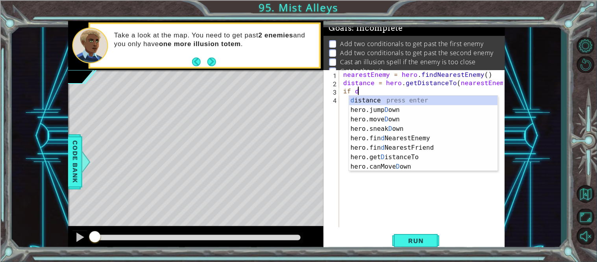
scroll to position [0, 1]
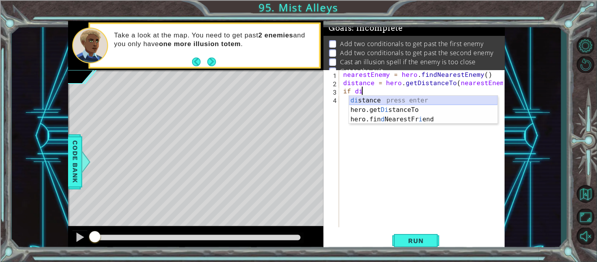
click at [382, 97] on div "di stance press enter hero.get Di stanceTo press enter hero.fin d NearestFr i e…" at bounding box center [423, 119] width 149 height 47
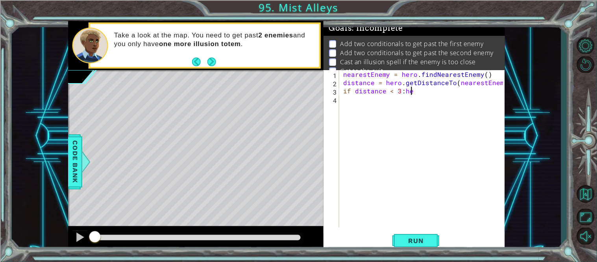
scroll to position [0, 4]
type textarea "if distance < 3:"
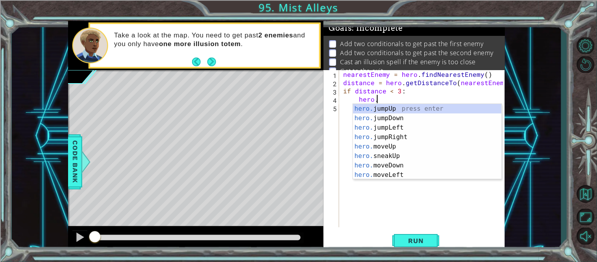
scroll to position [0, 2]
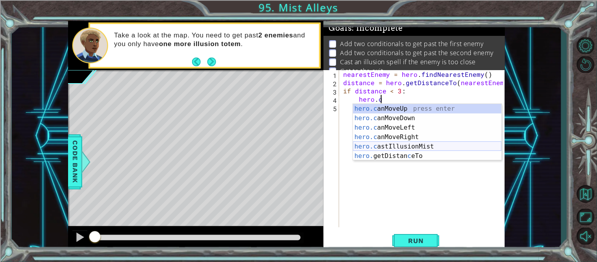
click at [402, 145] on div "hero.c anMoveUp press enter hero.c anMoveDown press enter hero.c anMoveLeft pre…" at bounding box center [427, 142] width 149 height 76
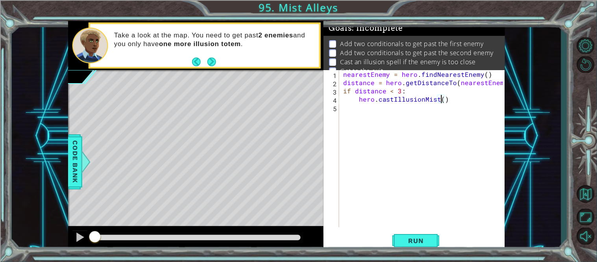
scroll to position [0, 6]
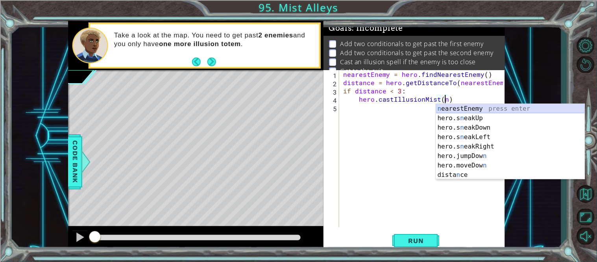
click at [447, 104] on div "n earestEnemy press enter hero.s n eakUp press enter hero.s n eakDown press ent…" at bounding box center [510, 151] width 149 height 94
type textarea "hero.castIllusionMist(nearestEnemy)"
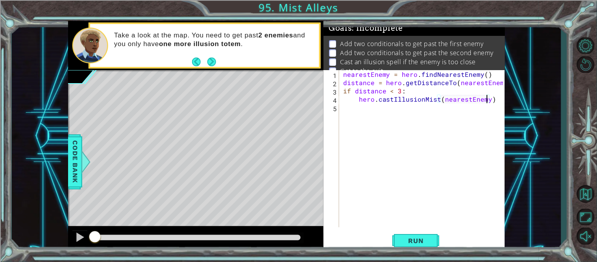
click at [358, 111] on div "nearestEnemy = hero . findNearestEnemy ( ) distance = hero . getDistanceTo ( ne…" at bounding box center [424, 156] width 166 height 173
type textarea "\"
type textarea "hero.castIllusionMist(nearestEnemy)"
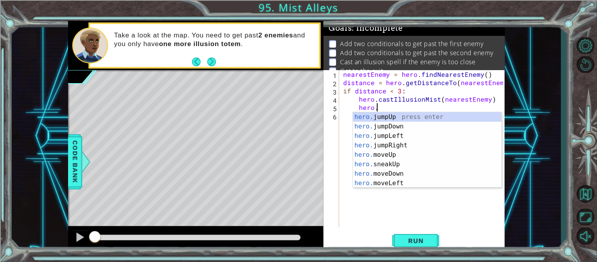
scroll to position [0, 2]
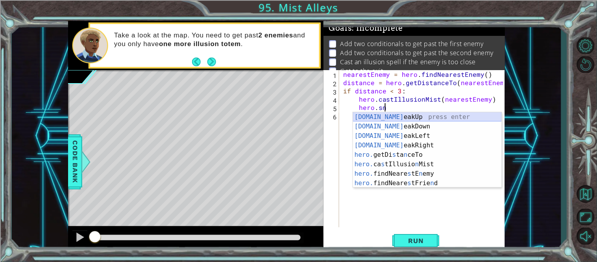
click at [388, 114] on div "[DOMAIN_NAME] eakUp press enter [DOMAIN_NAME] eakDown press enter [DOMAIN_NAME]…" at bounding box center [427, 159] width 149 height 94
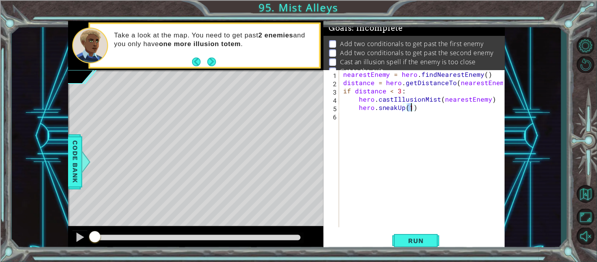
type textarea "hero.sneakUp(2)"
click at [380, 116] on div "nearestEnemy = hero . findNearestEnemy ( ) distance = hero . getDistanceTo ( ne…" at bounding box center [424, 156] width 166 height 173
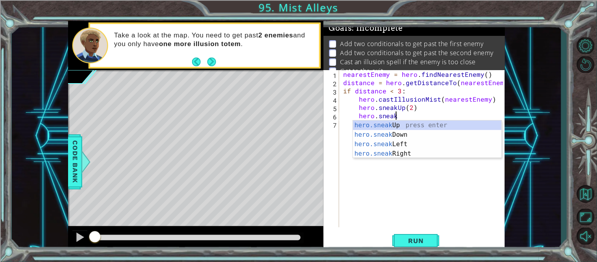
scroll to position [0, 2]
click at [415, 122] on div "hero.sneak Up press enter hero.sneak Down press enter hero.sneak Left press ent…" at bounding box center [427, 148] width 149 height 57
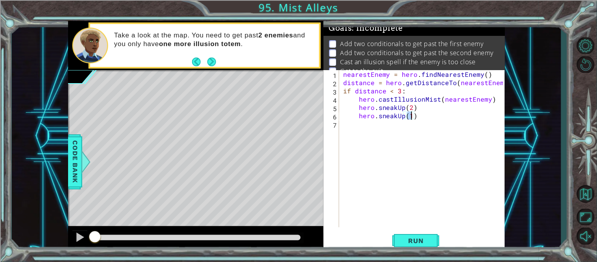
click at [396, 115] on div "nearestEnemy = hero . findNearestEnemy ( ) distance = hero . getDistanceTo ( ne…" at bounding box center [424, 156] width 166 height 173
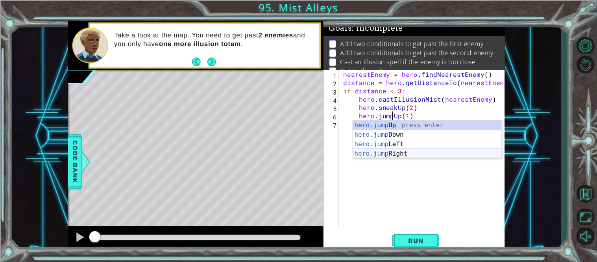
type textarea "hero.jumpUp(1)"
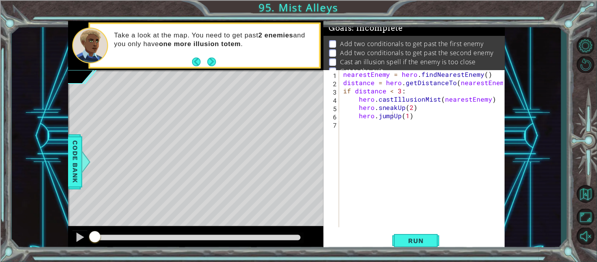
click at [515, 186] on div "1 ההההההההההההההההההההההההההההההההההההההההההההההההההההההההההההההההההההההההההההה…" at bounding box center [286, 136] width 549 height 230
